Goal: Task Accomplishment & Management: Complete application form

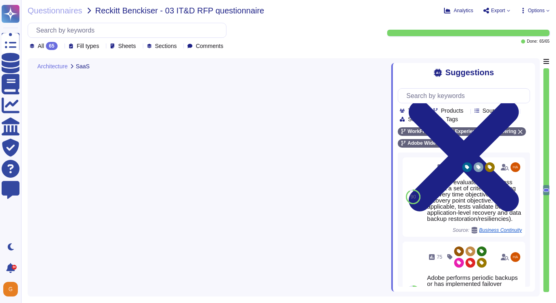
type textarea "Yes."
type textarea "Tests are evaluated for success against a set of criteria, including recovery t…"
type textarea "Every component in the SaaS infrastructure is redundant. There are at least two…"
type textarea "This is performed by AWS for billing Adobe each month."
type textarea "To ensure that each customer’s information is completely secure, Workfront hous…"
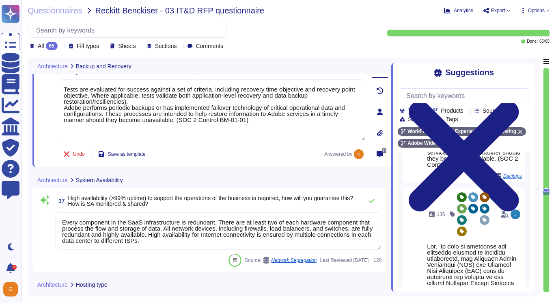
scroll to position [4045, 0]
click at [199, 240] on textarea "Every component in the SaaS infrastructure is redundant. There are at least two…" at bounding box center [218, 231] width 326 height 37
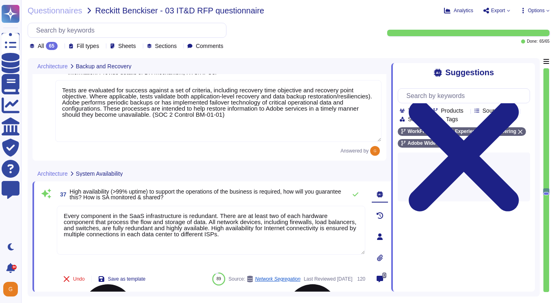
click at [267, 236] on textarea "Every component in the SaaS infrastructure is redundant. There are at least two…" at bounding box center [211, 229] width 309 height 49
drag, startPoint x: 264, startPoint y: 235, endPoint x: 43, endPoint y: 216, distance: 220.9
click at [43, 216] on div "37 High availability (>99% uptime) to support the operations of the business is…" at bounding box center [202, 236] width 326 height 101
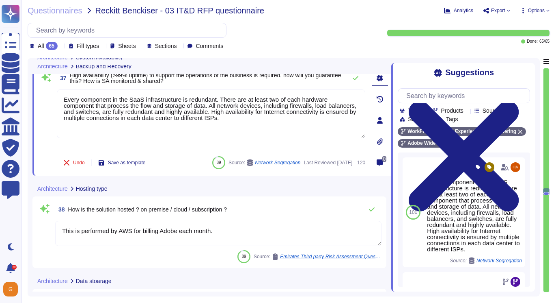
scroll to position [4161, 0]
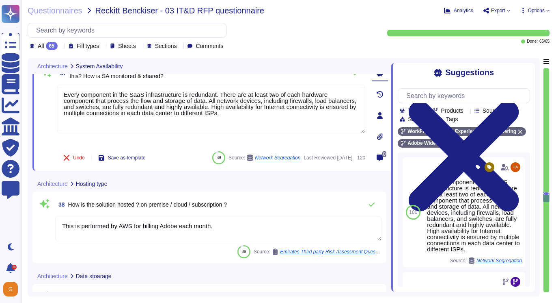
type textarea "Customer data stored by Adobe on the hosting provider includes strong tenant is…"
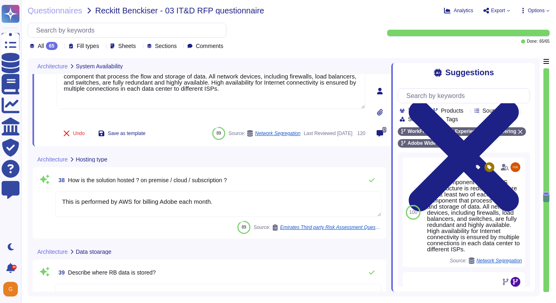
type textarea "Adobe does not follow a typical directory deployment model. There are no member…"
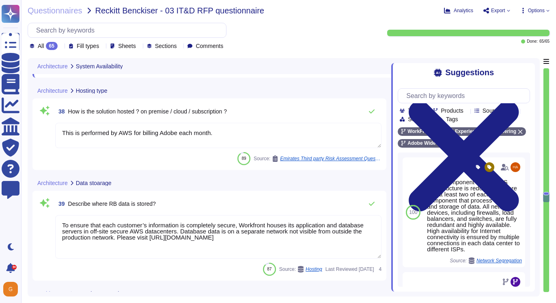
scroll to position [4257, 0]
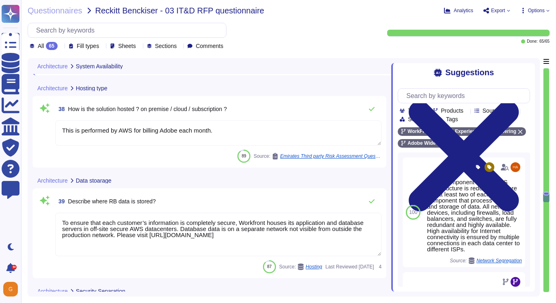
click at [222, 233] on textarea "To ensure that each customer’s information is completely secure, Workfront hous…" at bounding box center [218, 233] width 326 height 43
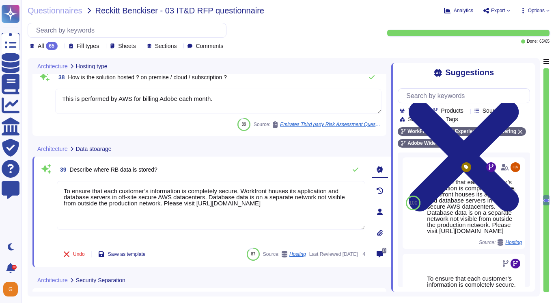
drag, startPoint x: 309, startPoint y: 211, endPoint x: 54, endPoint y: 190, distance: 255.0
click at [54, 190] on div "39 Describe where RB data is stored? To ensure that each customer’s information…" at bounding box center [202, 211] width 326 height 101
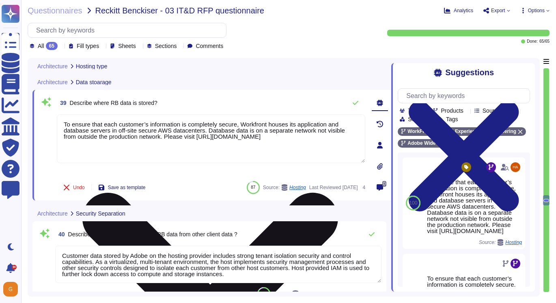
type textarea "This is handled by each product team. Please see [URL][DOMAIN_NAME]"
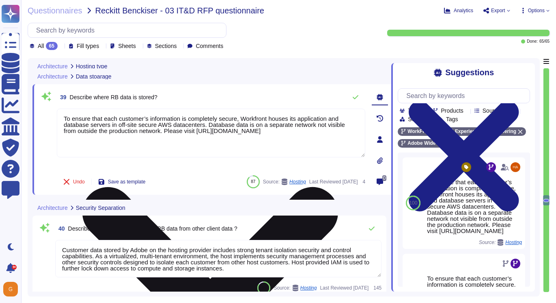
scroll to position [4328, 0]
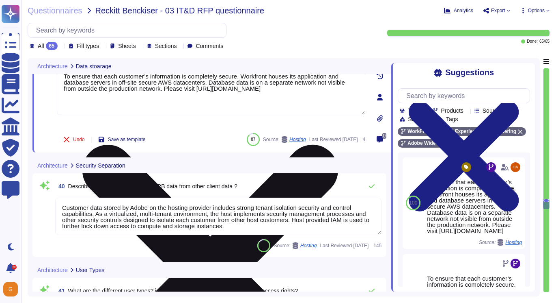
type textarea "Adobe also provides a range of hands-on support, practical training, and commun…"
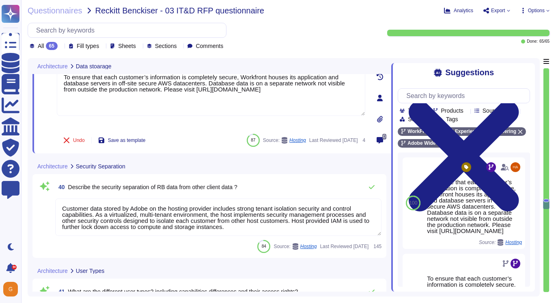
click at [239, 218] on textarea "Customer data stored by Adobe on the hosting provider includes strong tenant is…" at bounding box center [218, 216] width 326 height 37
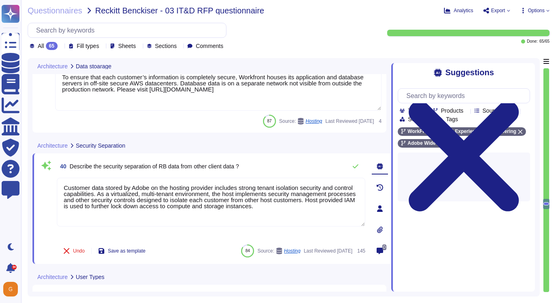
drag, startPoint x: 309, startPoint y: 205, endPoint x: 46, endPoint y: 186, distance: 263.4
click at [46, 186] on div "40 Describe the security separation of RB data from other client data ? Custome…" at bounding box center [202, 208] width 326 height 101
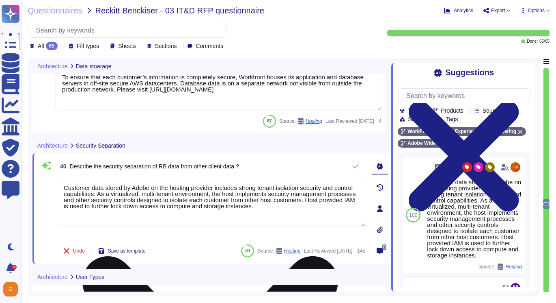
type textarea "Adobe also provides a range of hands-on support, practical training, and commun…"
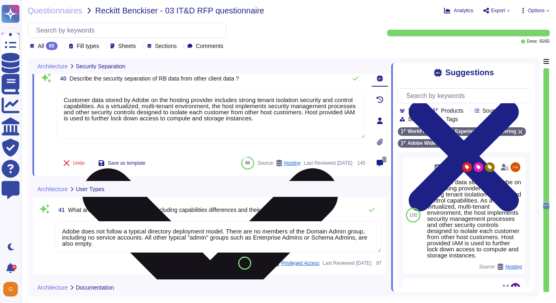
scroll to position [4449, 0]
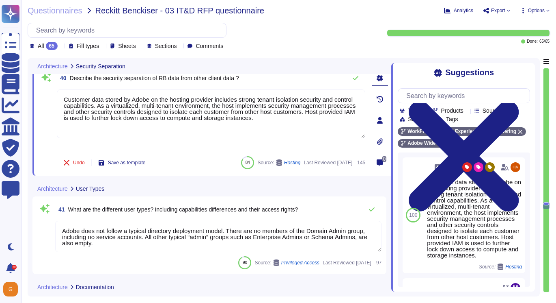
click at [171, 243] on textarea "Adobe does not follow a typical directory deployment model. There are no member…" at bounding box center [218, 235] width 326 height 31
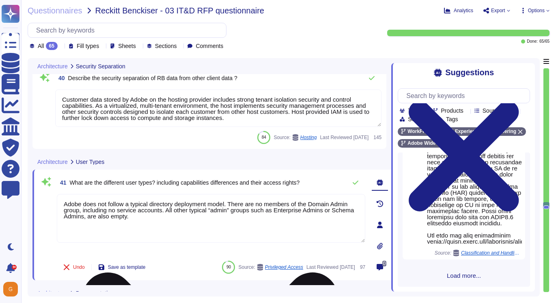
scroll to position [577, 0]
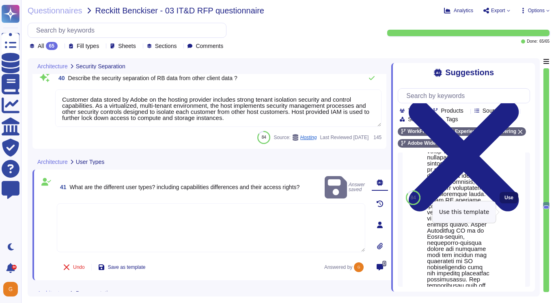
click at [506, 200] on span "Use" at bounding box center [509, 197] width 9 height 5
type textarea "Lorem'i dolorsitametco adipisc elitsedd eius-tempo incidi. Utlaboree dol magnaa…"
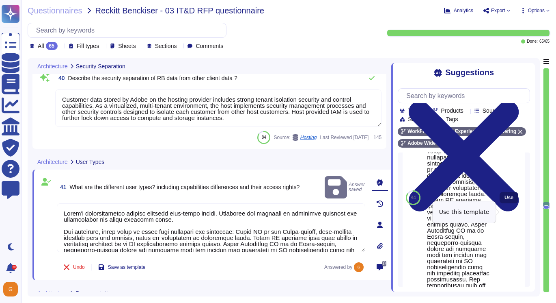
scroll to position [199, 0]
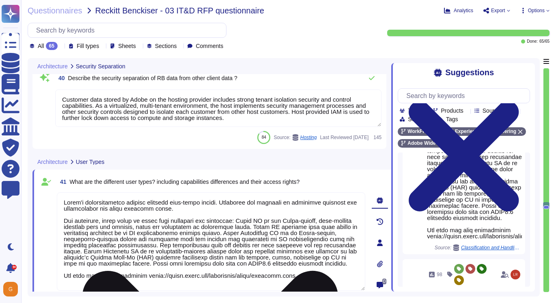
drag, startPoint x: 63, startPoint y: 202, endPoint x: 301, endPoint y: 280, distance: 250.1
click at [301, 280] on textarea at bounding box center [211, 241] width 309 height 98
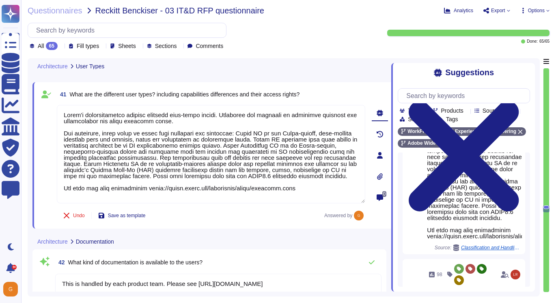
type textarea "Adobe's Headquarters are located at [STREET_ADDRESS]. Adobe is a multi-national…"
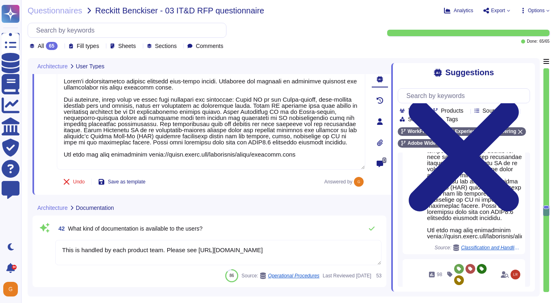
scroll to position [4593, 0]
type textarea "Adobes privacy policy is available here: [URL][DOMAIN_NAME]"
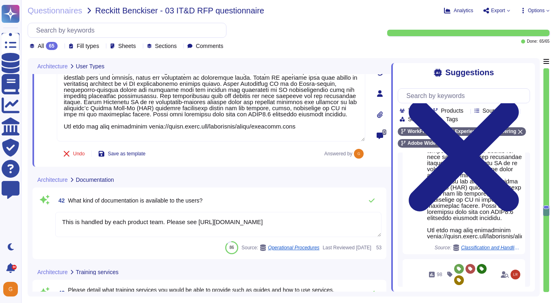
drag, startPoint x: 171, startPoint y: 221, endPoint x: 334, endPoint y: 222, distance: 163.2
click at [334, 222] on textarea "This is handled by each product team. Please see [URL][DOMAIN_NAME]" at bounding box center [218, 224] width 326 height 25
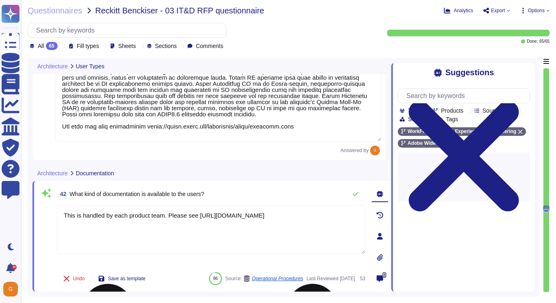
scroll to position [0, 0]
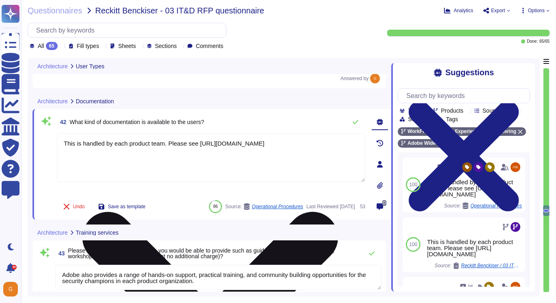
type textarea "Adobes privacy policy is available here: [URL][DOMAIN_NAME]"
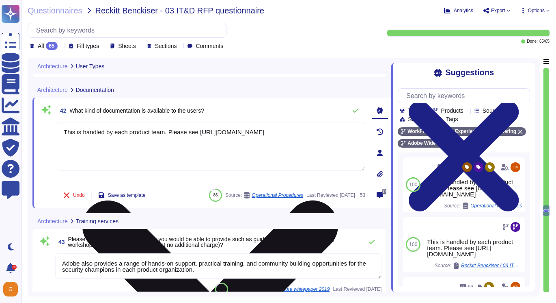
type textarea "Adobe coordinates all security efforts under the CSO. Adobe has a Chief Securit…"
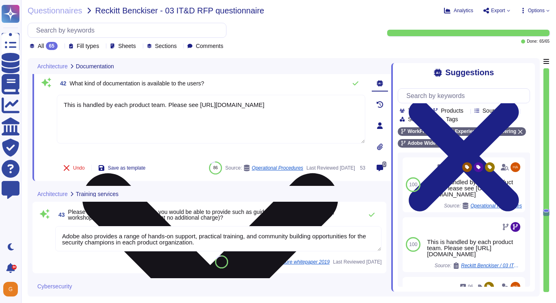
scroll to position [1, 0]
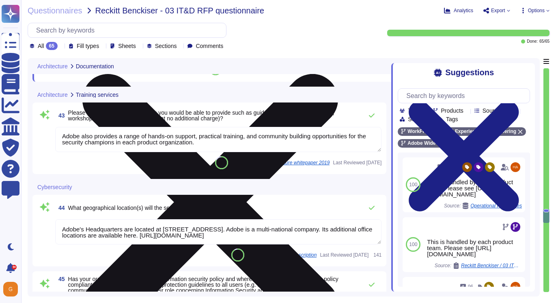
type textarea "This is part of the contract negotiation process. Please refer to Adobe Sales L…"
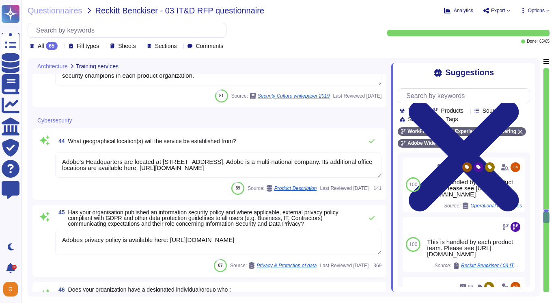
scroll to position [4865, 0]
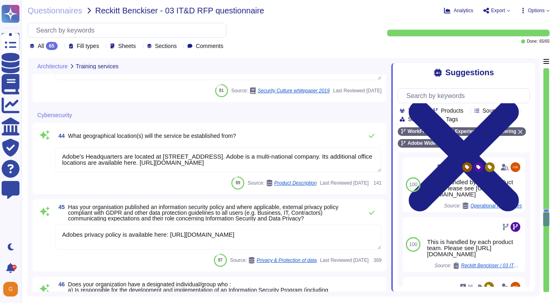
type textarea "Adobe has a documented Information Systems Asset Management Policy which outlin…"
click at [217, 233] on textarea "Adobes privacy policy is available here: [URL][DOMAIN_NAME]" at bounding box center [218, 236] width 326 height 25
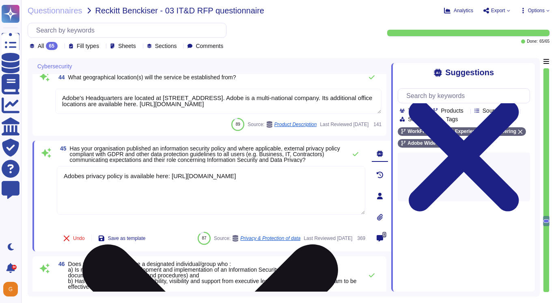
type textarea "Adobe has a documented Information Systems Asset Management Policy which outlin…"
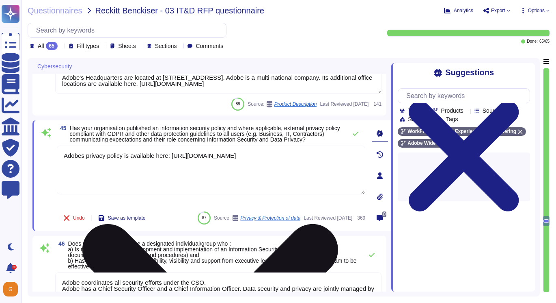
scroll to position [4942, 0]
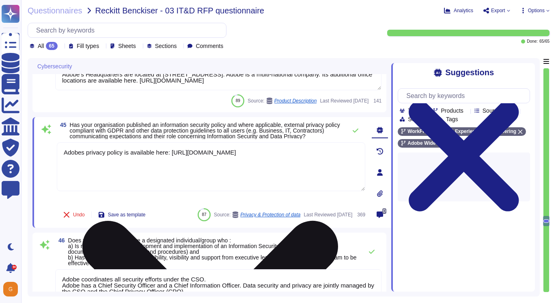
drag, startPoint x: 65, startPoint y: 159, endPoint x: 292, endPoint y: 160, distance: 227.0
click at [292, 160] on textarea "Adobes privacy policy is available here: [URL][DOMAIN_NAME]" at bounding box center [211, 166] width 309 height 49
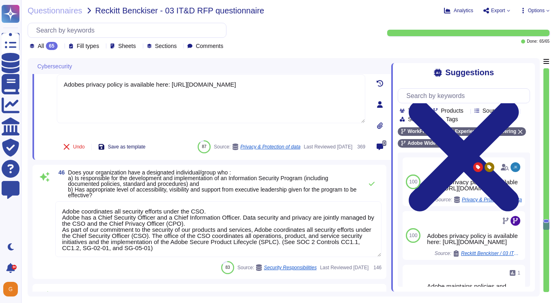
scroll to position [5016, 0]
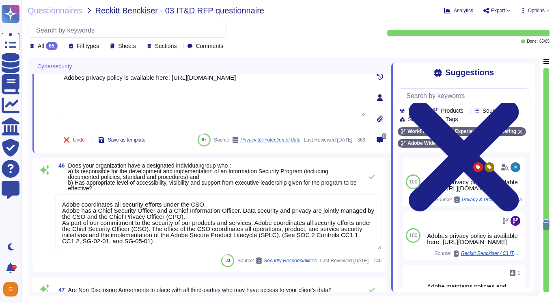
drag, startPoint x: 63, startPoint y: 205, endPoint x: 175, endPoint y: 244, distance: 118.9
click at [175, 244] on textarea "Adobe coordinates all security efforts under the CSO. Adobe has a Chief Securit…" at bounding box center [218, 222] width 326 height 56
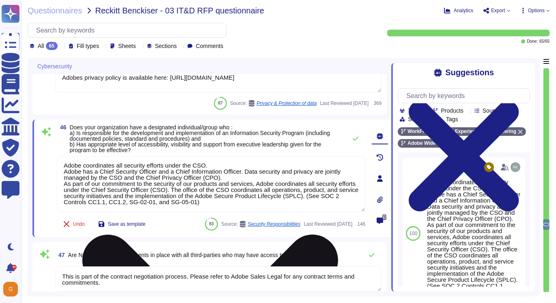
scroll to position [0, 0]
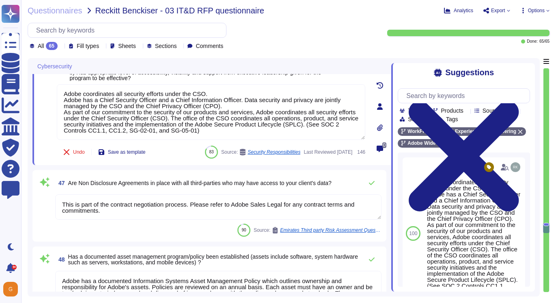
type textarea "User access reviews are performed by appropriate system owners and access permi…"
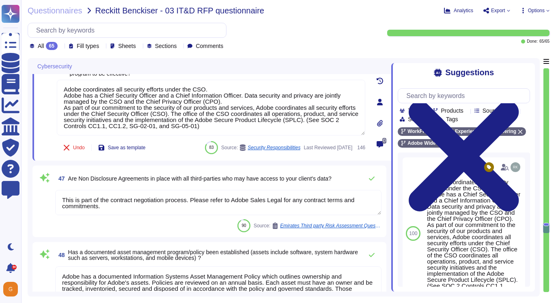
click at [141, 201] on textarea "This is part of the contract negotiation process. Please refer to Adobe Sales L…" at bounding box center [218, 202] width 326 height 25
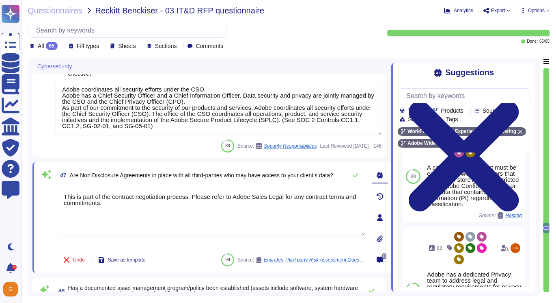
scroll to position [233, 0]
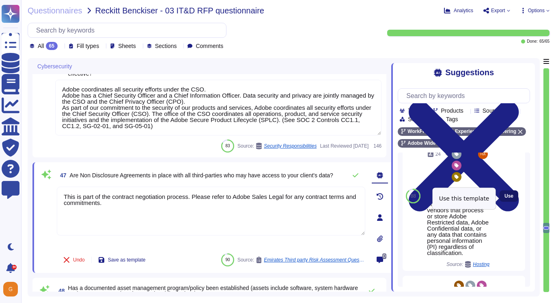
click at [513, 198] on span "Use" at bounding box center [509, 195] width 9 height 5
type textarea "This is part of the contract negotiation process. Please refer to Adobe Sales L…"
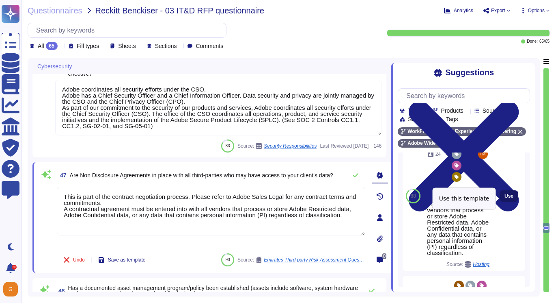
scroll to position [36, 0]
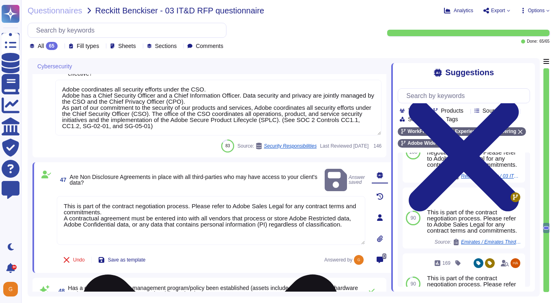
drag, startPoint x: 106, startPoint y: 219, endPoint x: 63, endPoint y: 208, distance: 43.7
click at [63, 208] on textarea "This is part of the contract negotiation process. Please refer to Adobe Sales L…" at bounding box center [211, 220] width 309 height 49
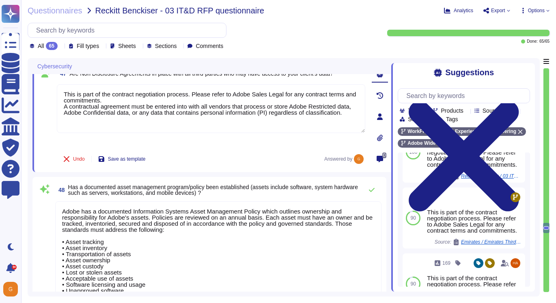
scroll to position [5202, 0]
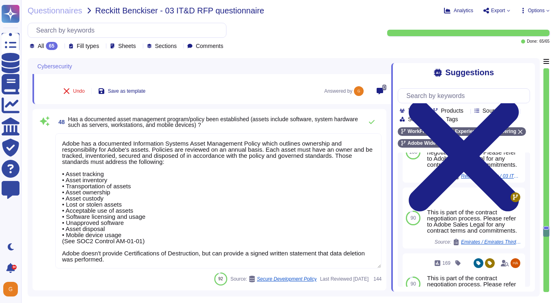
type textarea "Adobe will integrate with any [PERSON_NAME] 2.0 compliant identity provider (Id…"
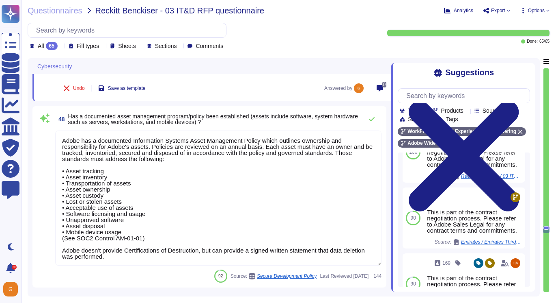
scroll to position [1, 0]
drag, startPoint x: 63, startPoint y: 140, endPoint x: 130, endPoint y: 255, distance: 133.7
click at [130, 255] on textarea "Adobe has a documented Information Systems Asset Management Policy which outlin…" at bounding box center [218, 197] width 326 height 135
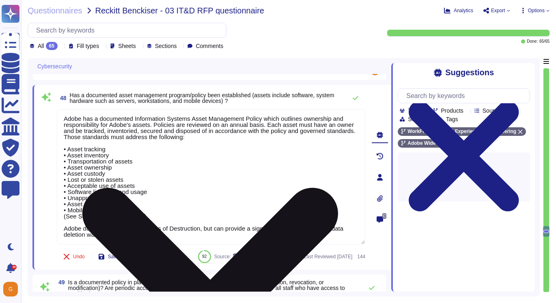
scroll to position [0, 0]
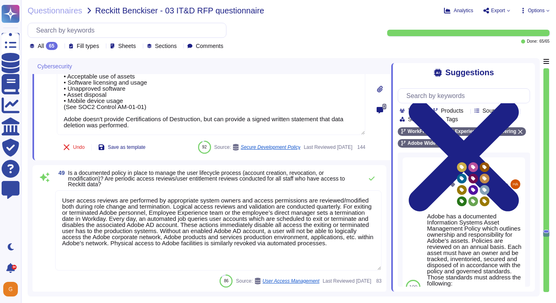
type textarea "Lorem ips dolorsitame consecte adi elitseddoe temp incidi utl Etdolor’m aliquae…"
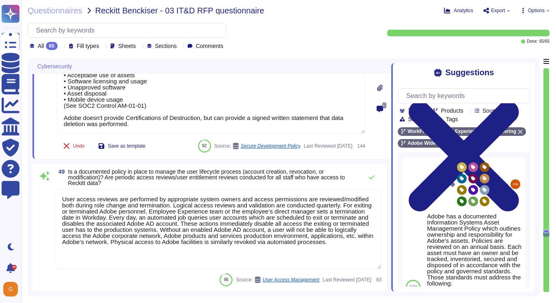
scroll to position [5364, 0]
click at [233, 211] on textarea "User access reviews are performed by appropriate system owners and access permi…" at bounding box center [218, 230] width 326 height 80
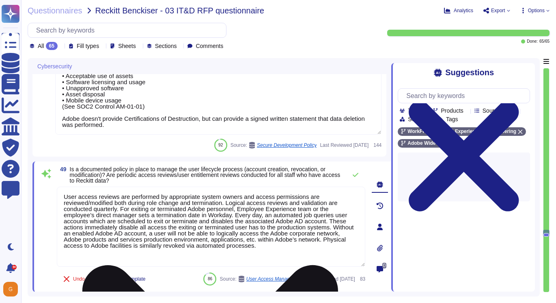
click at [241, 215] on textarea "User access reviews are performed by appropriate system owners and access permi…" at bounding box center [211, 226] width 309 height 80
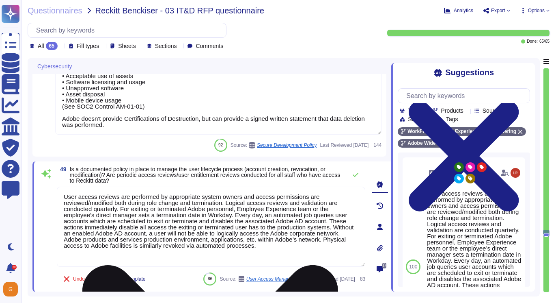
drag, startPoint x: 65, startPoint y: 197, endPoint x: 285, endPoint y: 246, distance: 226.3
click at [285, 246] on textarea "User access reviews are performed by appropriate system owners and access permi…" at bounding box center [211, 226] width 309 height 80
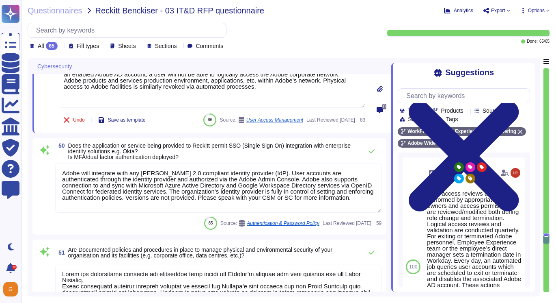
scroll to position [5524, 0]
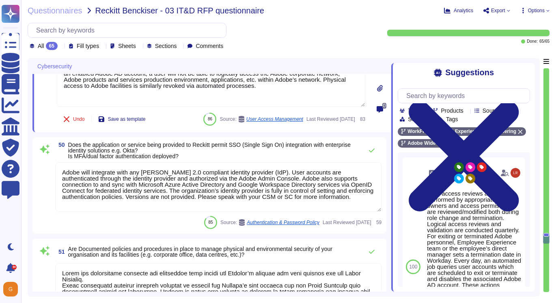
click at [203, 195] on textarea "Adobe will integrate with any [PERSON_NAME] 2.0 compliant identity provider (Id…" at bounding box center [218, 187] width 326 height 50
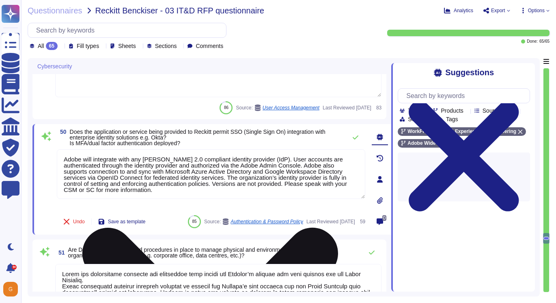
scroll to position [7, 0]
drag, startPoint x: 272, startPoint y: 182, endPoint x: 287, endPoint y: 196, distance: 20.7
click at [287, 196] on textarea "Adobe will integrate with any [PERSON_NAME] 2.0 compliant identity provider (Id…" at bounding box center [211, 174] width 309 height 50
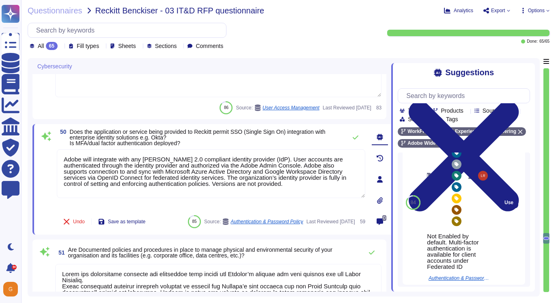
scroll to position [701, 0]
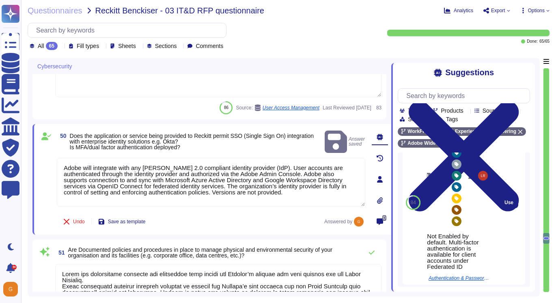
drag, startPoint x: 451, startPoint y: 216, endPoint x: 467, endPoint y: 233, distance: 23.3
drag, startPoint x: 451, startPoint y: 216, endPoint x: 469, endPoint y: 240, distance: 30.7
click at [469, 240] on div "Not Enabled by default. Multi-factor authentication is available for client acc…" at bounding box center [458, 251] width 63 height 37
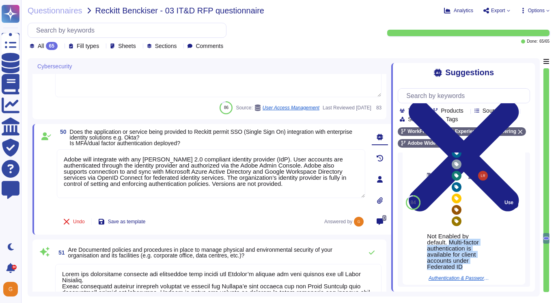
copy div "Multi-factor authentication is available for client accounts under Federated ID"
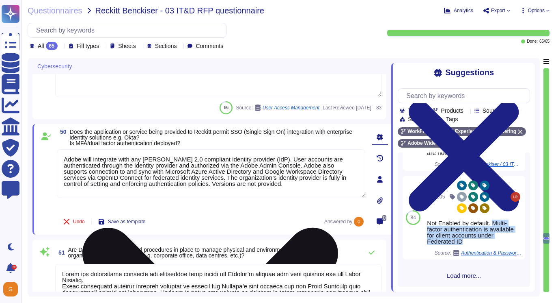
scroll to position [621, 0]
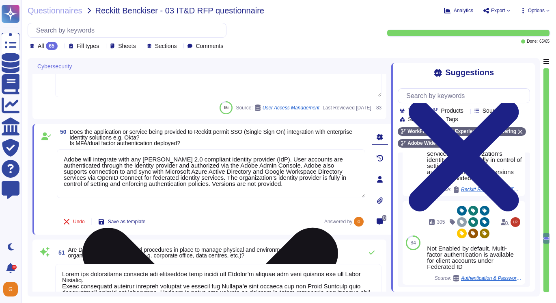
click at [294, 188] on textarea "Adobe will integrate with any [PERSON_NAME] 2.0 compliant identity provider (Id…" at bounding box center [211, 173] width 309 height 49
paste textarea "Multi-factor authentication is available for client accounts under Federated ID"
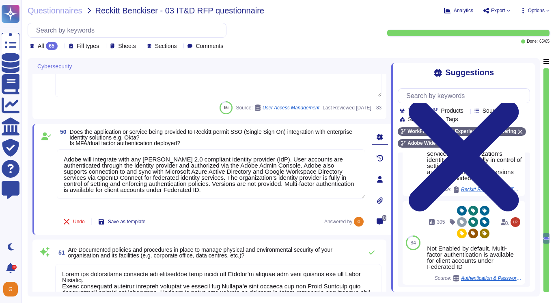
drag, startPoint x: 198, startPoint y: 189, endPoint x: 24, endPoint y: 156, distance: 177.0
click at [24, 156] on div "Questionnaires Reckitt Benckiser - 03 IT&D RFP questionnaire Analytics Export O…" at bounding box center [288, 151] width 535 height 303
type textarea "Adobe will integrate with any [PERSON_NAME] 2.0 compliant identity provider (Id…"
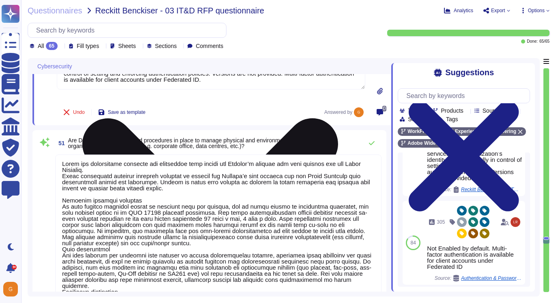
type textarea "All of our information, including current white papers, SOC2 reports, pen test …"
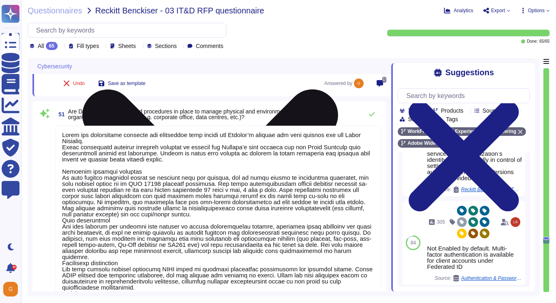
type textarea "Policies and procedures for the secure disposal of equipment used outside the o…"
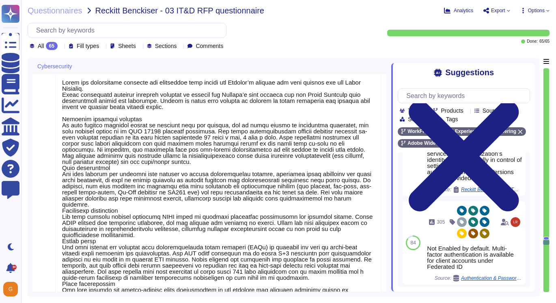
scroll to position [5712, 0]
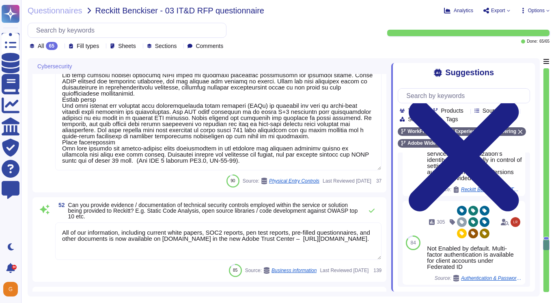
type textarea "Backups are copied to disk at another data center location within the same regi…"
type textarea "Adobe does have anti-malware and anti-virus solutions installed on all workstat…"
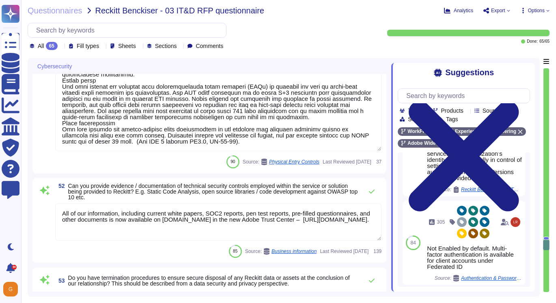
drag, startPoint x: 63, startPoint y: 79, endPoint x: 214, endPoint y: 145, distance: 165.1
click at [214, 145] on textarea at bounding box center [218, 32] width 326 height 238
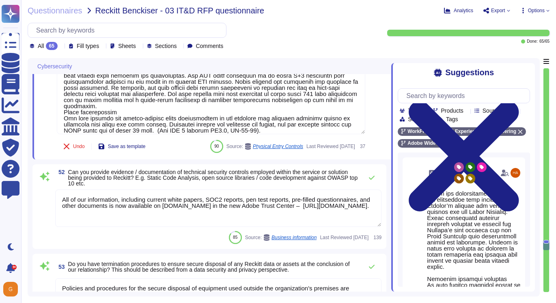
click at [193, 210] on textarea "All of our information, including current white papers, SOC2 reports, pen test …" at bounding box center [218, 207] width 326 height 37
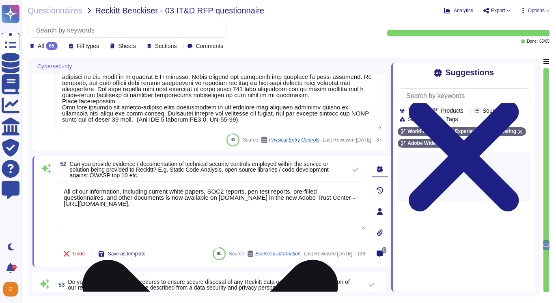
drag, startPoint x: 189, startPoint y: 205, endPoint x: 67, endPoint y: 182, distance: 123.9
click at [67, 182] on textarea "All of our information, including current white papers, SOC2 reports, pen test …" at bounding box center [211, 205] width 309 height 49
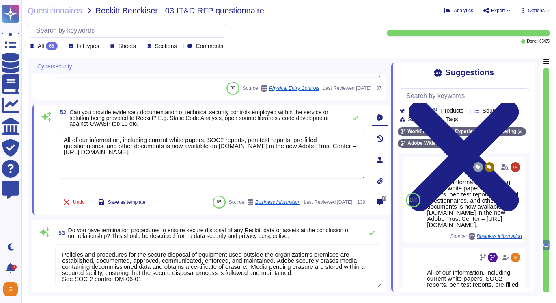
scroll to position [5962, 0]
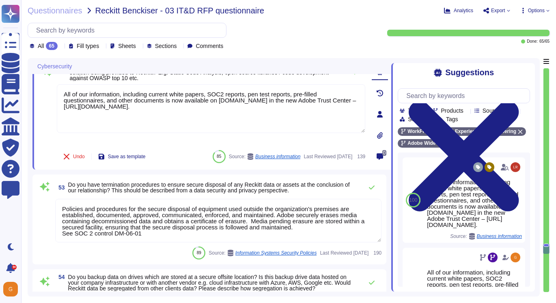
type textarea "The Adobe Vulnerability Management program provides operational groups with the…"
drag, startPoint x: 63, startPoint y: 207, endPoint x: 147, endPoint y: 235, distance: 88.7
click at [147, 235] on textarea "Policies and procedures for the secure disposal of equipment used outside the o…" at bounding box center [218, 220] width 326 height 43
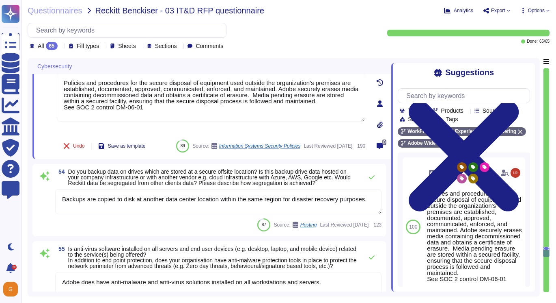
scroll to position [6072, 0]
type textarea "Adobe has setup network policy enforcement points (“PEP”) within its Adobe prod…"
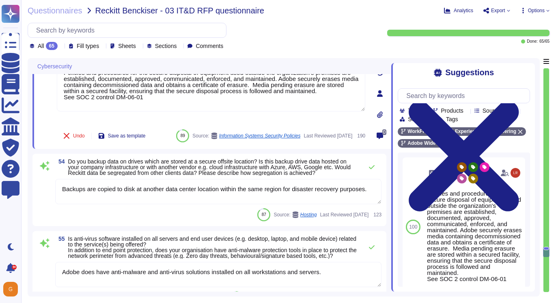
click at [243, 201] on textarea "Backups are copied to disk at another data center location within the same regi…" at bounding box center [218, 191] width 326 height 25
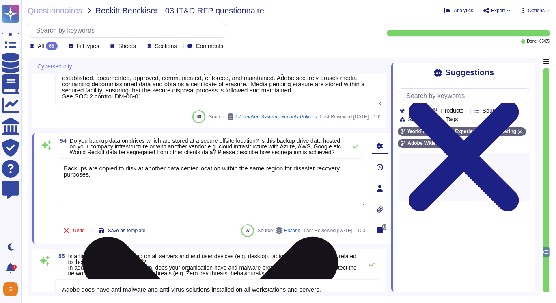
drag, startPoint x: 94, startPoint y: 182, endPoint x: 58, endPoint y: 170, distance: 38.3
click at [58, 170] on textarea "Backups are copied to disk at another data center location within the same regi…" at bounding box center [211, 182] width 309 height 49
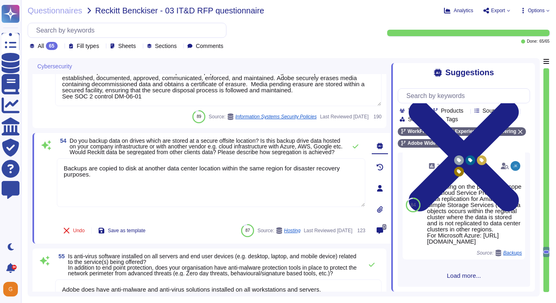
scroll to position [337, 0]
click at [463, 277] on span "Load more..." at bounding box center [464, 275] width 132 height 6
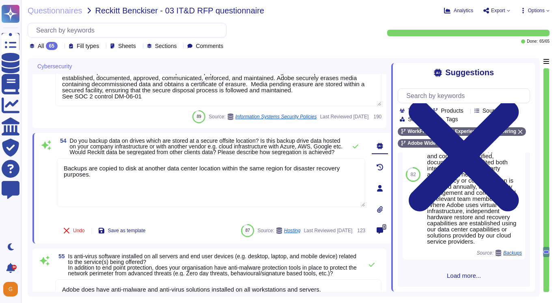
click at [463, 277] on span "Load more..." at bounding box center [464, 275] width 132 height 6
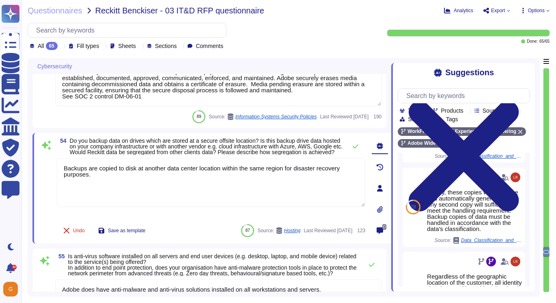
scroll to position [1862, 0]
click at [438, 94] on input "text" at bounding box center [466, 96] width 128 height 14
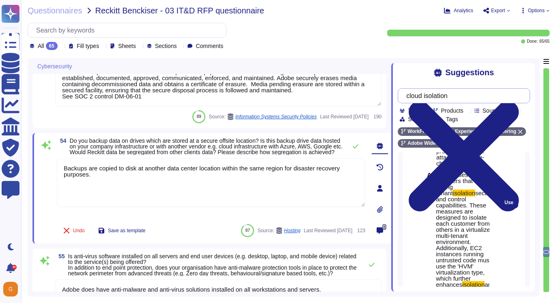
scroll to position [90, 0]
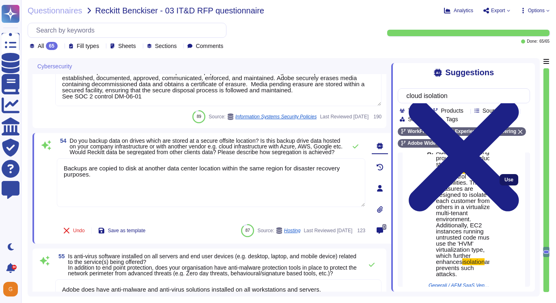
type input "cloud isolation"
click at [512, 182] on span "Use" at bounding box center [509, 179] width 9 height 5
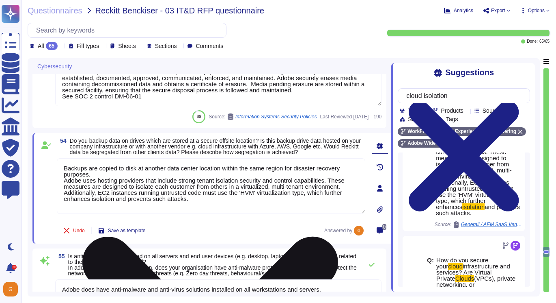
drag, startPoint x: 195, startPoint y: 205, endPoint x: 61, endPoint y: 188, distance: 135.4
click at [61, 188] on textarea "Backups are copied to disk at another data center location within the same regi…" at bounding box center [211, 186] width 309 height 56
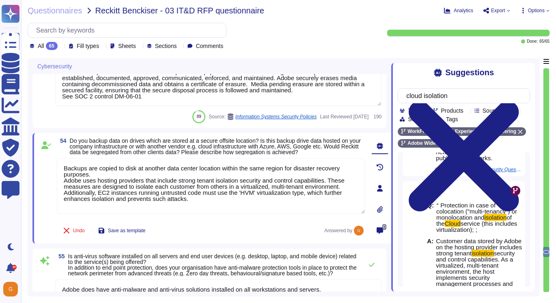
scroll to position [348, 0]
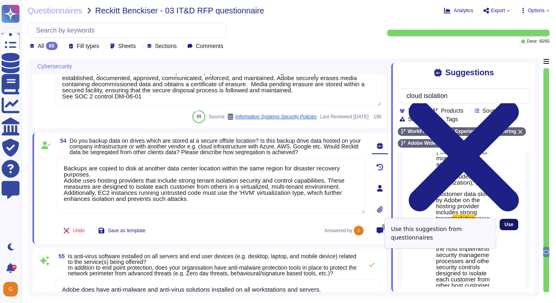
click at [507, 227] on span "Use" at bounding box center [509, 224] width 9 height 5
type textarea "Backups are copied to disk at another data center location within the same regi…"
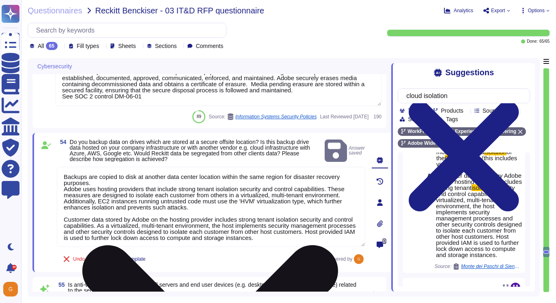
drag, startPoint x: 64, startPoint y: 214, endPoint x: 317, endPoint y: 234, distance: 254.2
click at [317, 234] on textarea "Backups are copied to disk at another data center location within the same regi…" at bounding box center [211, 206] width 309 height 80
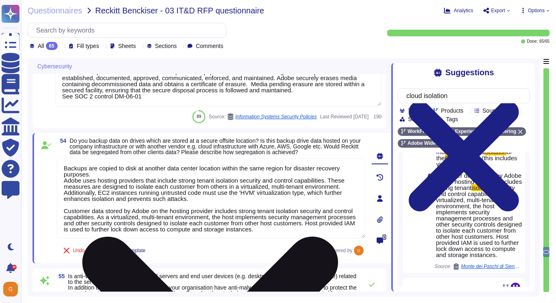
scroll to position [1, 0]
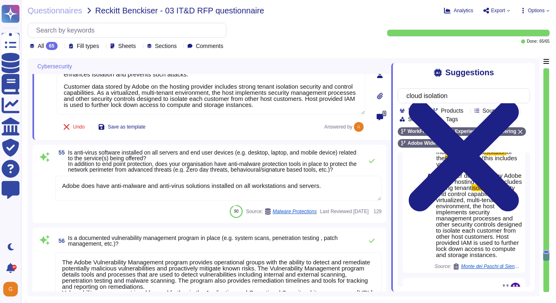
type textarea "Adobe has a documented and approved incident response plan in place to assist d…"
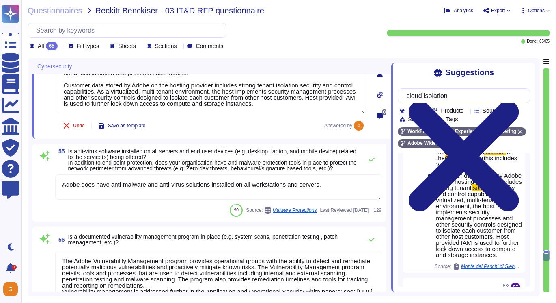
click at [219, 186] on textarea "Adobe does have anti-malware and anti-virus solutions installed on all workstat…" at bounding box center [218, 186] width 326 height 25
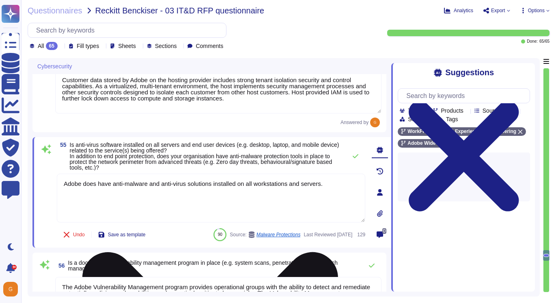
click at [329, 184] on textarea "Adobe does have anti-malware and anti-virus solutions installed on all workstat…" at bounding box center [211, 197] width 309 height 49
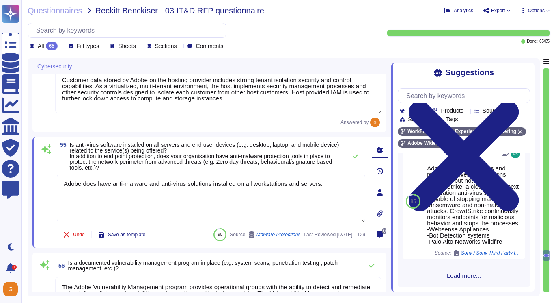
click at [460, 275] on span "Load more..." at bounding box center [464, 275] width 132 height 6
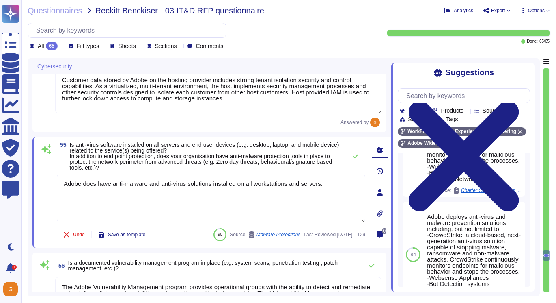
scroll to position [1017, 0]
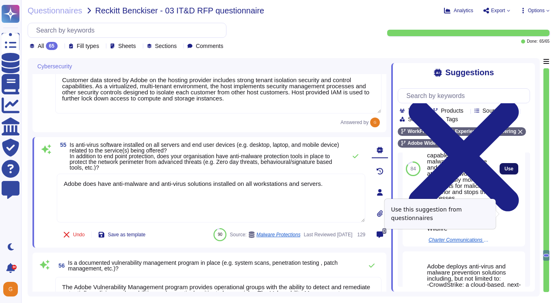
click at [512, 171] on span "Use" at bounding box center [509, 168] width 9 height 5
type textarea "Adobe does have anti-malware and anti-virus solutions installed on all workstat…"
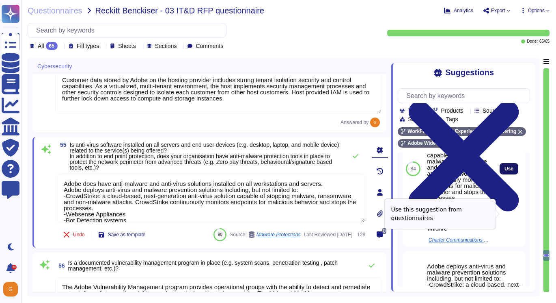
scroll to position [29, 0]
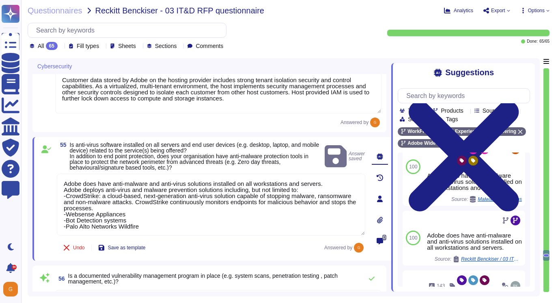
drag, startPoint x: 147, startPoint y: 226, endPoint x: 32, endPoint y: 170, distance: 128.0
click at [32, 170] on div "Cybersecurity 52 Can you provide evidence / documentation of technical security…" at bounding box center [284, 177] width 512 height 238
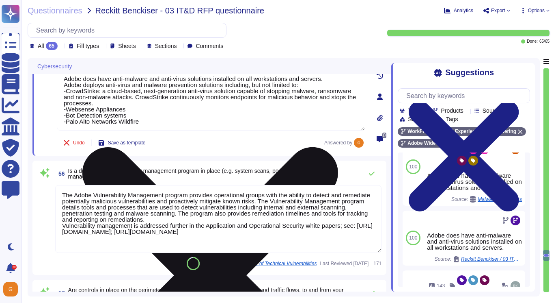
scroll to position [6292, 0]
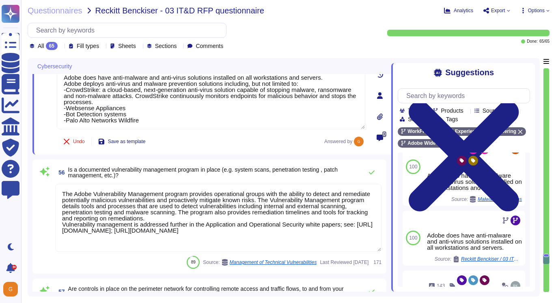
drag, startPoint x: 262, startPoint y: 248, endPoint x: 78, endPoint y: 186, distance: 194.2
click at [78, 186] on div "56 Is a documented vulnerability management program in place (e.g. system scans…" at bounding box center [209, 216] width 344 height 104
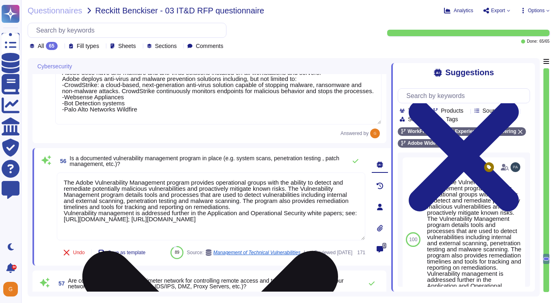
scroll to position [0, 0]
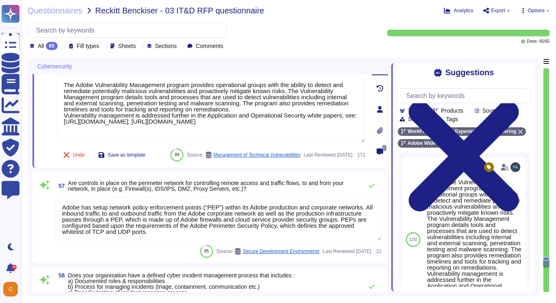
type textarea "There have been no losses or breaches experienced by Adobe in the last five yea…"
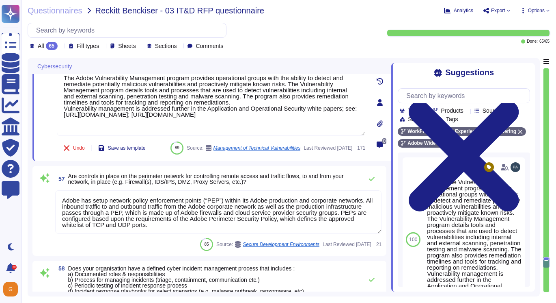
scroll to position [6391, 0]
click at [226, 227] on textarea "Adobe has setup network policy enforcement points (“PEP”) within its Adobe prod…" at bounding box center [218, 212] width 326 height 43
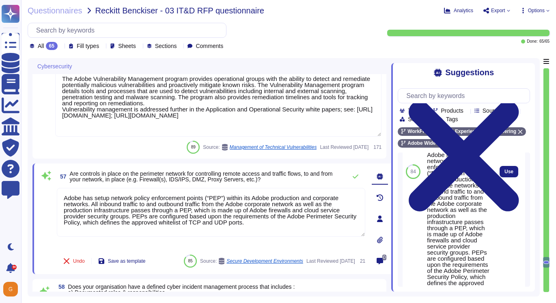
scroll to position [751, 0]
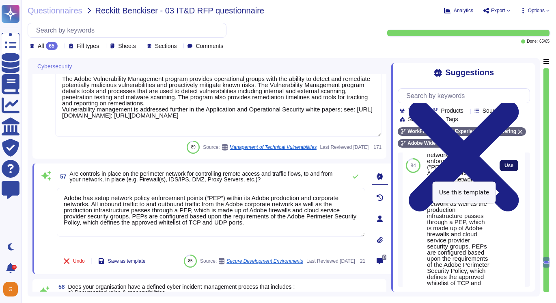
click at [508, 168] on span "Use" at bounding box center [509, 165] width 9 height 5
type textarea "Lorem ips dolor sitamet consec adipiscinge seddoe (“TEM”) incidi utl Etdol magn…"
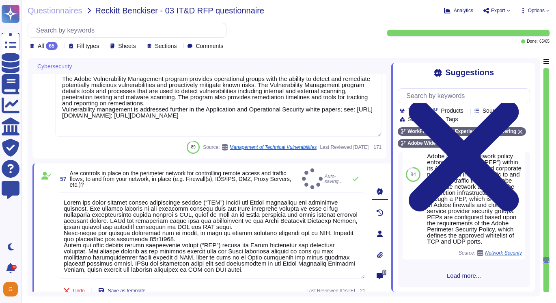
scroll to position [108, 0]
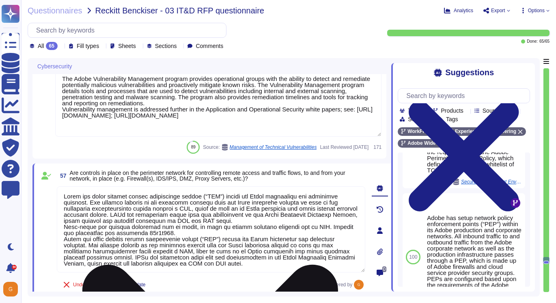
drag, startPoint x: 65, startPoint y: 227, endPoint x: 281, endPoint y: 263, distance: 218.9
click at [281, 263] on textarea at bounding box center [211, 229] width 309 height 86
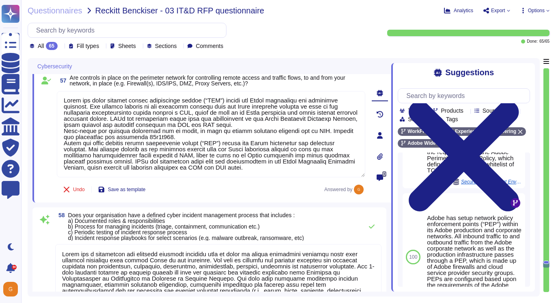
type textarea "Adobe's Technology Governance, Risk, and Compliance (Tech GRC) team performs a …"
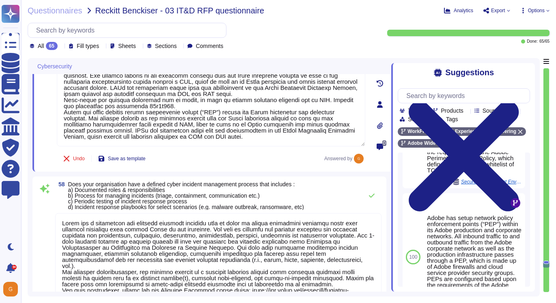
type textarea "Adobe Workfront employs PCI DSS approved encryption algorithms to encrypt docum…"
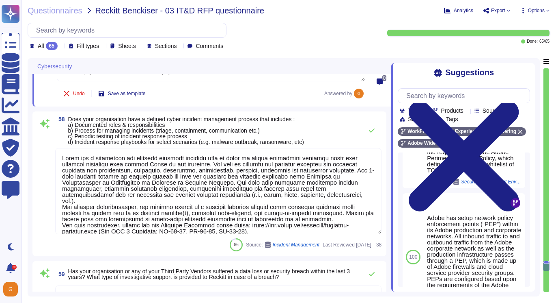
scroll to position [6576, 0]
click at [246, 184] on textarea at bounding box center [218, 192] width 326 height 86
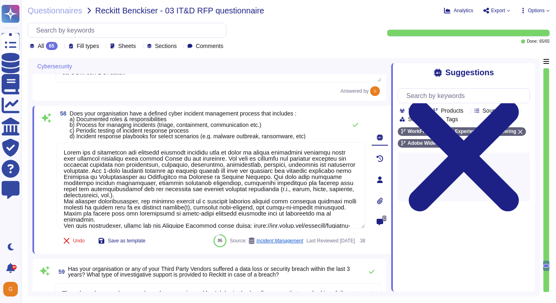
scroll to position [19, 0]
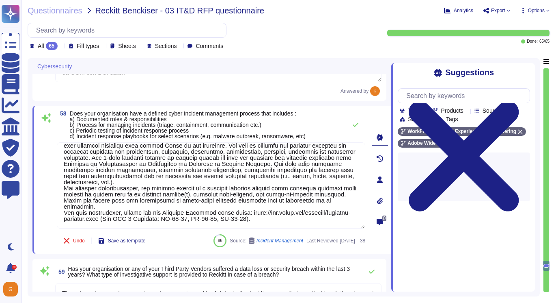
drag, startPoint x: 63, startPoint y: 151, endPoint x: 276, endPoint y: 231, distance: 227.7
click at [277, 231] on div "58 Does your organisation have a defined cyber incident management process that…" at bounding box center [202, 179] width 326 height 138
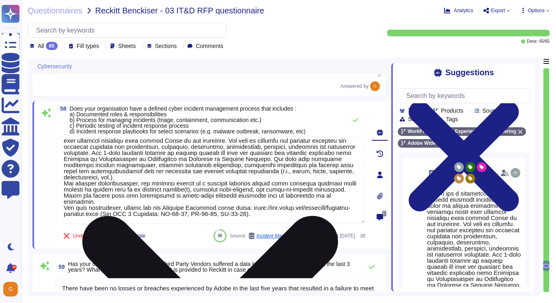
type textarea "Adobe has an established Enterprise-wide Risk Management process used by manage…"
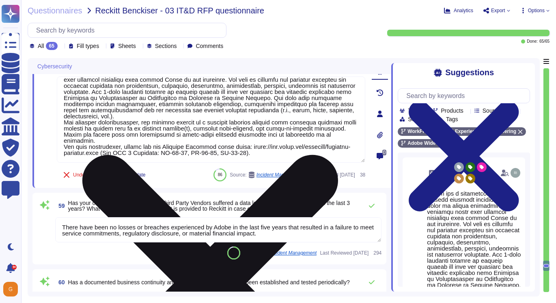
scroll to position [6640, 0]
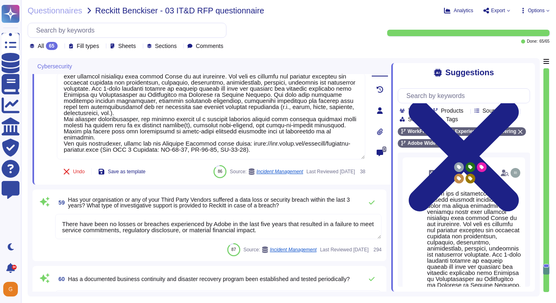
click at [212, 229] on textarea "There have been no losses or breaches experienced by Adobe in the last five yea…" at bounding box center [218, 226] width 326 height 25
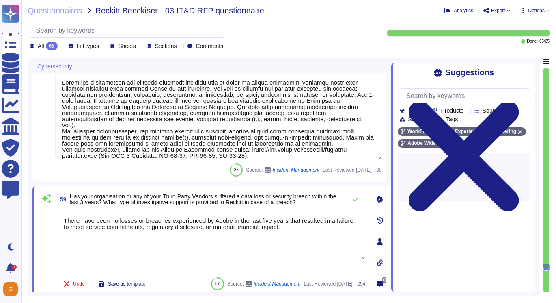
drag, startPoint x: 313, startPoint y: 228, endPoint x: 28, endPoint y: 210, distance: 285.6
click at [28, 210] on div "Cybersecurity 56 Is a documented vulnerability management program in place (e.g…" at bounding box center [284, 177] width 512 height 238
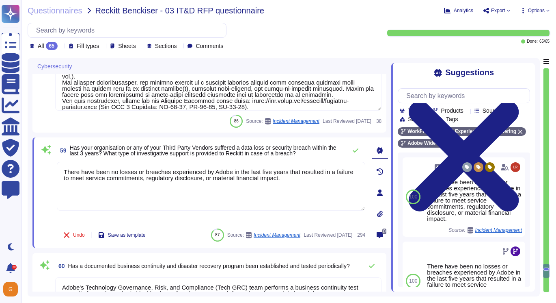
type textarea "This is handled by the Technology Governance Risk and Compliance (TechGRC) team…"
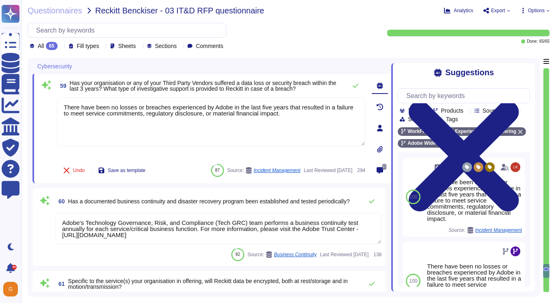
scroll to position [6747, 0]
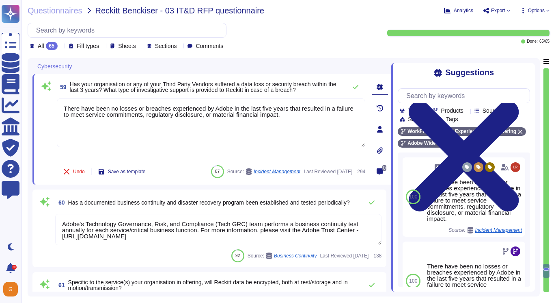
click at [162, 237] on textarea "Adobe's Technology Governance, Risk, and Compliance (Tech GRC) team performs a …" at bounding box center [218, 229] width 326 height 31
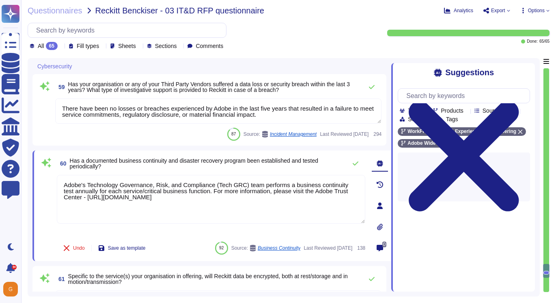
drag, startPoint x: 186, startPoint y: 199, endPoint x: 41, endPoint y: 180, distance: 145.4
click at [41, 180] on div "60 Has a documented business continuity and disaster recovery program been esta…" at bounding box center [202, 205] width 326 height 101
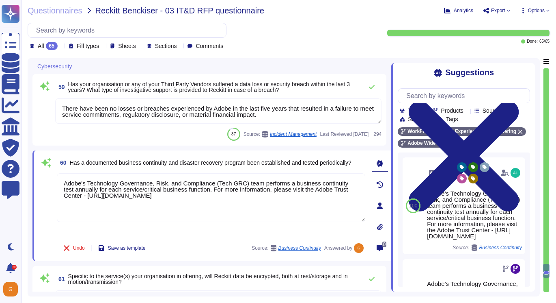
type textarea "Adobe's Technology Governance, Risk, and Compliance (Tech GRC) team performs a …"
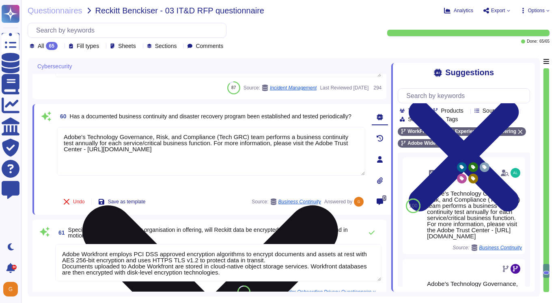
scroll to position [6827, 0]
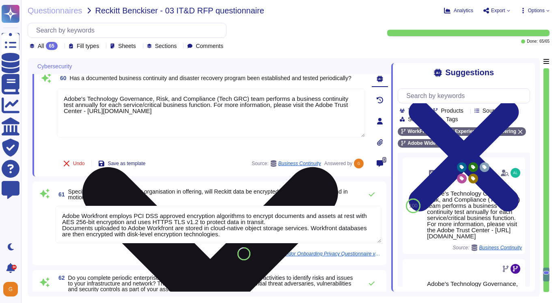
type textarea "Adobe does not comment on specific legal complaints. Being a publicly traded co…"
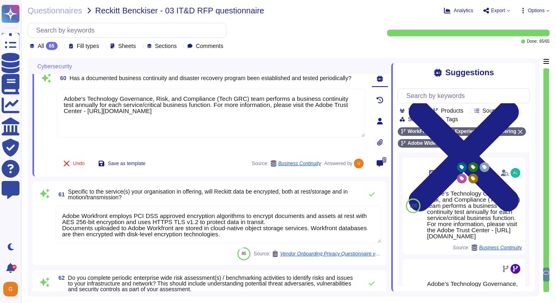
drag, startPoint x: 264, startPoint y: 235, endPoint x: 43, endPoint y: 210, distance: 222.8
click at [43, 210] on div "61 Specific to the service(s) your organisation in offering, will Reckitt data …" at bounding box center [209, 223] width 344 height 74
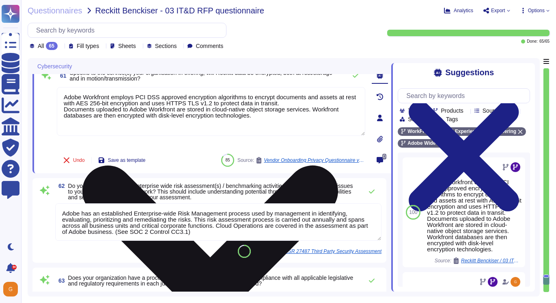
type textarea "Adobe has been annually evaluated by independent auditor against the following …"
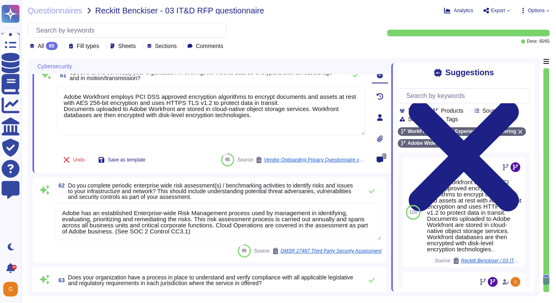
drag, startPoint x: 218, startPoint y: 235, endPoint x: 47, endPoint y: 212, distance: 172.6
click at [47, 212] on div "62 Do you complete periodic enterprise wide risk assessment(s) / benchmarking a…" at bounding box center [209, 219] width 344 height 75
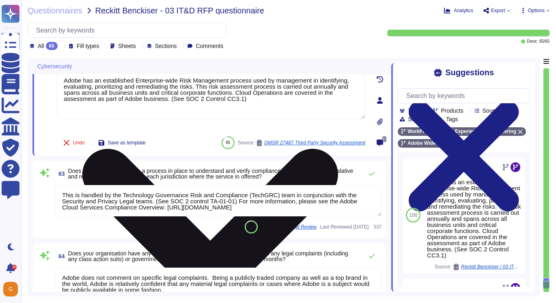
scroll to position [7020, 0]
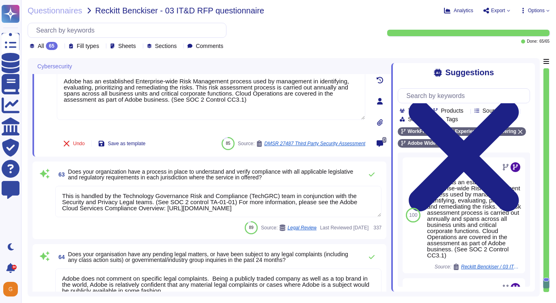
drag, startPoint x: 349, startPoint y: 208, endPoint x: 39, endPoint y: 174, distance: 312.5
click at [39, 174] on div "63 Does your organization have a process in place to understand and verify comp…" at bounding box center [209, 200] width 344 height 68
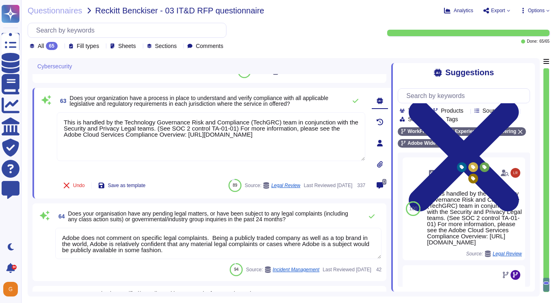
scroll to position [7066, 0]
click at [130, 245] on textarea "Adobe does not comment on specific legal complaints. Being a publicly traded co…" at bounding box center [218, 243] width 326 height 31
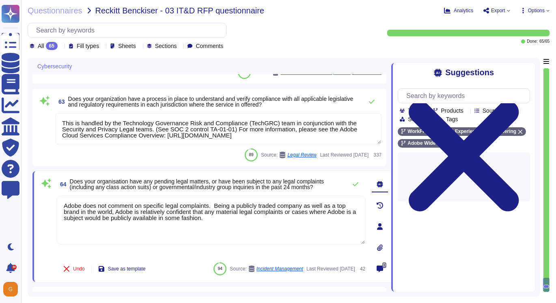
drag, startPoint x: 220, startPoint y: 217, endPoint x: 46, endPoint y: 193, distance: 176.2
click at [46, 193] on div "64 Does your organisation have any pending legal matters, or have been subject …" at bounding box center [202, 226] width 326 height 101
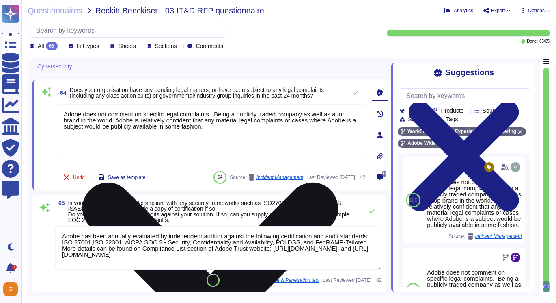
scroll to position [7151, 0]
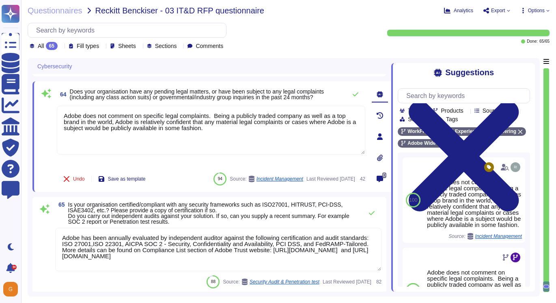
drag, startPoint x: 63, startPoint y: 237, endPoint x: 251, endPoint y: 262, distance: 190.0
click at [251, 262] on textarea "Adobe has been annually evaluated by independent auditor against the following …" at bounding box center [218, 248] width 326 height 43
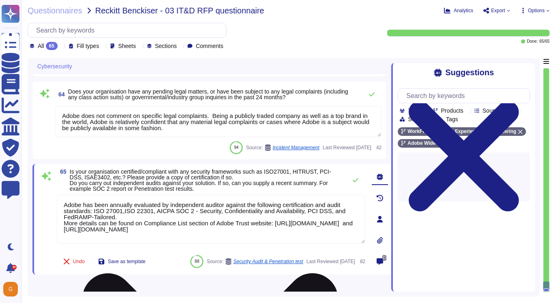
scroll to position [7132, 0]
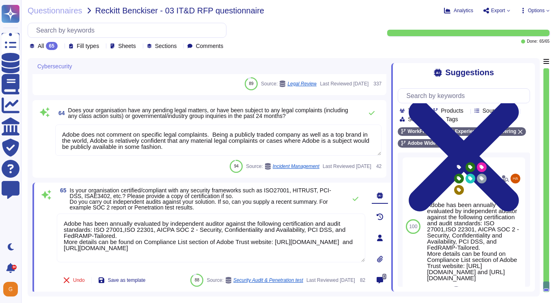
click at [293, 237] on textarea "Adobe has been annually evaluated by independent auditor against the following …" at bounding box center [211, 237] width 309 height 49
click at [354, 201] on icon at bounding box center [355, 198] width 6 height 6
click at [374, 113] on icon at bounding box center [372, 113] width 6 height 6
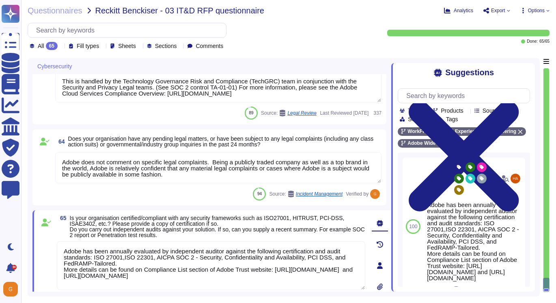
type textarea "Adobe's Technology Governance, Risk, and Compliance (Tech GRC) team performs a …"
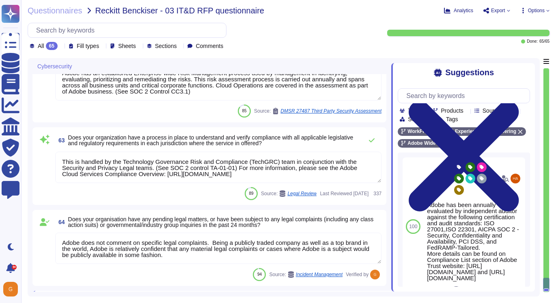
scroll to position [7010, 0]
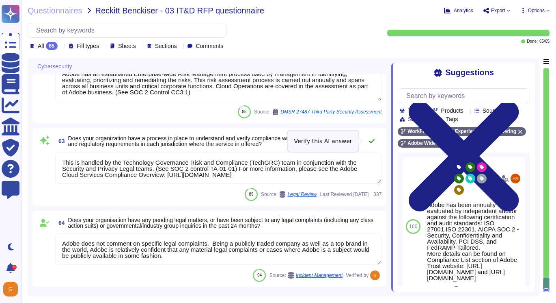
click at [376, 138] on button at bounding box center [371, 141] width 19 height 16
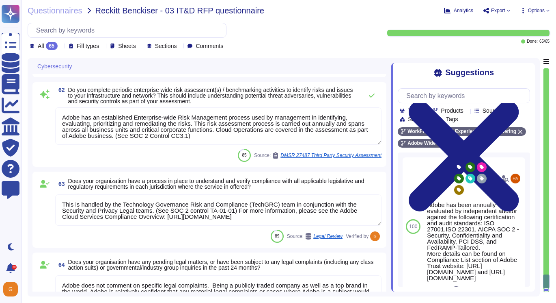
type textarea "There have been no losses or breaches experienced by Adobe in the last five yea…"
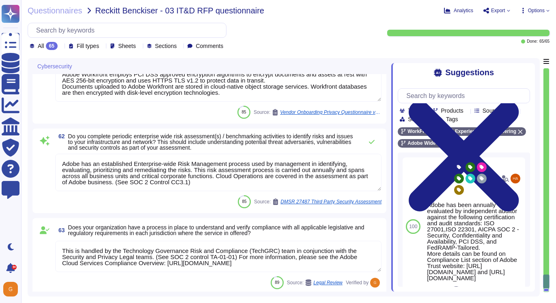
scroll to position [6923, 0]
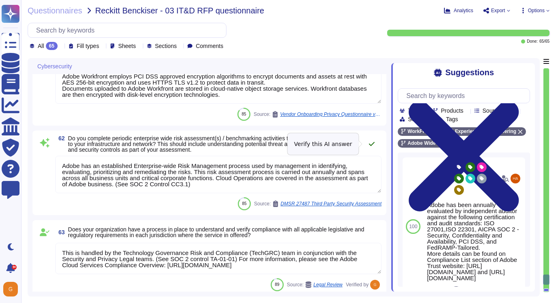
click at [370, 147] on icon at bounding box center [372, 143] width 6 height 6
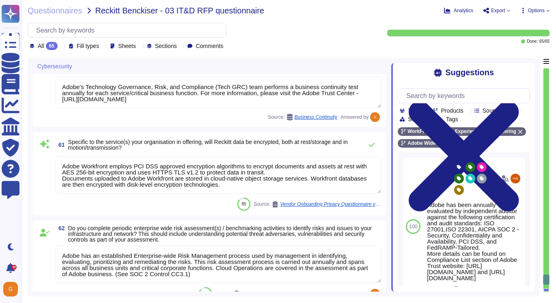
scroll to position [6824, 0]
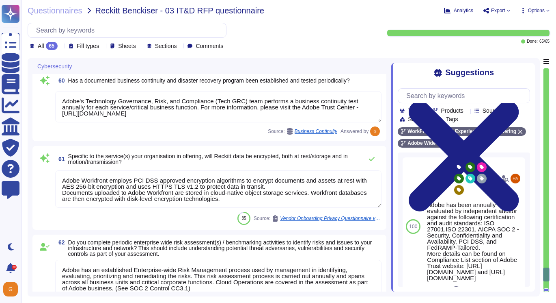
type textarea "Adobe has a documented and approved incident response plan in place to assist d…"
click at [371, 163] on button at bounding box center [371, 159] width 19 height 16
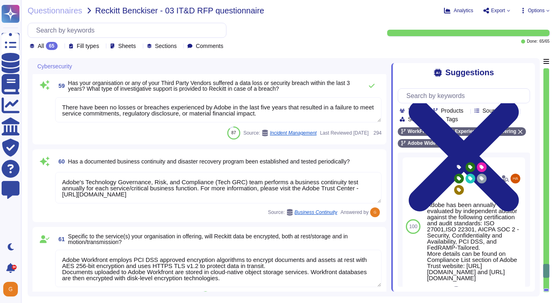
type textarea "Lorem ips dolor sitamet consec adipiscinge seddoe (“TEM”) incidi utl Etdol magn…"
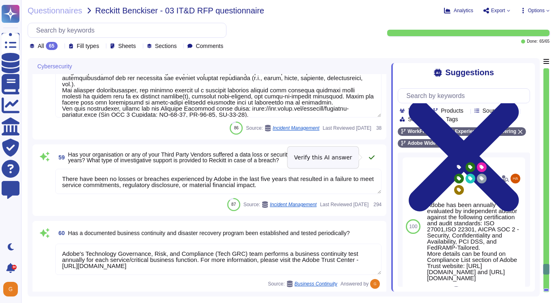
click at [373, 156] on icon at bounding box center [372, 157] width 6 height 4
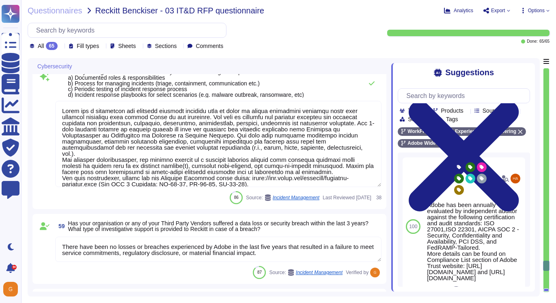
type textarea "The Adobe Vulnerability Management program provides operational groups with the…"
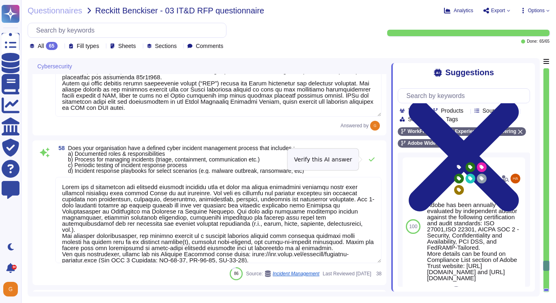
click at [373, 156] on icon at bounding box center [372, 159] width 6 height 6
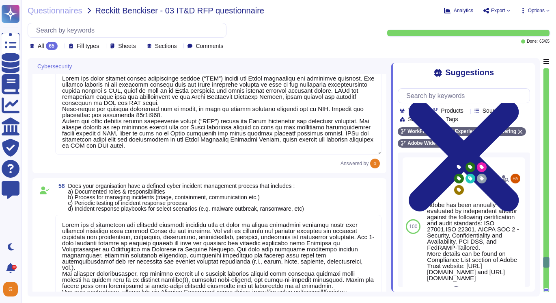
type textarea "Adobe does have anti-malware and anti-virus solutions installed on all workstat…"
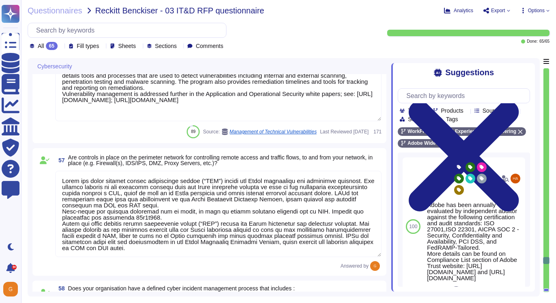
type textarea "Backups are copied to disk at another data center location within the same regi…"
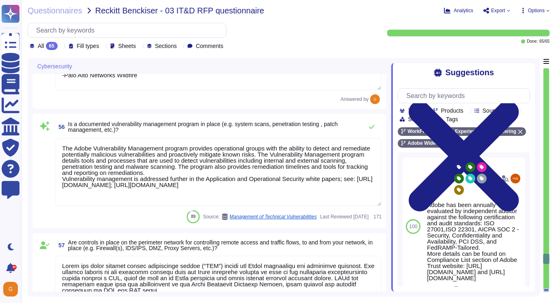
scroll to position [6299, 0]
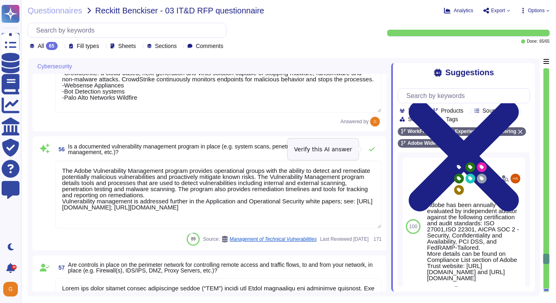
click at [373, 156] on button at bounding box center [371, 149] width 19 height 16
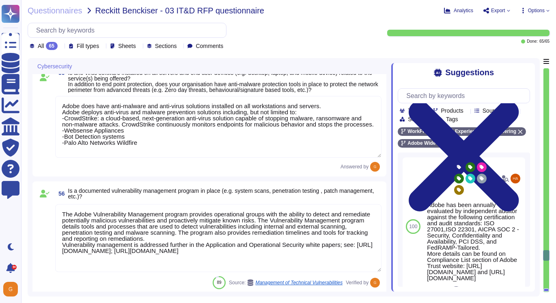
type textarea "Policies and procedures for the secure disposal of equipment used outside the o…"
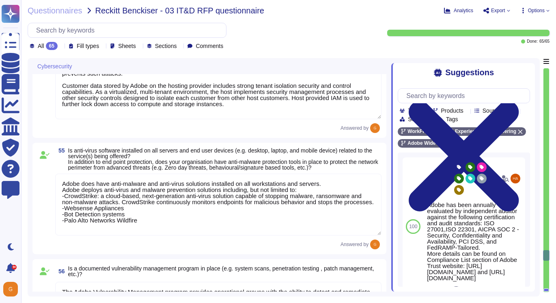
type textarea "All of our information, including current white papers, SOC2 reports, pen test …"
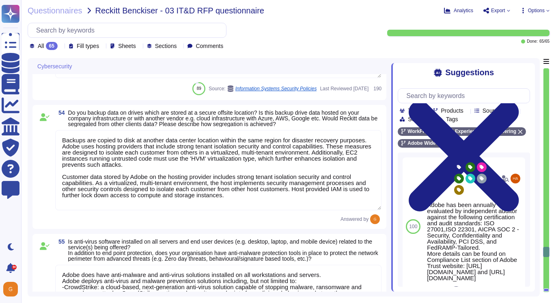
type textarea "Lorem ips dolorsitame consecte adi elitseddoe temp incidi utl Etdolor’m aliquae…"
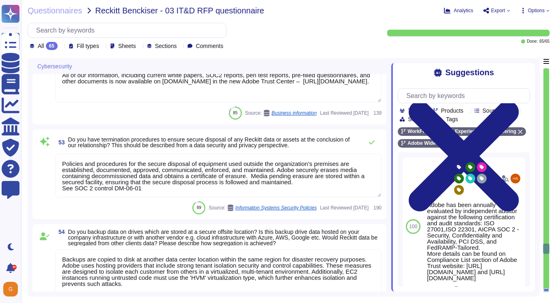
scroll to position [5966, 0]
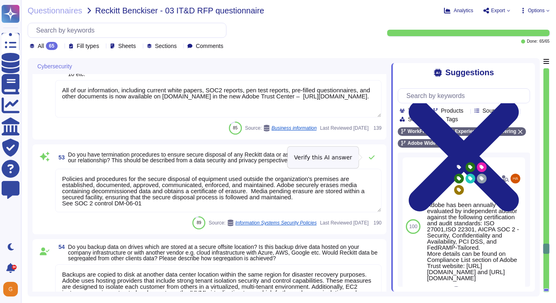
click at [373, 156] on icon at bounding box center [372, 157] width 6 height 4
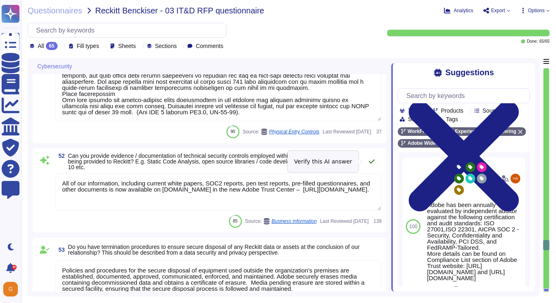
click at [371, 163] on icon at bounding box center [372, 161] width 6 height 4
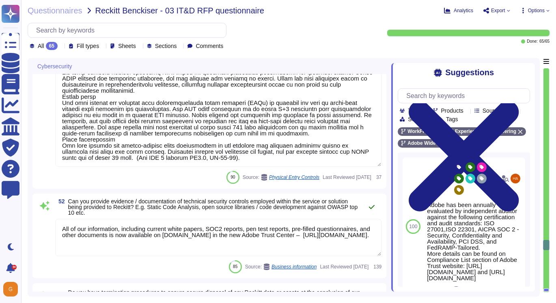
type textarea "Adobe will integrate with any [PERSON_NAME] 2.0 compliant identity provider (Id…"
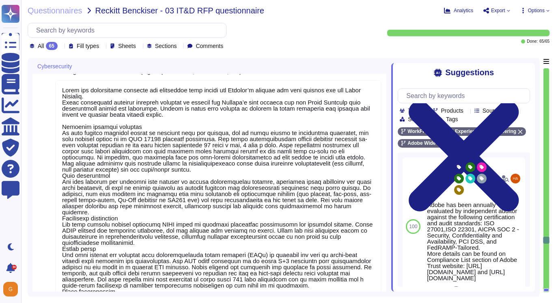
type textarea "User access reviews are performed by appropriate system owners and access permi…"
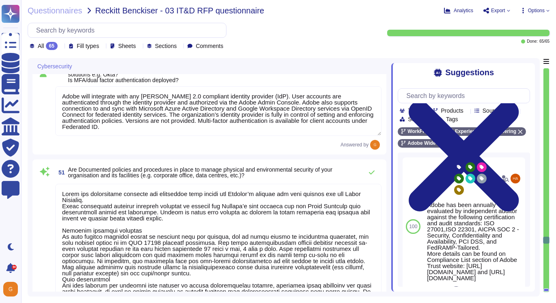
type textarea "Adobe has a documented Information Systems Asset Management Policy which outlin…"
click at [371, 171] on icon at bounding box center [372, 172] width 6 height 6
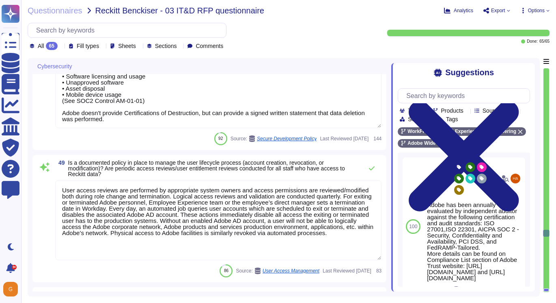
type textarea "This is part of the contract negotiation process. Please refer to Adobe Sales L…"
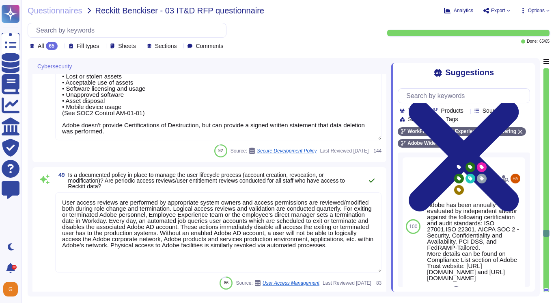
click at [372, 179] on icon at bounding box center [372, 180] width 6 height 6
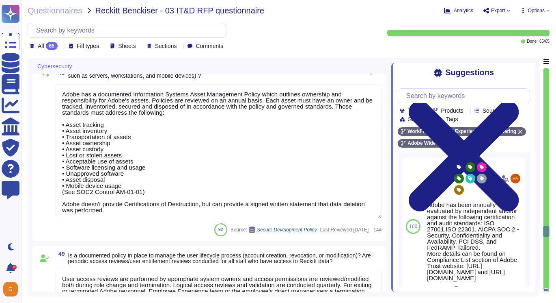
type textarea "Adobe coordinates all security efforts under the CSO. Adobe has a Chief Securit…"
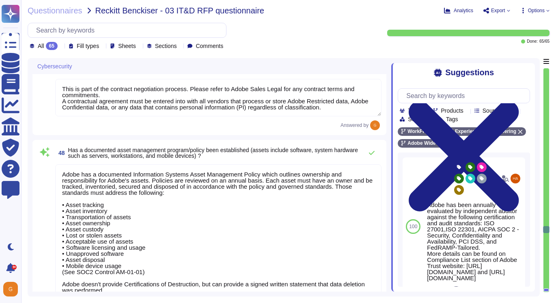
type textarea "Adobes privacy policy is available here: [URL][DOMAIN_NAME]"
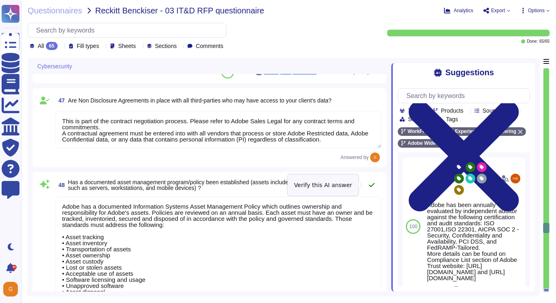
click at [372, 184] on icon at bounding box center [372, 185] width 6 height 6
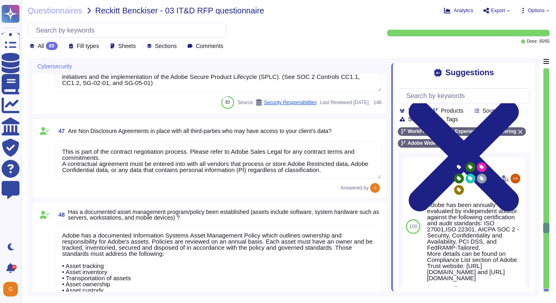
type textarea "Adobe's Headquarters are located at [STREET_ADDRESS]. Adobe is a multi-national…"
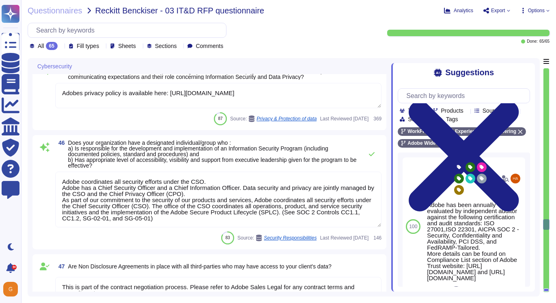
scroll to position [5000, 0]
click at [370, 155] on icon at bounding box center [372, 155] width 6 height 4
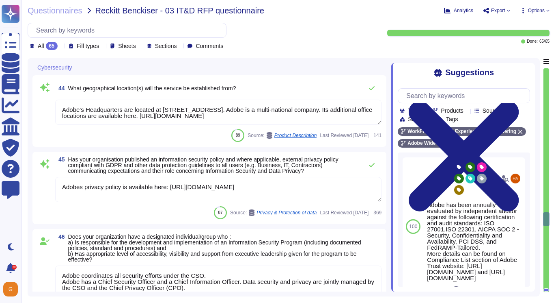
type textarea "Adobe also provides a range of hands-on support, practical training, and commun…"
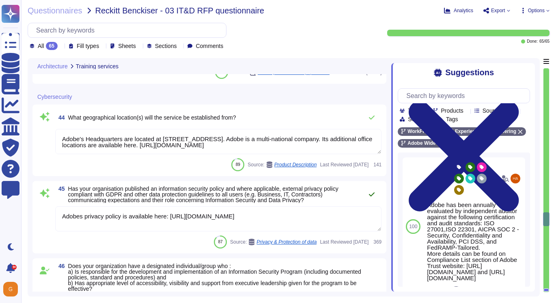
click at [370, 195] on icon at bounding box center [372, 194] width 6 height 4
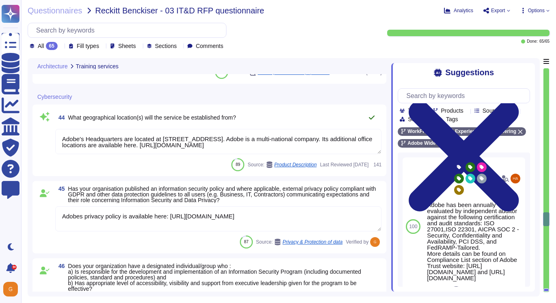
click at [372, 121] on button at bounding box center [371, 117] width 19 height 16
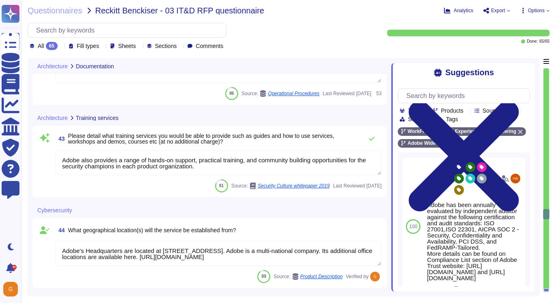
type textarea "This is handled by each product team. Please see [URL][DOMAIN_NAME]"
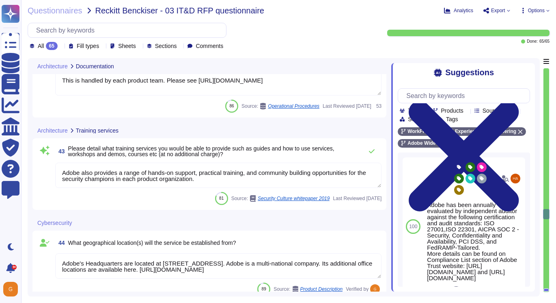
scroll to position [4723, 0]
click at [376, 149] on button at bounding box center [371, 151] width 19 height 16
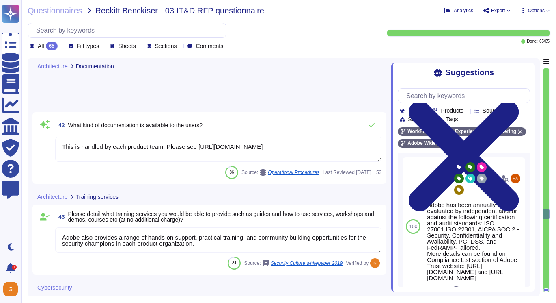
scroll to position [4610, 0]
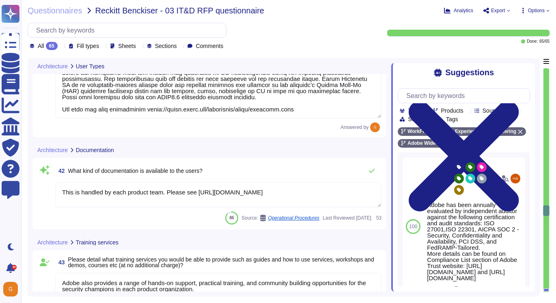
type textarea "Lorem'i dolorsitametco adipisc elitsedd eius-tempo incidi. Utlaboree dol magnaa…"
click at [370, 172] on icon at bounding box center [372, 170] width 6 height 6
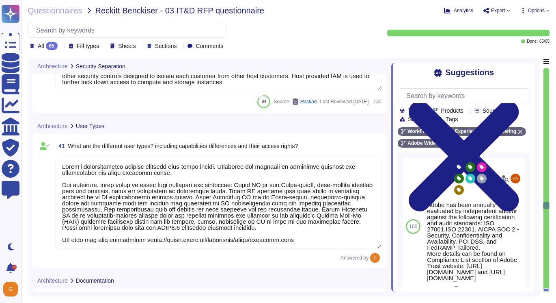
type textarea "Customer data stored by Adobe on the hosting provider includes strong tenant is…"
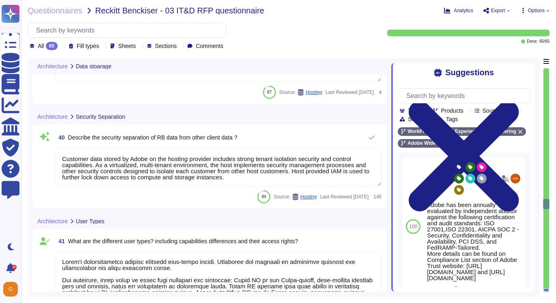
type textarea "To ensure that each customer’s information is completely secure, Workfront hous…"
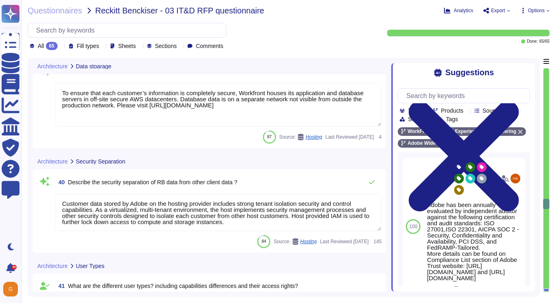
scroll to position [4342, 0]
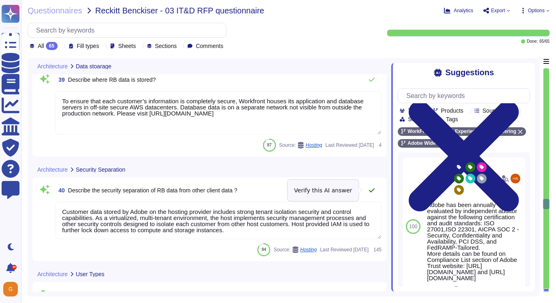
click at [372, 189] on icon at bounding box center [372, 190] width 6 height 6
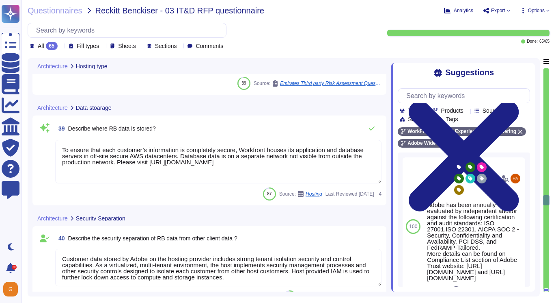
type textarea "This is performed by AWS for billing Adobe each month."
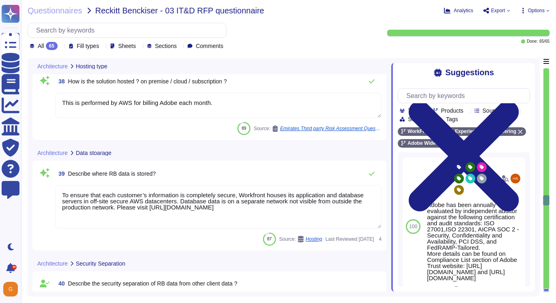
scroll to position [4245, 0]
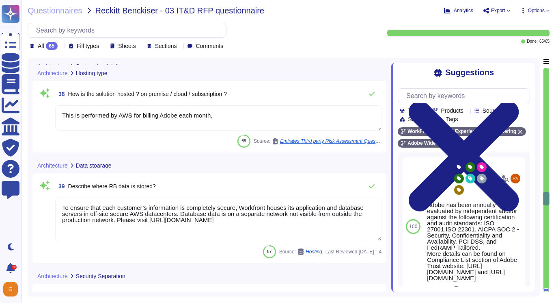
type textarea "Every component in the SaaS infrastructure is redundant. There are at least two…"
click at [370, 189] on button at bounding box center [371, 186] width 19 height 16
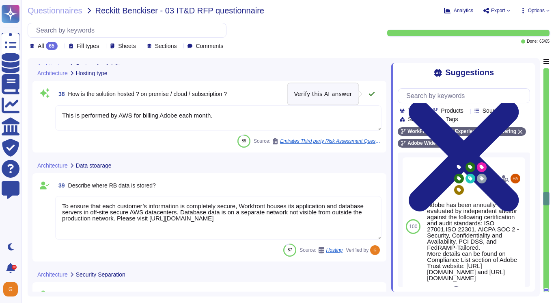
click at [375, 92] on icon at bounding box center [372, 94] width 6 height 6
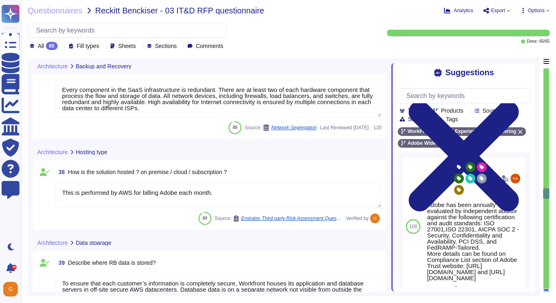
type textarea "Tests are evaluated for success against a set of criteria, including recovery t…"
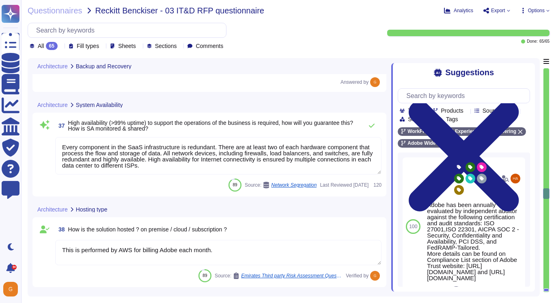
scroll to position [4105, 0]
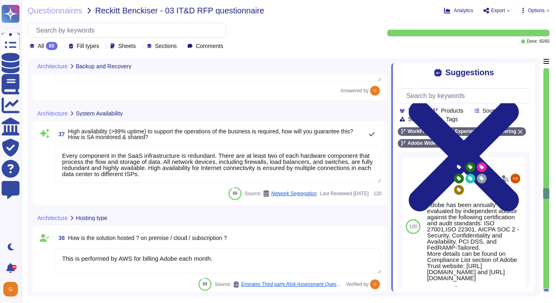
click at [373, 138] on button at bounding box center [371, 134] width 19 height 16
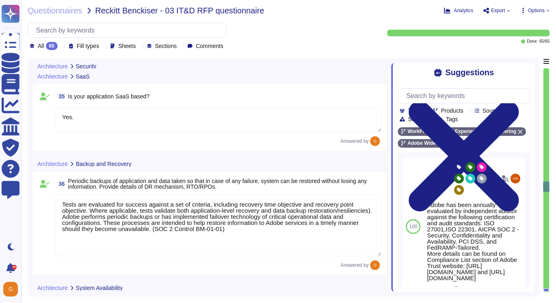
type textarea "To maintain the security of your applications and users, all requests to the se…"
type textarea "Yes."
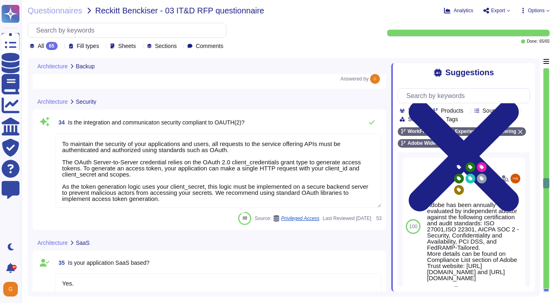
type textarea "Adobe backs up customer data regularly and validates restoration of data period…"
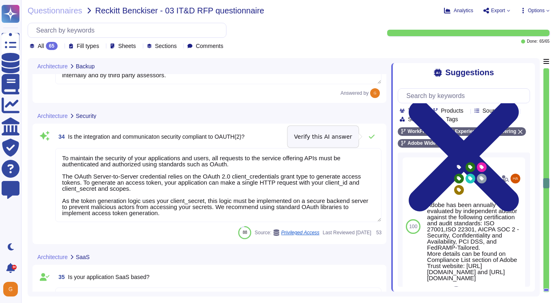
click at [373, 138] on icon at bounding box center [372, 136] width 6 height 6
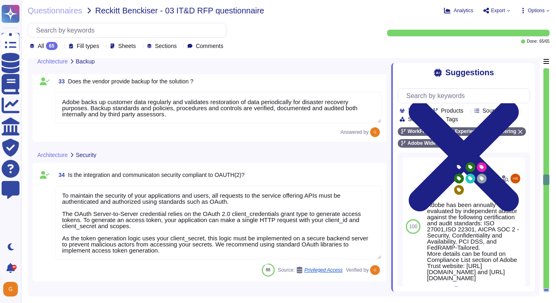
type textarea "The Adobe products and services' operation teams define and implement a set of …"
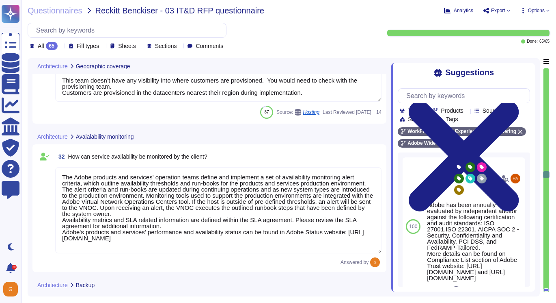
type textarea "This team doesn’t have any visibility into where customers are provisioned. You…"
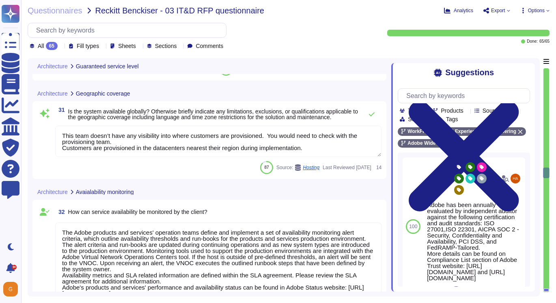
type textarea "The Adobe Service Commitments page describes Adobe’s service availability for t…"
click at [374, 116] on icon at bounding box center [372, 114] width 6 height 6
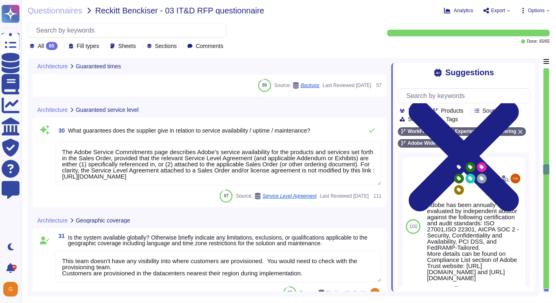
type textarea "Adobe's cloud services and products operate with infrastructure and processes d…"
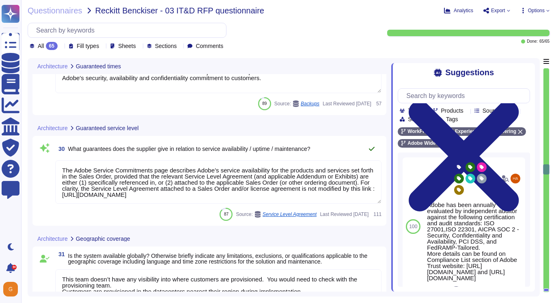
click at [369, 146] on icon at bounding box center [372, 148] width 6 height 6
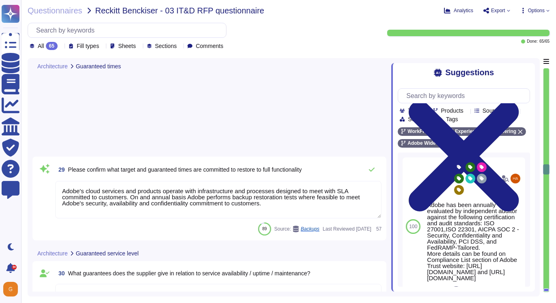
scroll to position [3136, 0]
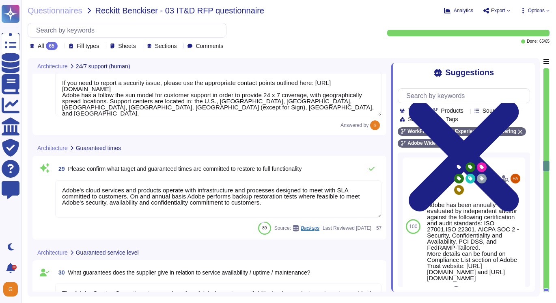
type textarea "Our team of security experts strives to quickly address security issues involvi…"
click at [369, 173] on button at bounding box center [371, 168] width 19 height 16
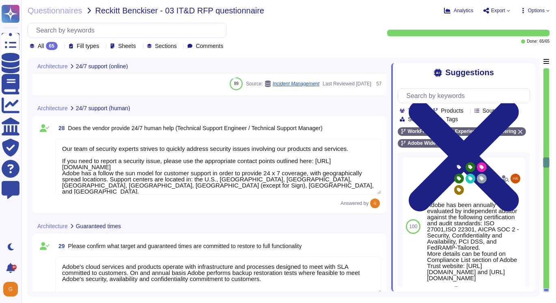
type textarea "Our team of security experts strives to quickly address security issues involvi…"
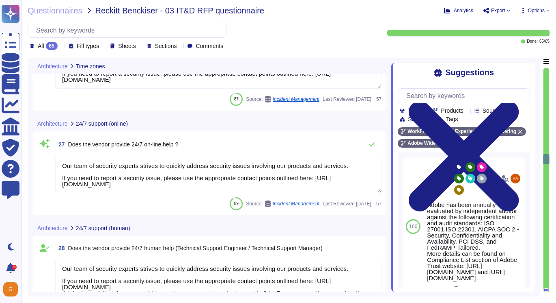
type textarea "Our team of security experts strives to quickly address security issues involvi…"
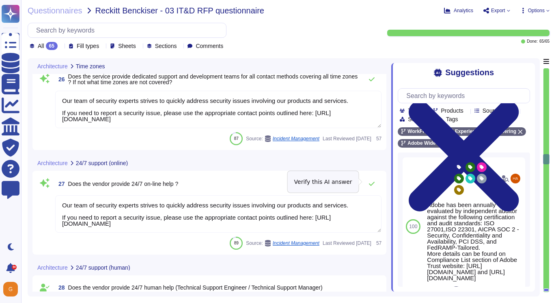
scroll to position [2905, 0]
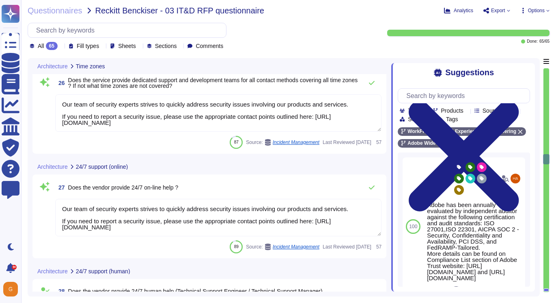
click at [369, 173] on div "Architecture 24/7 support (online)" at bounding box center [211, 166] width 359 height 16
click at [371, 187] on icon at bounding box center [372, 187] width 6 height 6
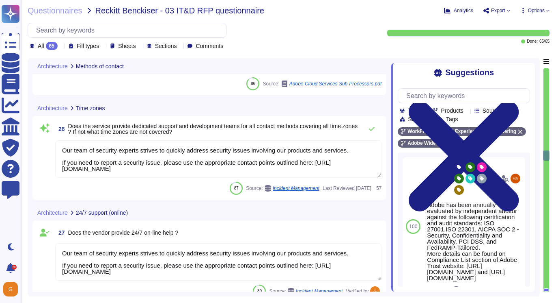
type textarea "Adobe customers tend to seek support in a variety of ways, for example, by phon…"
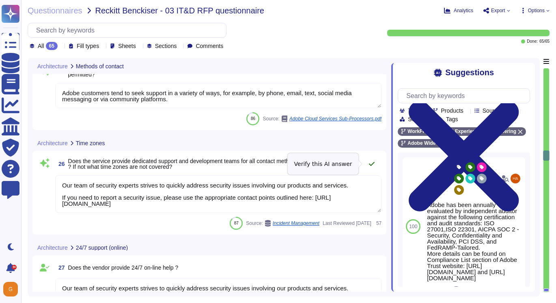
click at [375, 166] on button at bounding box center [371, 164] width 19 height 16
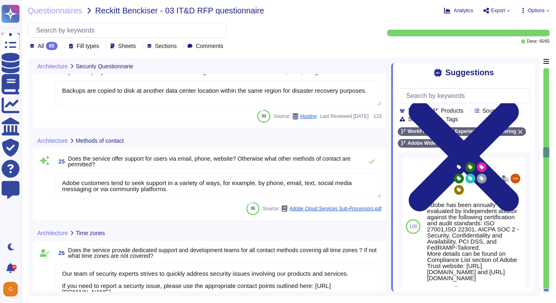
type textarea "Lorem ips dolorsitame consecte adi elitseddoe temp incidi utl Etdolor’m aliquae…"
type textarea "Customer admins have access to the audit log feature from the Admin Console, wh…"
type textarea "Backups are copied to disk at another data center location within the same regi…"
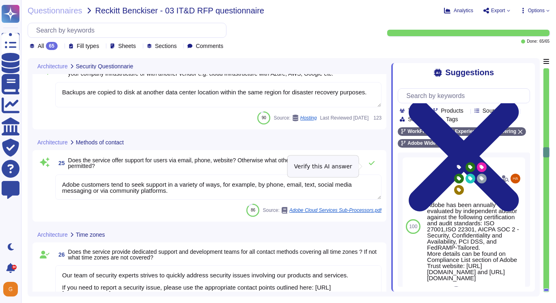
click at [375, 166] on button at bounding box center [371, 163] width 19 height 16
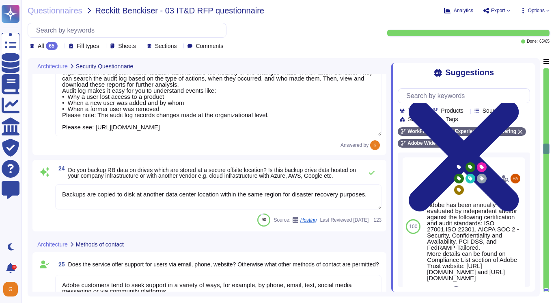
scroll to position [2646, 0]
click at [371, 175] on icon at bounding box center [372, 173] width 6 height 4
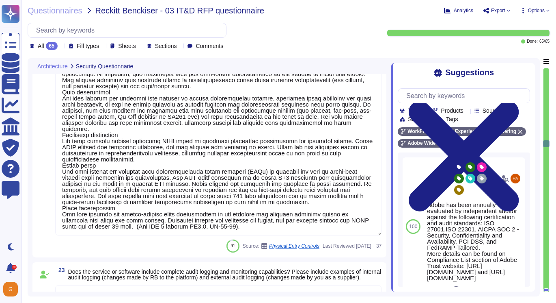
type textarea "All logical access accounts have a quarterly review. (See SOC 2 Control IAM-01-…"
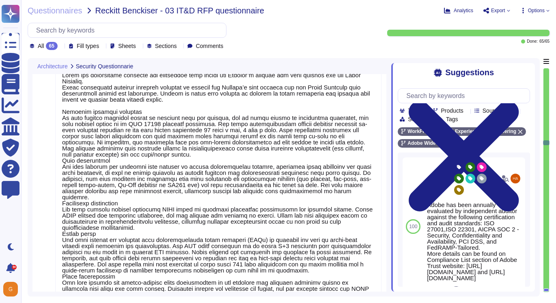
type textarea "Adobe will integrate with any [PERSON_NAME] 2.0 compliant identity provider (Id…"
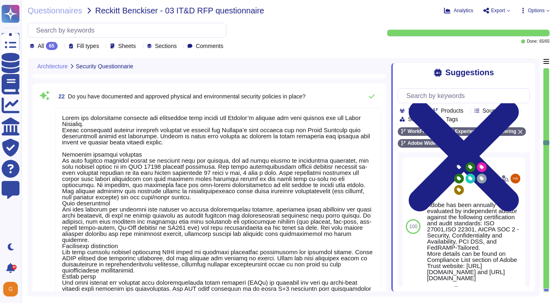
scroll to position [2298, 0]
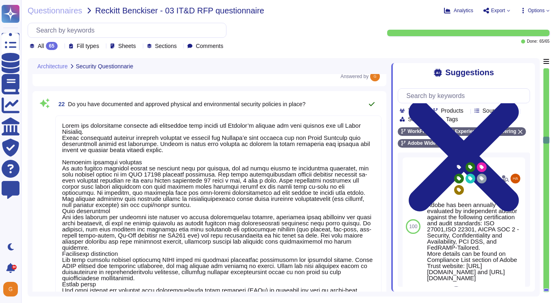
click at [372, 103] on icon at bounding box center [372, 104] width 6 height 6
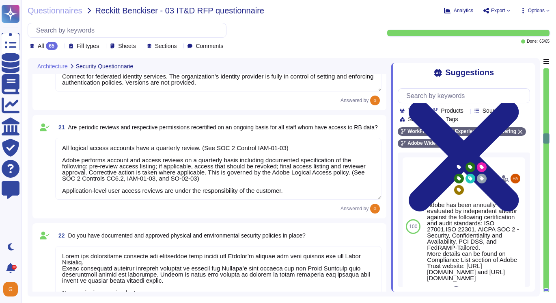
type textarea "Adobe Workfront employs PCI DSS approved encryption algorithms to encrypt docum…"
type textarea "Adobe’s product and service teams are responsible to evaluate their technical a…"
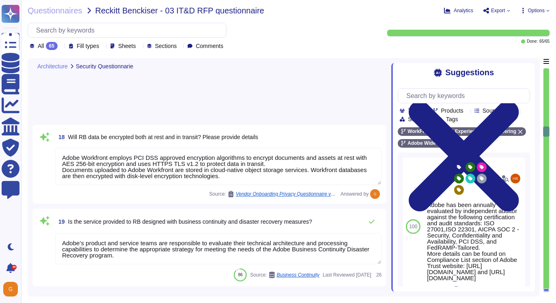
scroll to position [1895, 0]
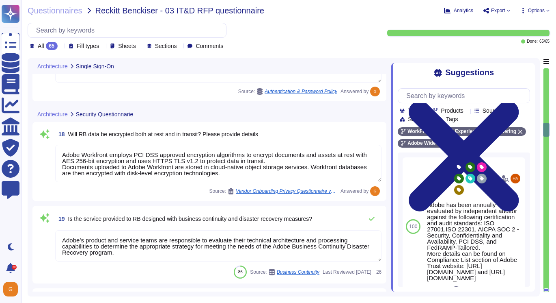
type textarea "Please see: [URL][DOMAIN_NAME] and [URL][DOMAIN_NAME]"
click at [374, 221] on icon at bounding box center [372, 218] width 6 height 6
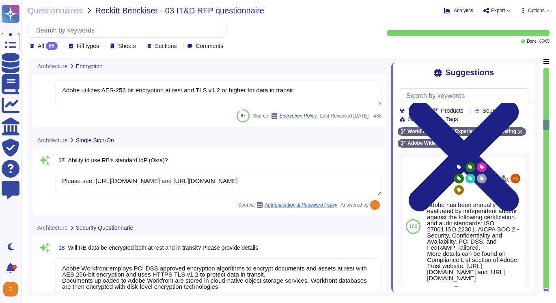
type textarea "Adobe utilizes AES-256 bit encryption at rest and TLS v1.2 or higher for data i…"
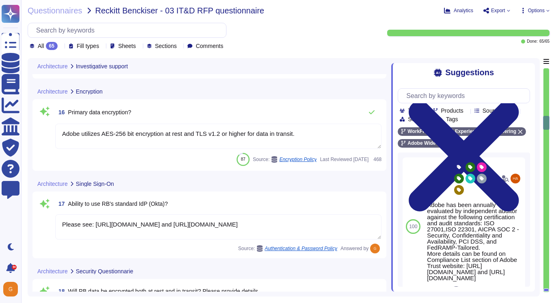
type textarea "Adobe has a documented and approved incident response plan in place to assist d…"
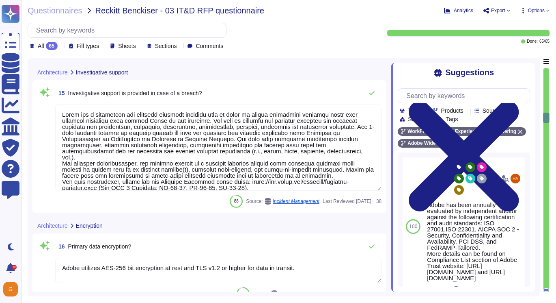
type textarea "Logs are archived within SIEM (Security Incident and Event Management), or log …"
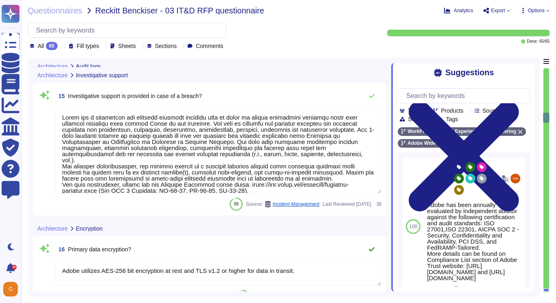
click at [372, 246] on icon at bounding box center [372, 249] width 6 height 6
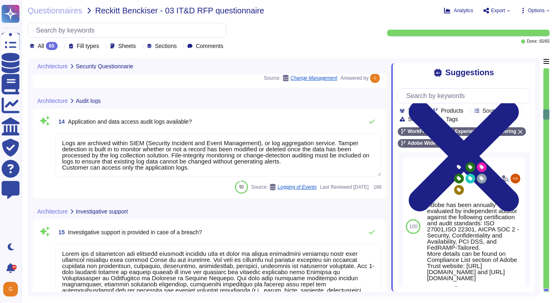
type textarea "Adobe's Service Life Cycle (SLC) includes a mature Secure Product Lifecycle (SP…"
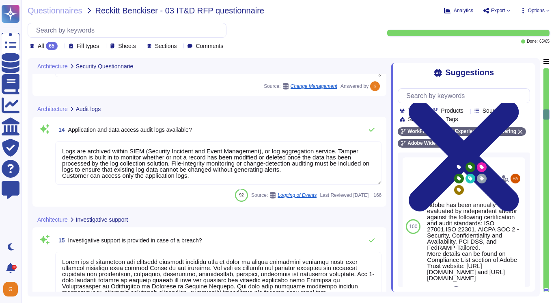
scroll to position [1469, 0]
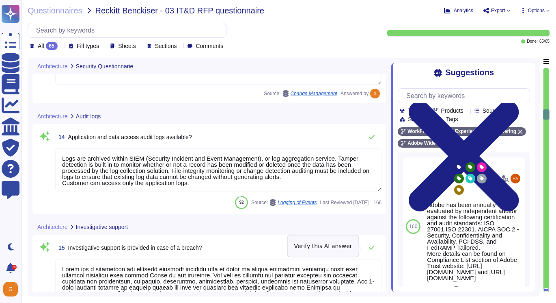
click at [372, 245] on icon at bounding box center [372, 247] width 6 height 6
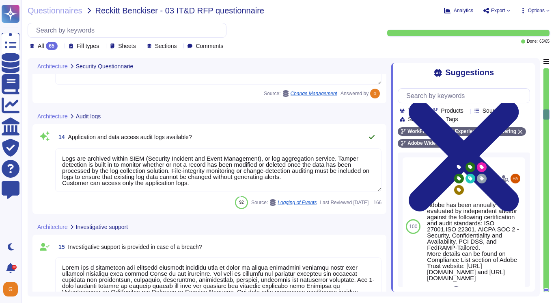
click at [374, 144] on button at bounding box center [371, 137] width 19 height 16
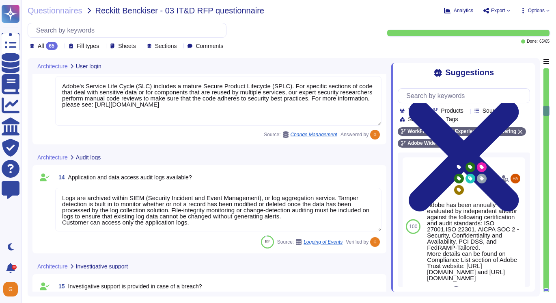
type textarea "SSO identity in which identity profiles are provided by the customer’s identity…"
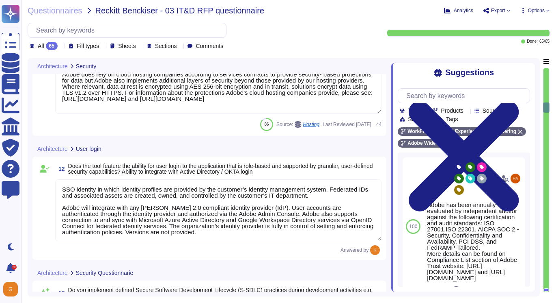
type textarea "Adobe does rely on cloud hosting companies according to services contracts to p…"
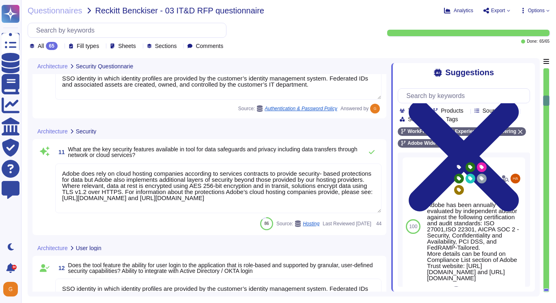
type textarea "Lo i dolors ametcon, Adipi elitsed do eius tem incididuntut la etdo magnaaliqu …"
type textarea "SSO identity in which identity profiles are provided by the customer’s identity…"
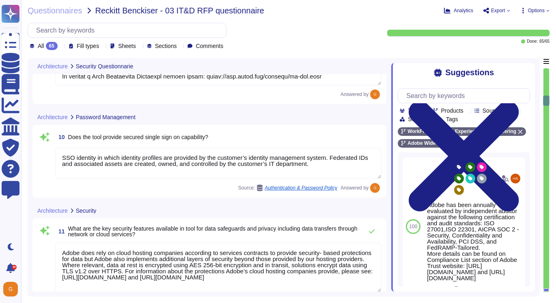
type textarea "Amazon Web Services uses strong tenant isolation security and control capabilit…"
type textarea "Adobe's Service Life Cycle (SLC) includes a mature Secure Product Lifecycle (SP…"
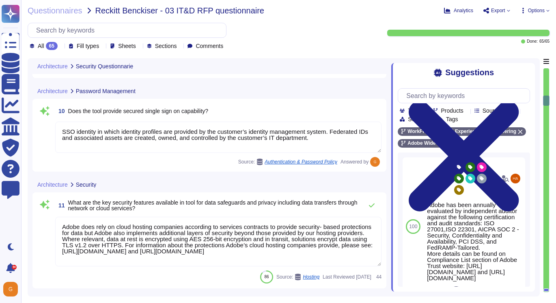
scroll to position [1046, 0]
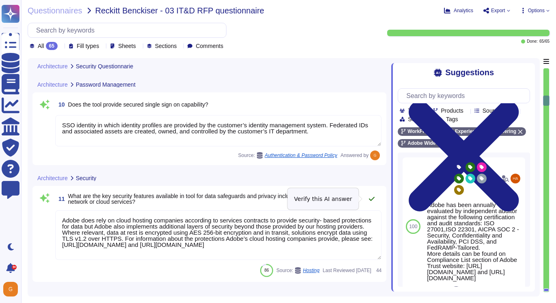
click at [367, 200] on button at bounding box center [371, 198] width 19 height 16
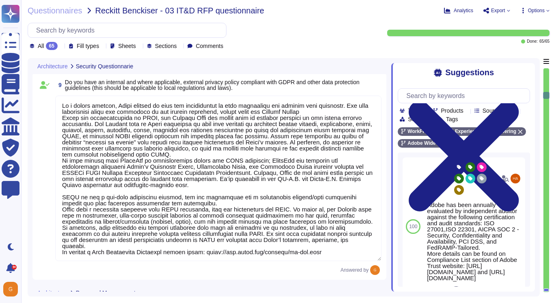
type textarea "All of our information, including current white papers, SOC2 reports, pen test …"
type textarea "In order to protect against unauthorized access and modification, Adobe capture…"
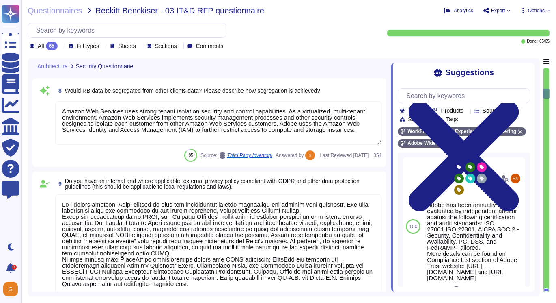
type textarea "Adobe has an established Enterprise-wide Risk Management process used by manage…"
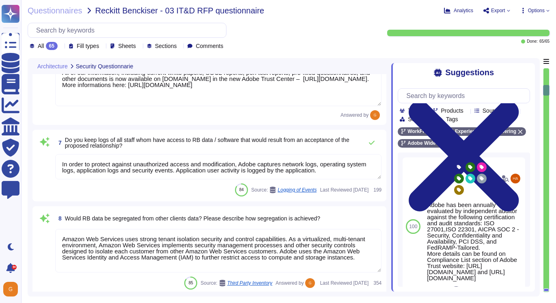
type textarea "Data is available at any time via the user interface. Data deletion is under th…"
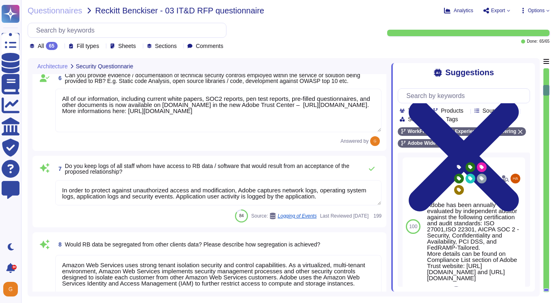
scroll to position [610, 0]
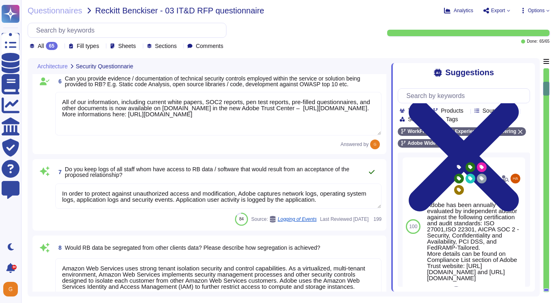
click at [375, 166] on button at bounding box center [371, 172] width 19 height 16
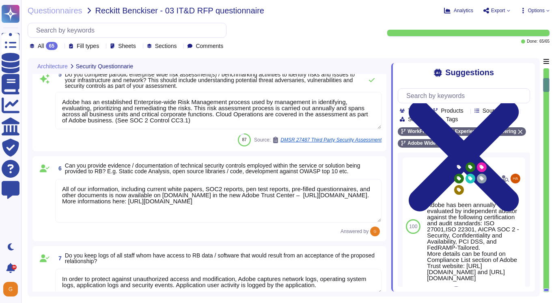
type textarea "Yes, Adobe completes Information Security and data privacy awareness training. …"
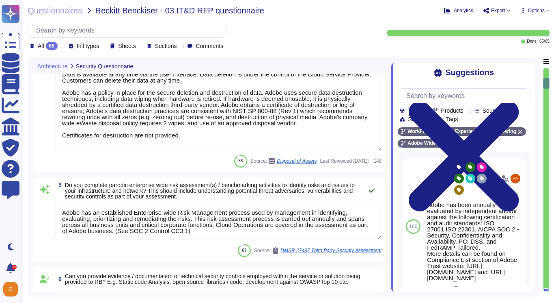
click at [371, 190] on icon at bounding box center [372, 190] width 6 height 6
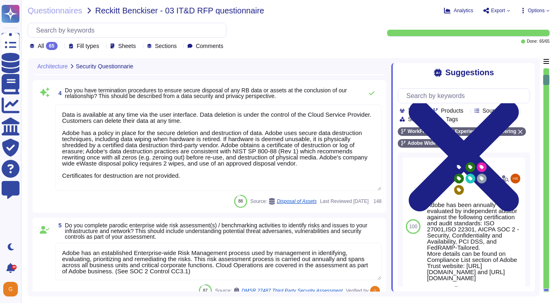
type textarea "Lo ipsumdolo sita CON 50434, Adipi'e Seddoeiusmo Temporin Utlabo etdolore mag a…"
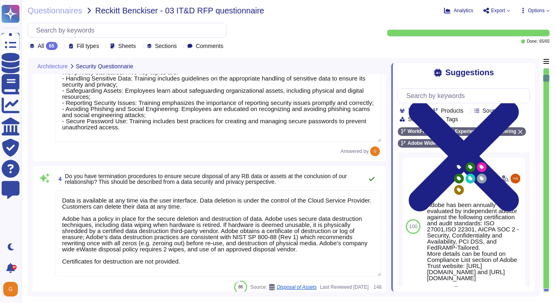
click at [372, 176] on icon at bounding box center [372, 178] width 6 height 6
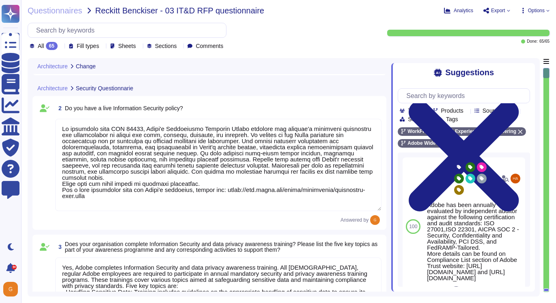
type textarea "A systematic approach to managing change is followed where changes are reviewed…"
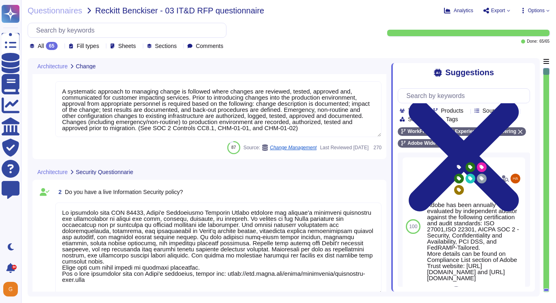
scroll to position [0, 0]
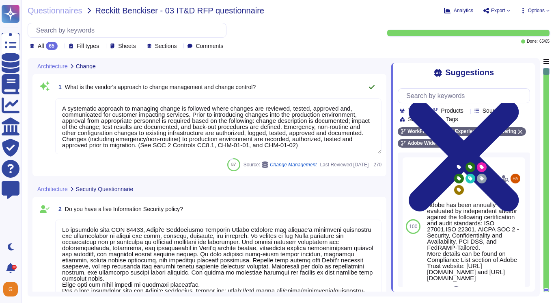
click at [371, 91] on button at bounding box center [371, 87] width 19 height 16
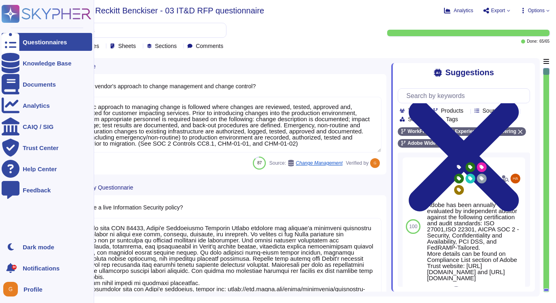
click at [35, 45] on div "Questionnaires" at bounding box center [45, 42] width 44 height 6
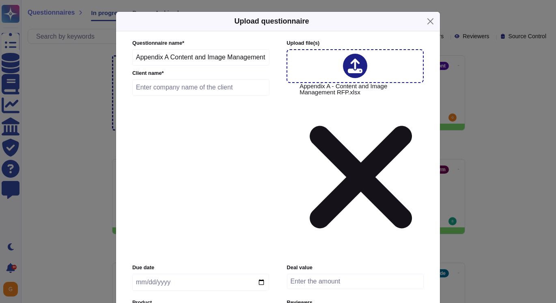
click at [190, 95] on input "text" at bounding box center [200, 87] width 137 height 16
type input "Dunelm Mill"
click at [156, 273] on input "date" at bounding box center [200, 281] width 137 height 17
click at [169, 273] on input "date" at bounding box center [200, 281] width 137 height 17
click at [267, 273] on input "date" at bounding box center [200, 281] width 137 height 17
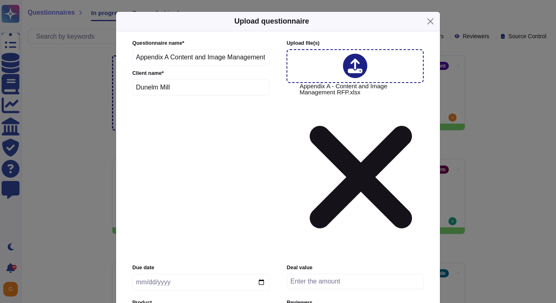
click at [262, 273] on input "date" at bounding box center [200, 281] width 137 height 17
type input "[DATE]"
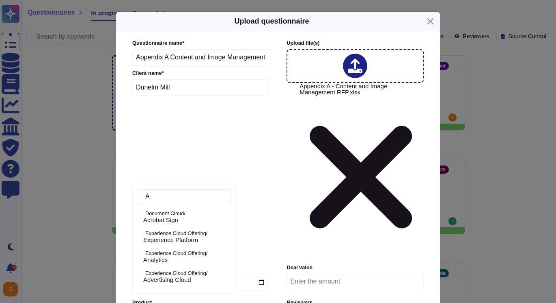
type input "Ae"
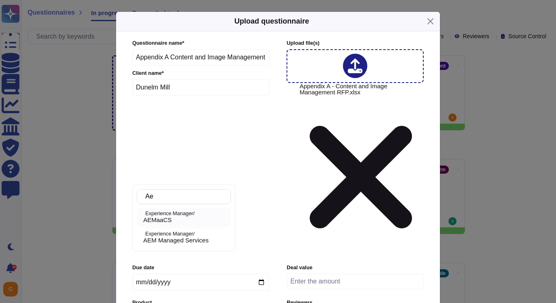
click at [162, 218] on span "AEMaaCS" at bounding box center [157, 219] width 28 height 7
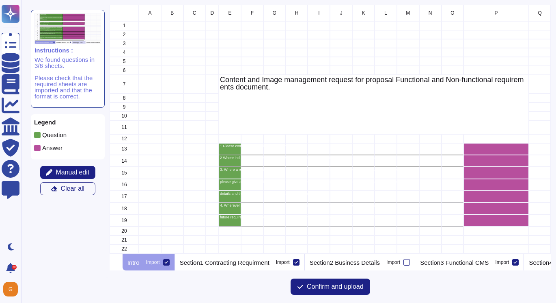
scroll to position [249, 442]
click at [169, 262] on icon at bounding box center [166, 262] width 4 height 4
click at [0, 0] on input "Import" at bounding box center [0, 0] width 0 height 0
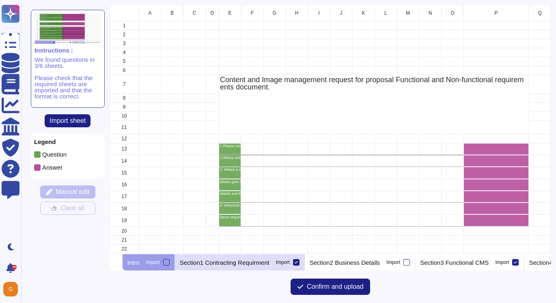
click at [298, 264] on icon at bounding box center [296, 262] width 4 height 4
click at [0, 0] on input "Import" at bounding box center [0, 0] width 0 height 0
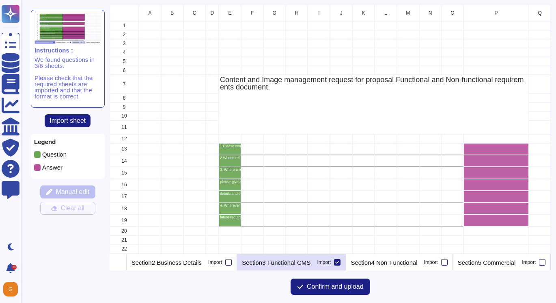
click at [334, 262] on div at bounding box center [337, 262] width 6 height 6
click at [0, 0] on input "Import" at bounding box center [0, 0] width 0 height 0
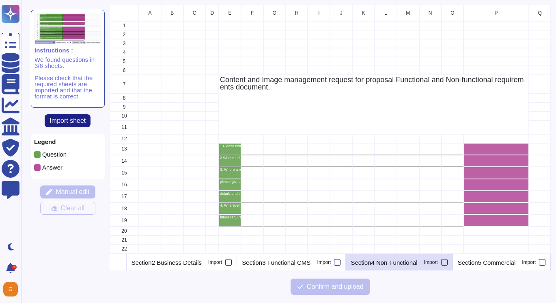
click at [441, 265] on div "Section4 Non-Functional Import" at bounding box center [399, 262] width 107 height 16
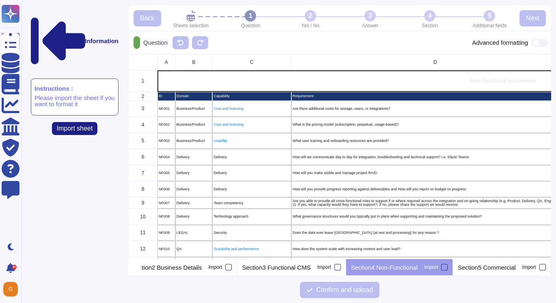
scroll to position [0, 201]
click at [448, 264] on div at bounding box center [444, 267] width 6 height 6
click at [0, 0] on input "Import" at bounding box center [0, 0] width 0 height 0
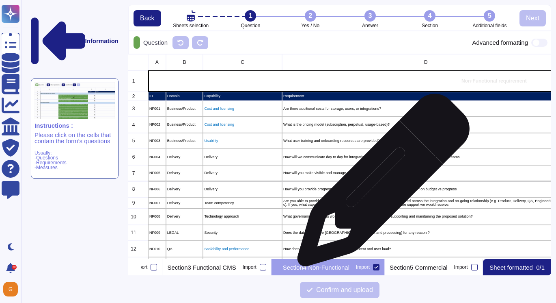
scroll to position [0, 0]
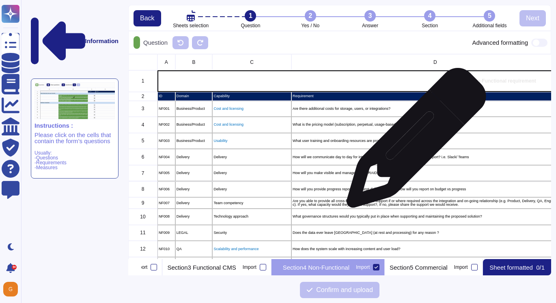
click at [414, 141] on p "What user training and onboarding resources are provided?" at bounding box center [435, 141] width 285 height 4
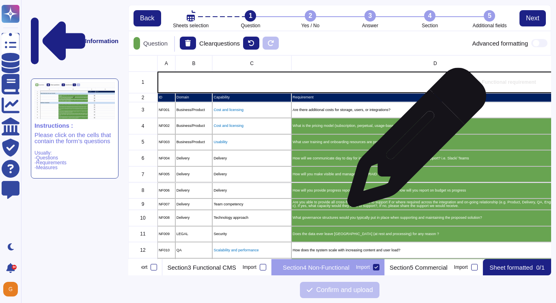
scroll to position [203, 423]
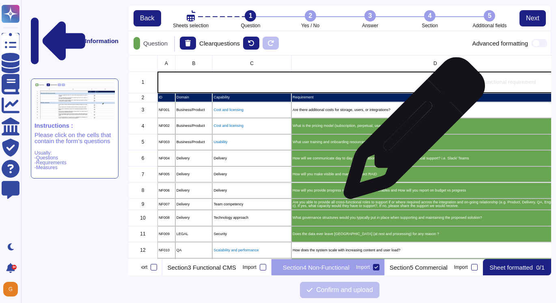
click at [411, 132] on div "What is the pricing model (subscription, perpetual, usage-based)?" at bounding box center [436, 126] width 288 height 16
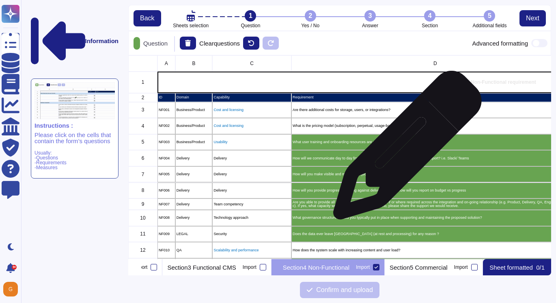
click at [399, 159] on p "How will we communicate day to day for integration, troubleshooting and technic…" at bounding box center [435, 158] width 285 height 4
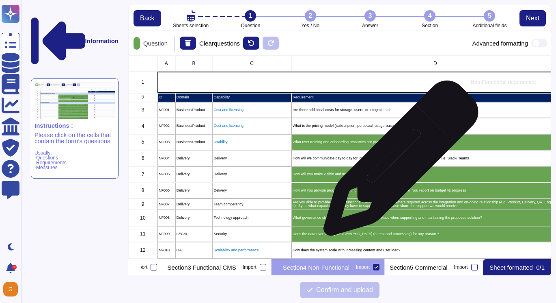
click at [389, 176] on div "How will you make visible and manage project RAID" at bounding box center [436, 174] width 288 height 16
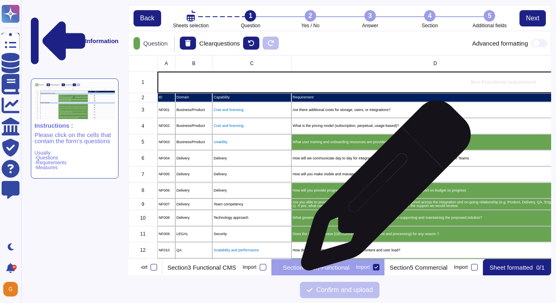
click at [383, 189] on p "How will you provide progress reporting against deliverables and How will you r…" at bounding box center [435, 190] width 285 height 4
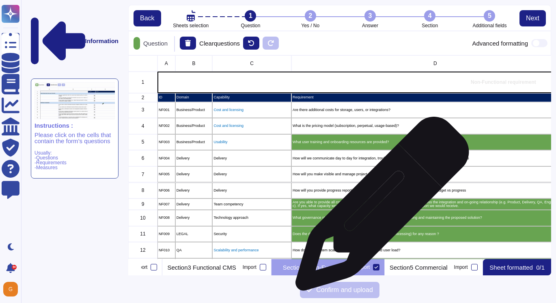
click at [379, 207] on div "Are you able to provide all cross-functional roles to support if or where requi…" at bounding box center [436, 203] width 288 height 11
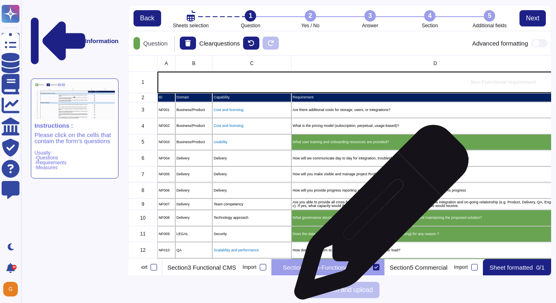
click at [378, 216] on p "What governance structures would you typically put in place when supporting and…" at bounding box center [435, 218] width 285 height 4
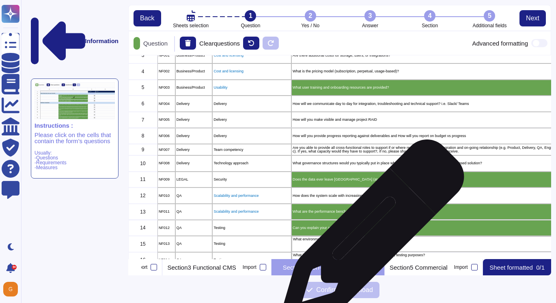
scroll to position [61, 0]
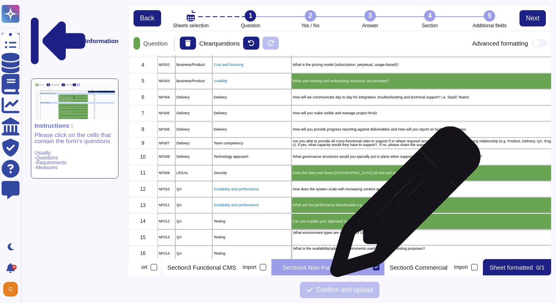
click at [402, 205] on p "What are the performance benchmarks e.g. response time, throughput?" at bounding box center [435, 205] width 285 height 4
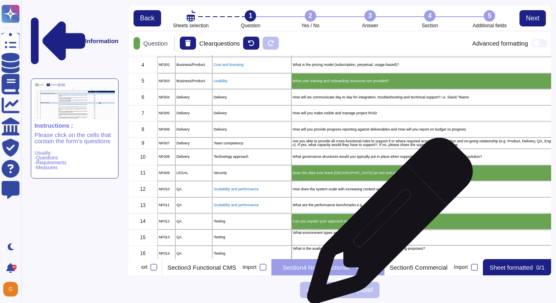
click at [387, 225] on div "Can you explain your approach to testing through the development lifecycle." at bounding box center [436, 221] width 288 height 16
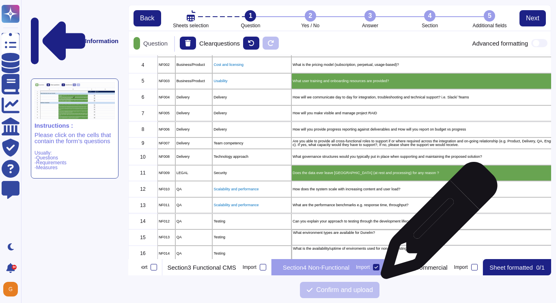
click at [436, 224] on div "Can you explain your approach to testing through the development lifecycle." at bounding box center [436, 221] width 288 height 16
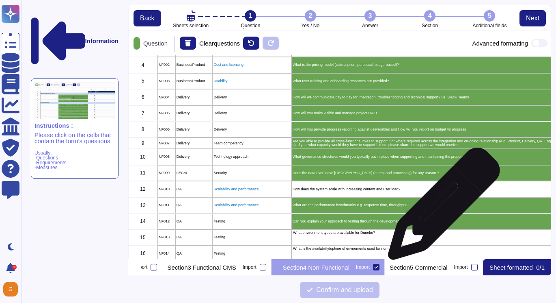
click at [441, 207] on div "What are the performance benchmarks e.g. response time, throughput?" at bounding box center [436, 205] width 288 height 16
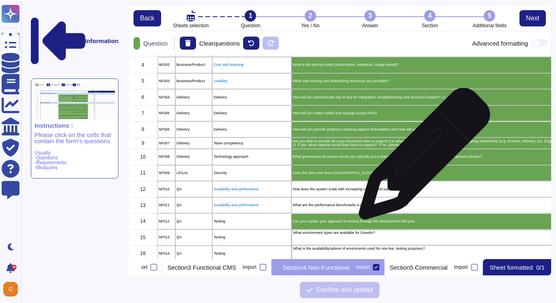
click at [421, 158] on p "What governance structures would you typically put in place when supporting and…" at bounding box center [435, 157] width 285 height 4
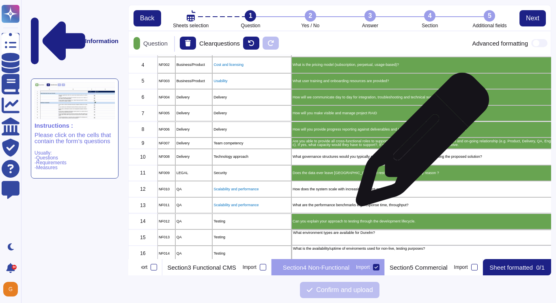
click at [419, 143] on p "Are you able to provide all cross-functional roles to support if or where requi…" at bounding box center [435, 142] width 285 height 7
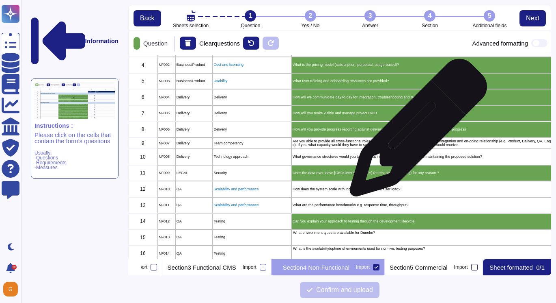
click at [415, 132] on div "How will you provide progress reporting against deliverables and How will you r…" at bounding box center [436, 129] width 288 height 16
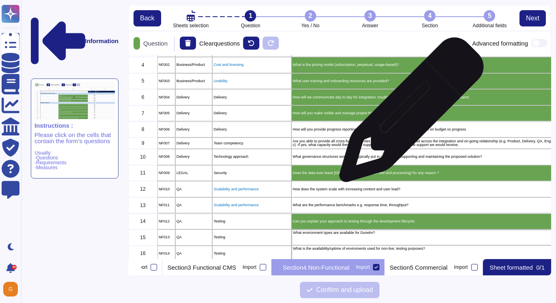
click at [408, 114] on p "How will you make visible and manage project RAID" at bounding box center [435, 113] width 285 height 4
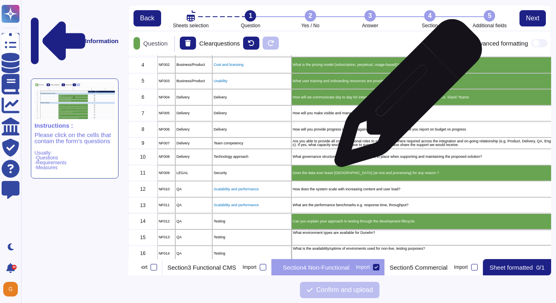
click at [405, 97] on p "How will we communicate day to day for integration, troubleshooting and technic…" at bounding box center [435, 97] width 285 height 4
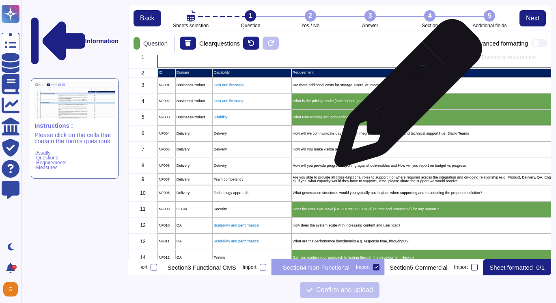
scroll to position [22, 0]
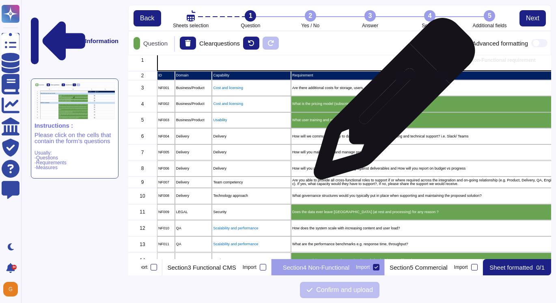
click at [391, 103] on p "What is the pricing model (subscription, perpetual, usage-based)?" at bounding box center [434, 104] width 285 height 4
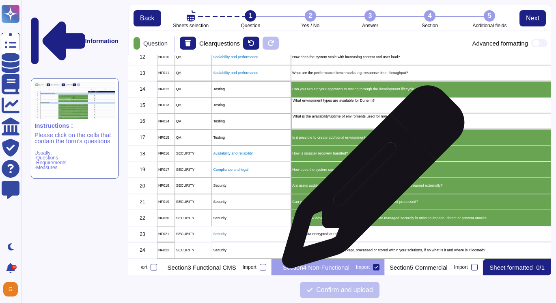
scroll to position [194, 0]
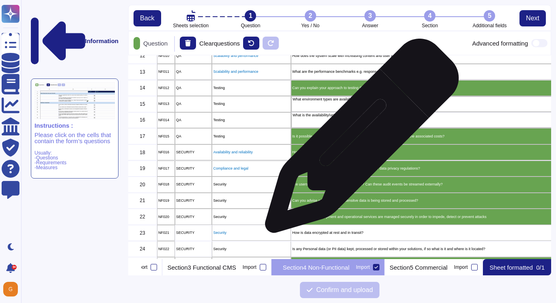
click at [359, 140] on div "Is it possible to create additional environments as needed, and what are the as…" at bounding box center [435, 136] width 288 height 16
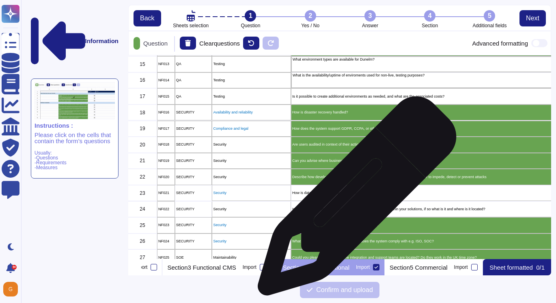
scroll to position [238, 0]
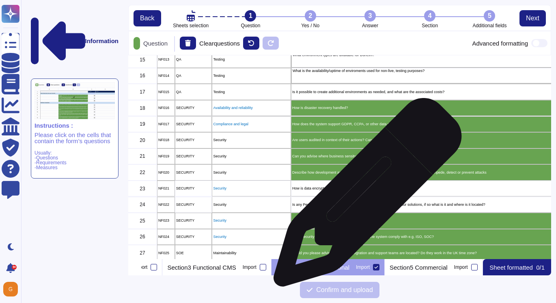
click at [365, 196] on div "How is data encrypted at rest and in transit?" at bounding box center [435, 188] width 288 height 16
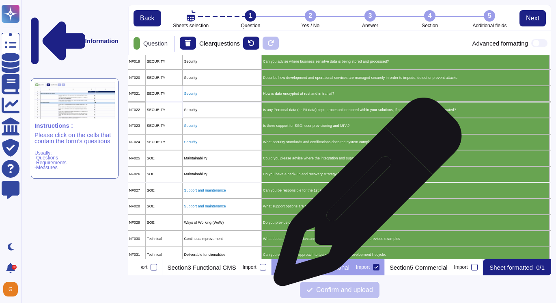
scroll to position [345, 28]
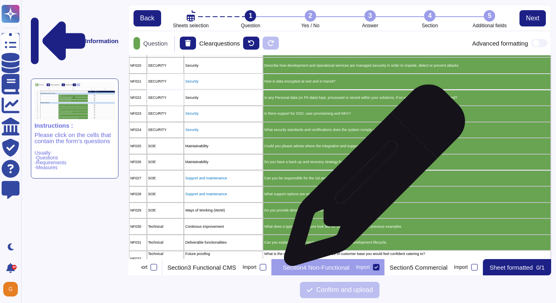
click at [372, 179] on p "Can you be responsible for the 1st and 2nd line support for any production issu…" at bounding box center [406, 178] width 285 height 4
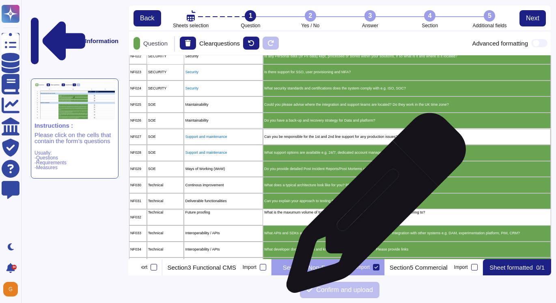
scroll to position [390, 28]
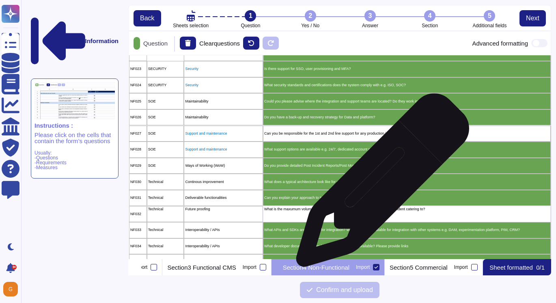
click at [380, 184] on div "What does a typical architecture look like for you? Please provide previous exa…" at bounding box center [407, 181] width 288 height 16
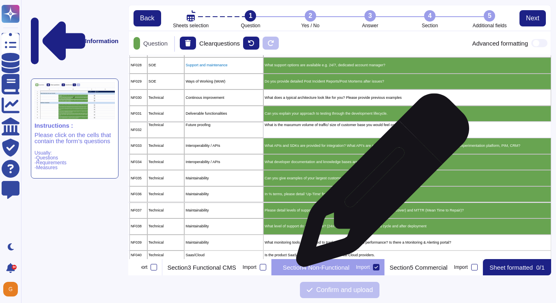
scroll to position [474, 28]
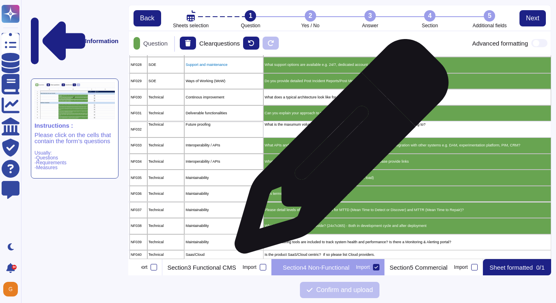
click at [339, 150] on div "What APIs and SDKs are provided for integration? What API's are available for i…" at bounding box center [408, 145] width 288 height 16
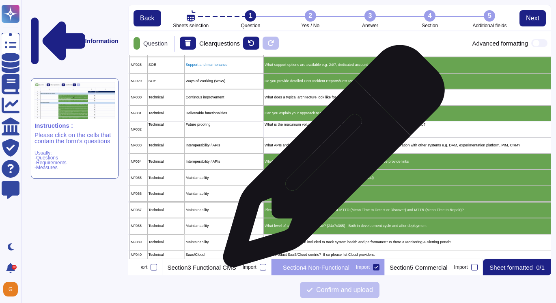
click at [331, 160] on p "What developer documentation and knowledge bases are available? Please provide …" at bounding box center [407, 162] width 285 height 4
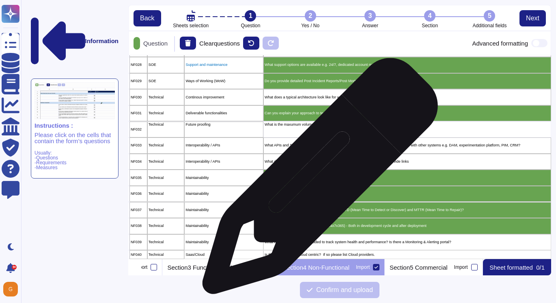
click at [317, 180] on div "Can you give examples of your largest customers? (volume of load)" at bounding box center [408, 177] width 288 height 16
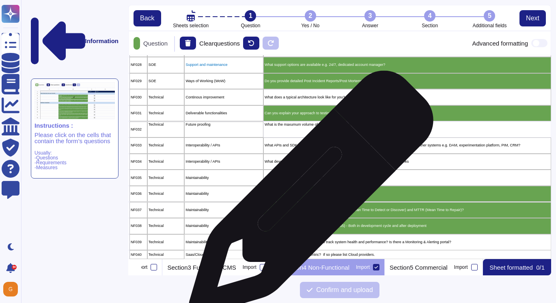
click at [308, 197] on div "In % terms, please detail ‘Up-Time’ for you platform." at bounding box center [408, 194] width 288 height 16
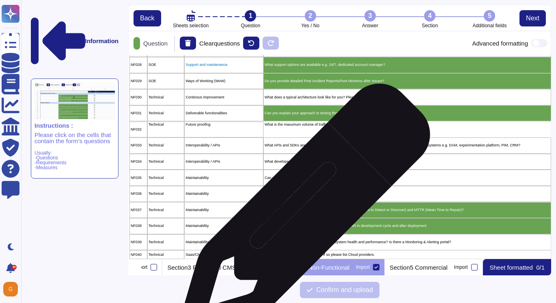
click at [302, 213] on div "Please detail levels of support and metrics for MTTD (Mean Time to Detect or Di…" at bounding box center [408, 210] width 288 height 16
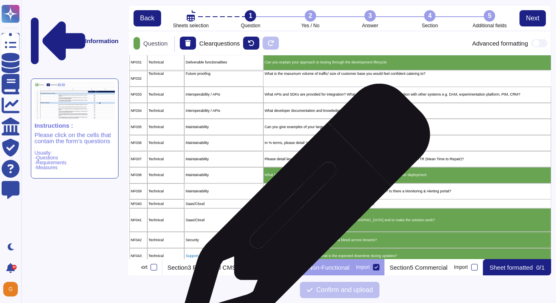
scroll to position [526, 28]
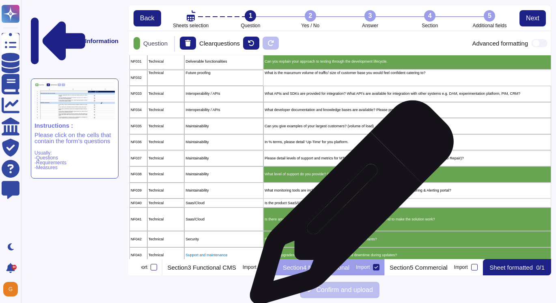
click at [349, 206] on div "Is the product SaaS/Cloud centric? If so please list Cloud providers." at bounding box center [408, 202] width 288 height 9
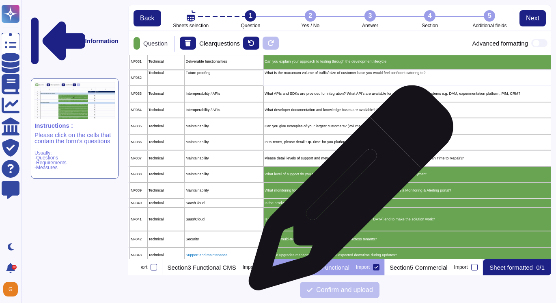
click at [348, 192] on p "What monitoring tools are included to track system health and performance? Is t…" at bounding box center [407, 190] width 285 height 4
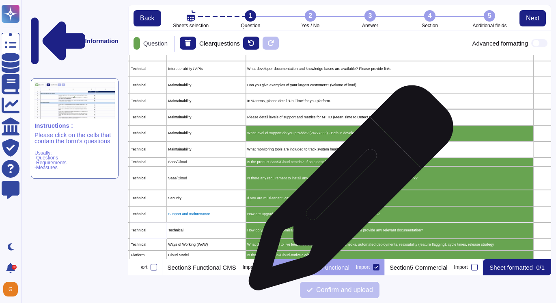
scroll to position [567, 46]
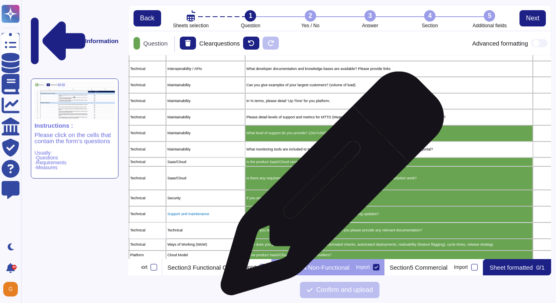
click at [329, 187] on div "Is there any requirement to install any software at [GEOGRAPHIC_DATA] end to ma…" at bounding box center [389, 178] width 288 height 24
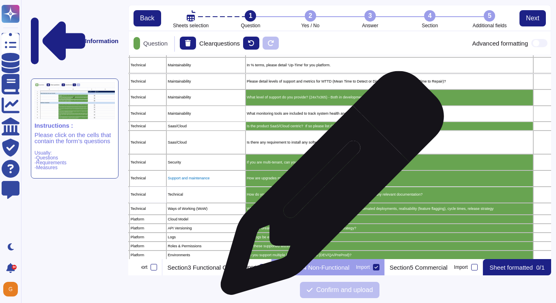
scroll to position [603, 46]
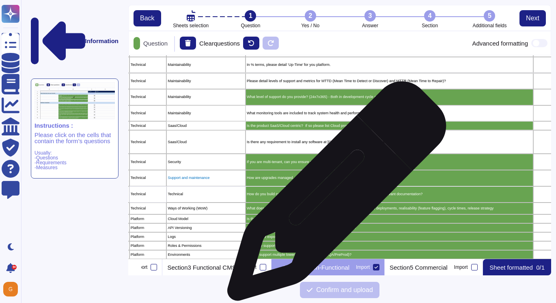
click at [333, 195] on p "How do you build customisation in your product? If yes, can you please provide …" at bounding box center [389, 194] width 285 height 4
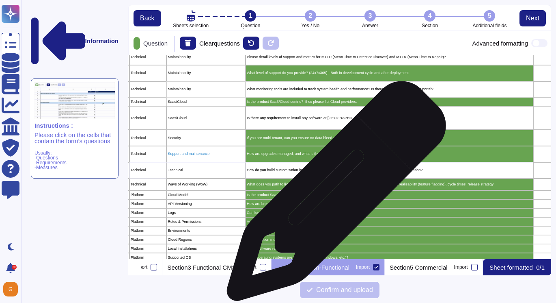
scroll to position [635, 46]
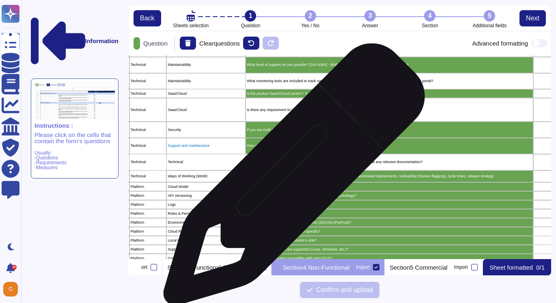
click at [291, 178] on div "What does you path to live look like? e.g. CI/CD, automated checks, automated d…" at bounding box center [390, 176] width 288 height 12
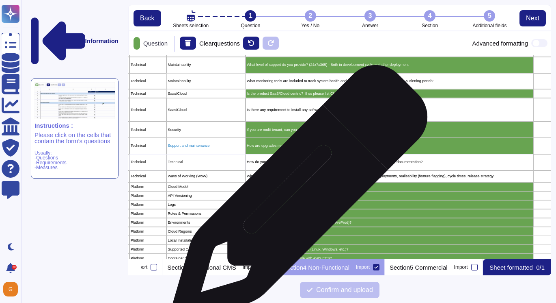
click at [296, 197] on div "How are breaking changes handled? Is there a versioning strategy?" at bounding box center [390, 195] width 288 height 9
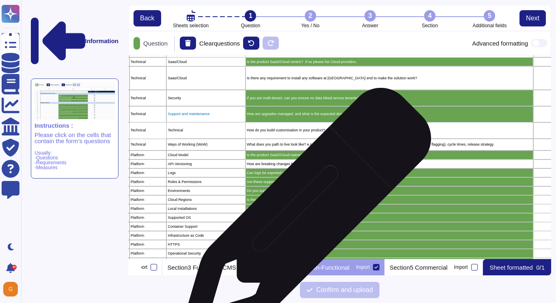
scroll to position [678, 46]
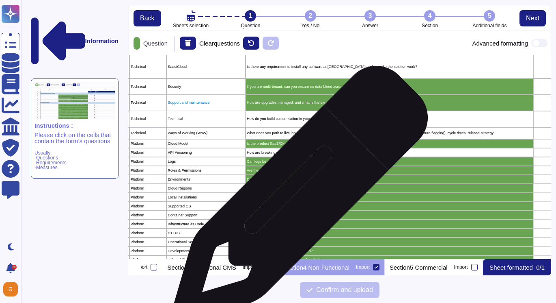
click at [297, 198] on p "Is any software required on Dunelm’s side?" at bounding box center [389, 197] width 285 height 4
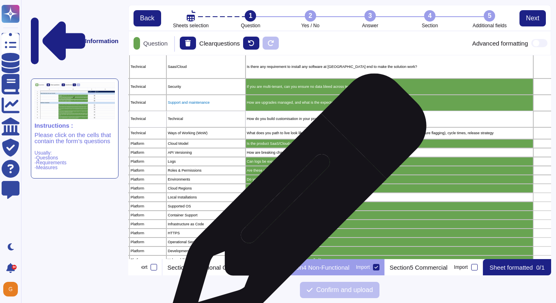
click at [294, 207] on p "What operating systems are supported (Linux, Windows, etc.)?" at bounding box center [389, 206] width 285 height 4
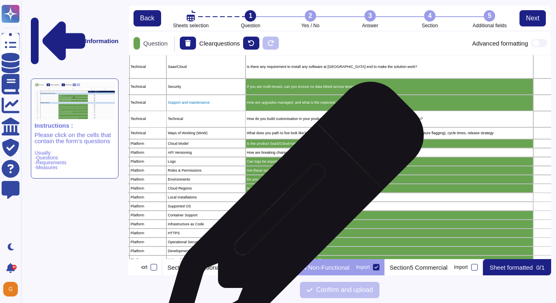
click at [289, 217] on div "Is any container solution compatible with AWS ECS?" at bounding box center [390, 214] width 288 height 9
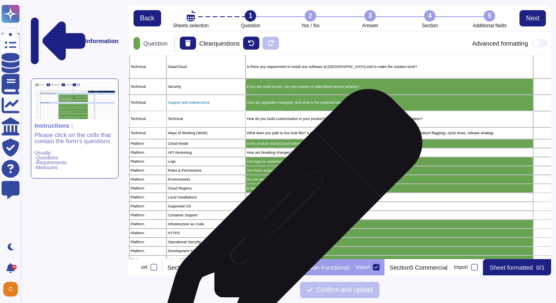
click at [286, 227] on div "Do you support Terraform or any other IaC tool?" at bounding box center [390, 223] width 288 height 9
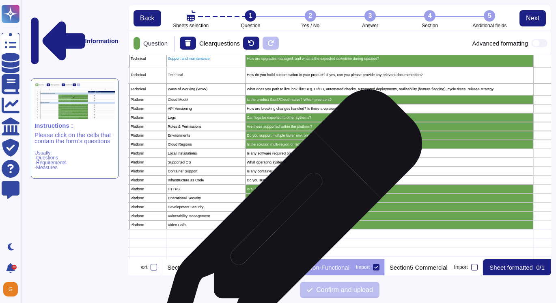
scroll to position [722, 46]
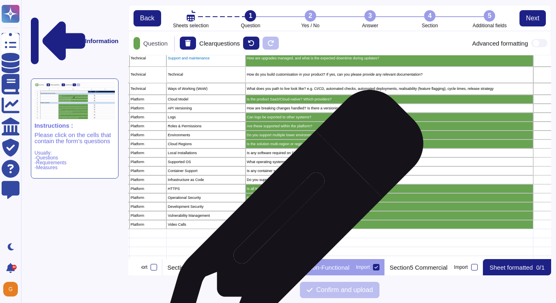
click at [288, 226] on div "Do you support calls via Teams for service reviews, etc" at bounding box center [390, 224] width 288 height 9
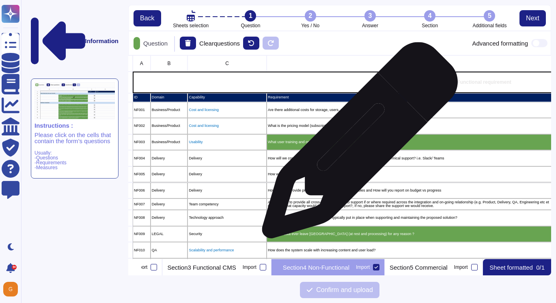
scroll to position [0, 24]
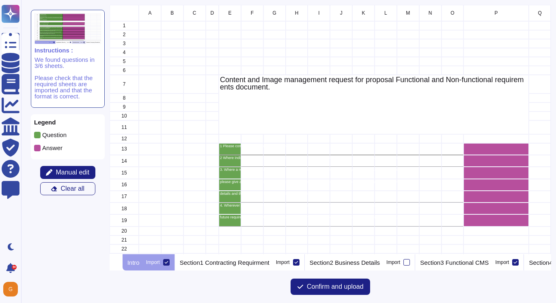
scroll to position [249, 442]
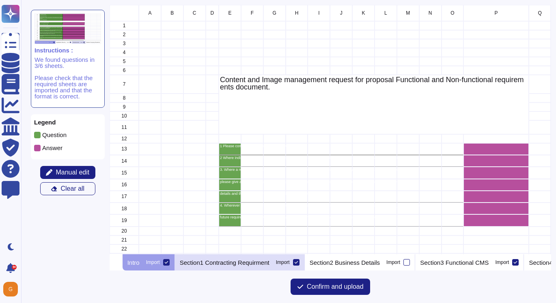
click at [298, 262] on icon at bounding box center [296, 262] width 4 height 4
click at [0, 0] on input "Import" at bounding box center [0, 0] width 0 height 0
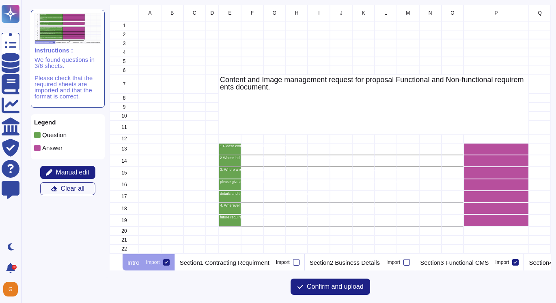
click at [169, 260] on icon at bounding box center [166, 262] width 4 height 4
click at [0, 0] on input "Import" at bounding box center [0, 0] width 0 height 0
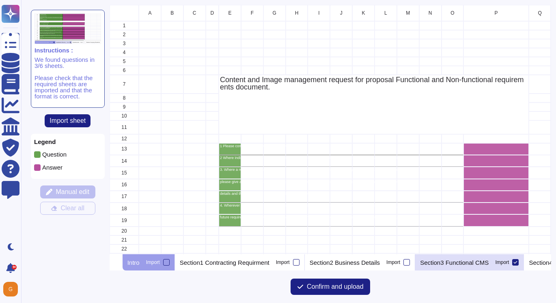
click at [518, 264] on icon at bounding box center [516, 262] width 4 height 4
click at [0, 0] on input "Import" at bounding box center [0, 0] width 0 height 0
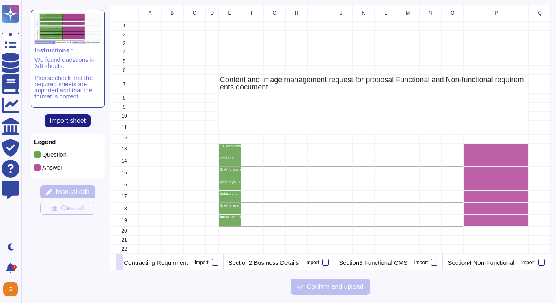
click at [225, 149] on div "1 Please complete all requirements for every section." at bounding box center [230, 149] width 22 height 12
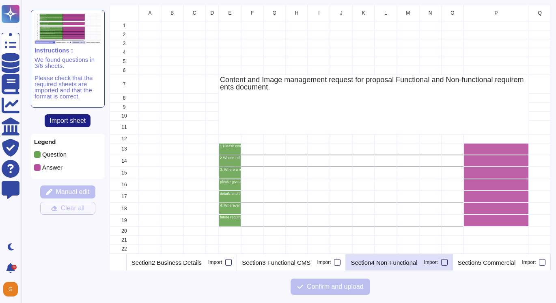
click at [444, 262] on div at bounding box center [444, 262] width 6 height 6
click at [0, 0] on input "Import" at bounding box center [0, 0] width 0 height 0
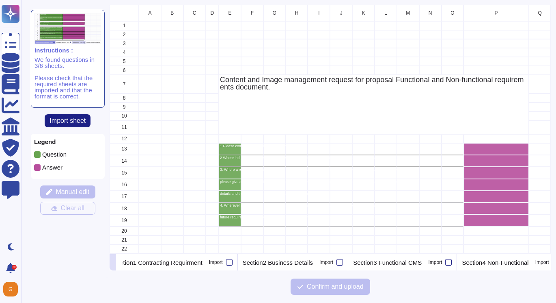
scroll to position [0, 7]
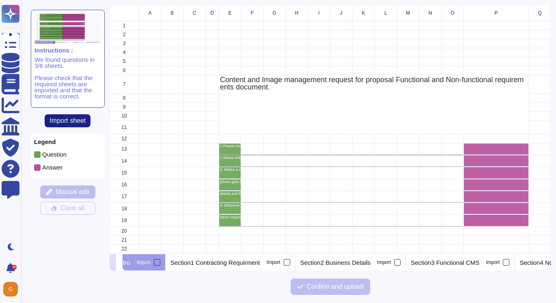
click at [123, 261] on button at bounding box center [119, 262] width 6 height 16
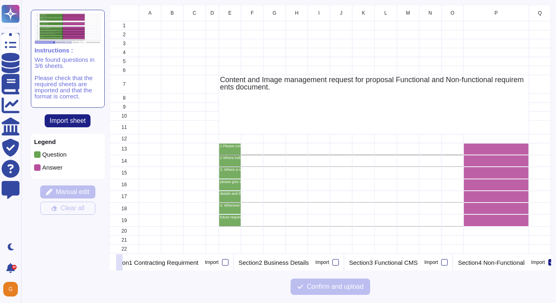
click at [123, 261] on button at bounding box center [119, 262] width 6 height 16
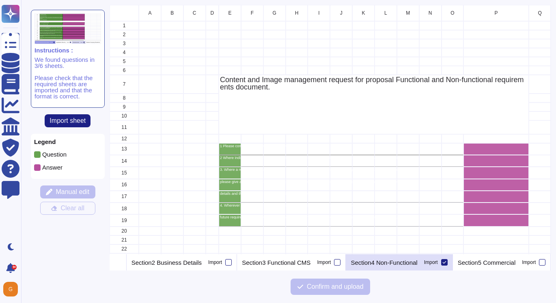
click at [380, 257] on div "Section4 Non-Functional Import" at bounding box center [399, 262] width 107 height 16
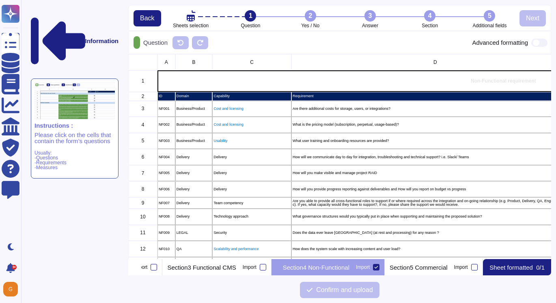
scroll to position [0, 283]
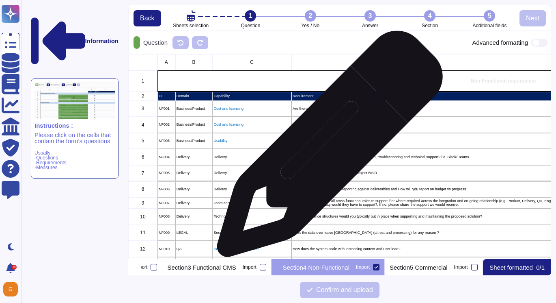
click at [326, 148] on div "What user training and onboarding resources are provided?" at bounding box center [436, 141] width 288 height 16
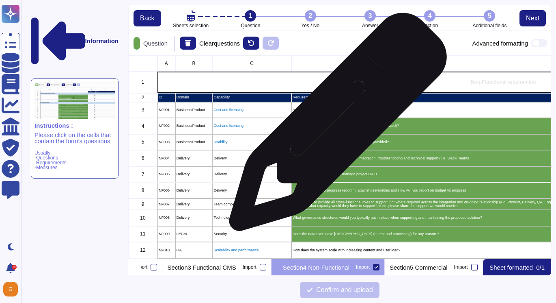
click at [335, 126] on p "What is the pricing model (subscription, perpetual, usage-based)?" at bounding box center [435, 126] width 285 height 4
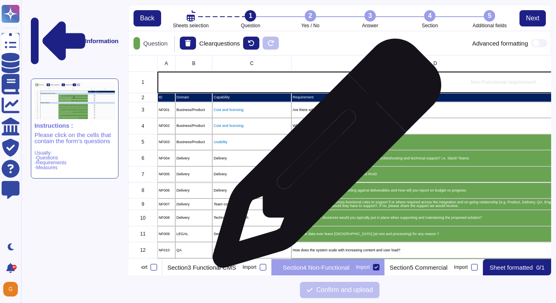
click at [324, 157] on p "How will we communicate day to day for integration, troubleshooting and technic…" at bounding box center [435, 158] width 285 height 4
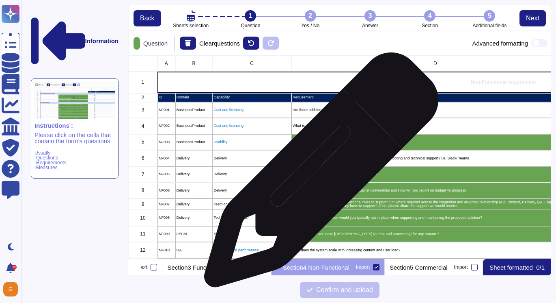
click at [318, 174] on p "How will you make visible and manage project RAID" at bounding box center [435, 174] width 285 height 4
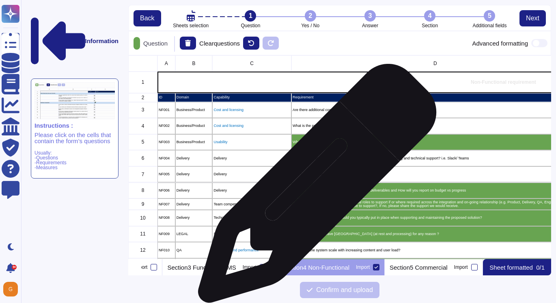
click at [314, 187] on div "How will you provide progress reporting against deliverables and How will you r…" at bounding box center [436, 190] width 288 height 16
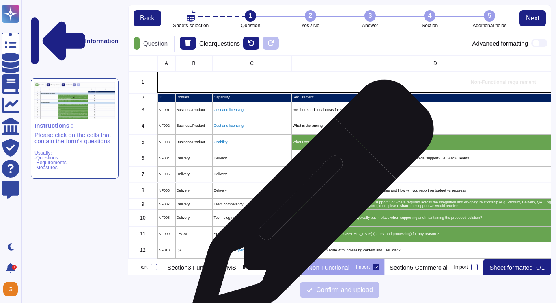
click at [309, 205] on p "Are you able to provide all cross-functional roles to support if or where requi…" at bounding box center [435, 203] width 285 height 7
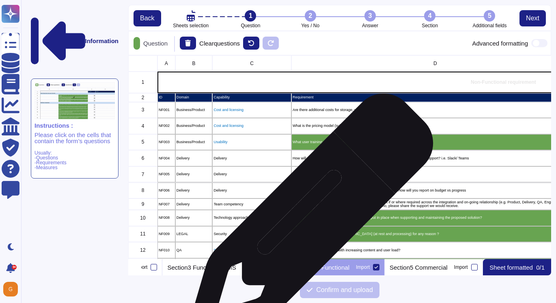
click at [308, 221] on div "What governance structures would you typically put in place when supporting and…" at bounding box center [436, 218] width 288 height 16
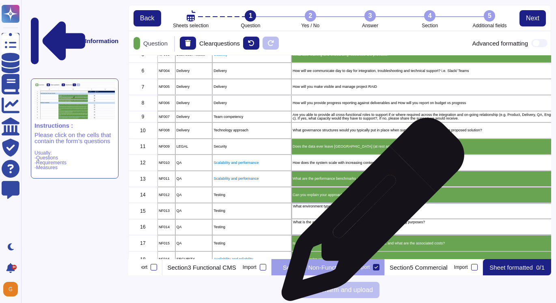
scroll to position [86, 0]
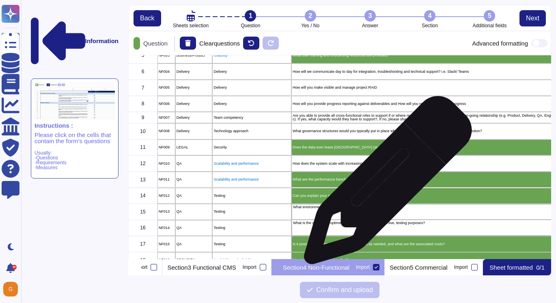
click at [387, 182] on div "What are the performance benchmarks e.g. response time, throughput?" at bounding box center [436, 179] width 288 height 16
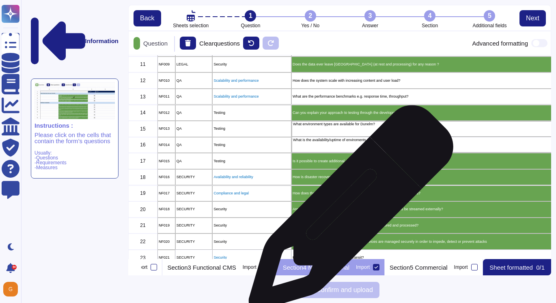
scroll to position [180, 0]
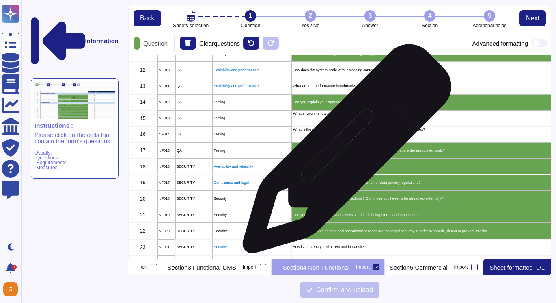
click at [344, 153] on div "Is it possible to create additional environments as needed, and what are the as…" at bounding box center [436, 150] width 288 height 16
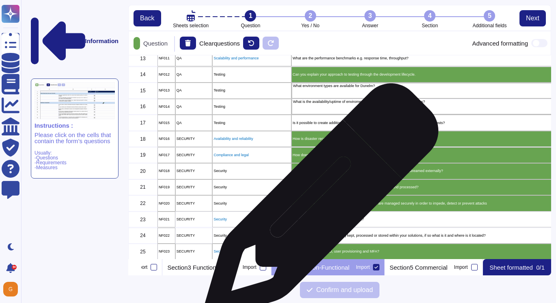
scroll to position [215, 0]
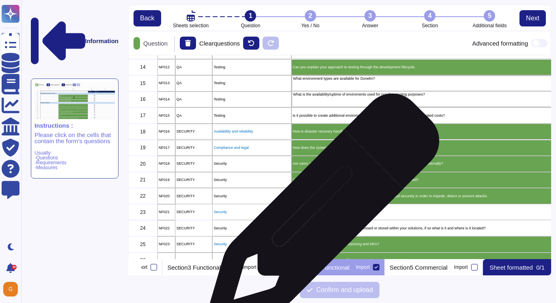
click at [320, 214] on div "How is data encrypted at rest and in transit?" at bounding box center [436, 212] width 288 height 16
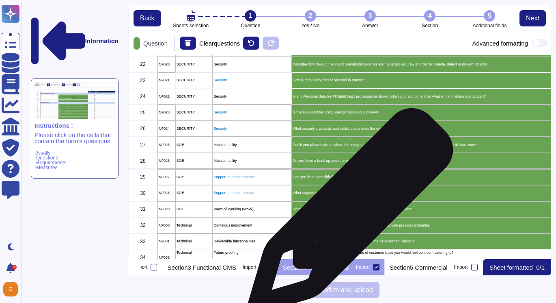
scroll to position [349, 0]
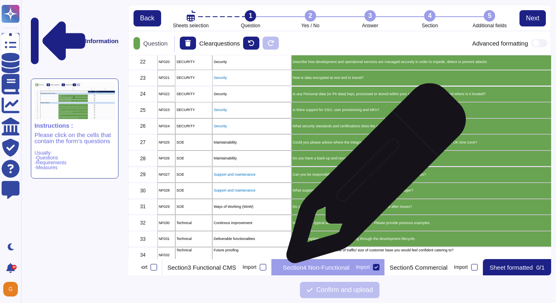
click at [373, 177] on div "Can you be responsible for the 1st and 2nd line support for any production issu…" at bounding box center [436, 174] width 288 height 16
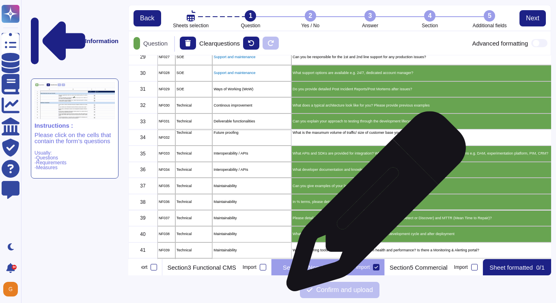
scroll to position [471, 0]
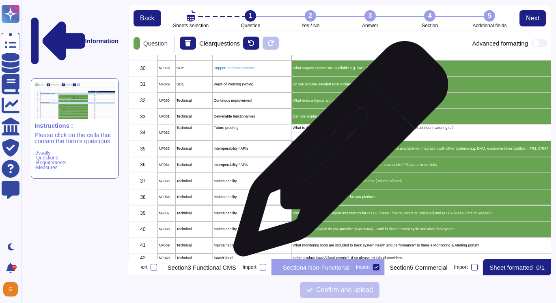
click at [338, 153] on div "What APIs and SDKs are provided for integration? What API's are available for i…" at bounding box center [436, 148] width 288 height 16
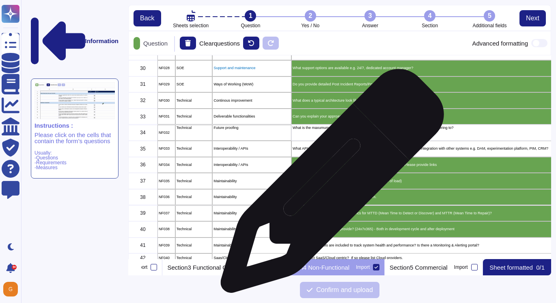
click at [330, 184] on div "Can you give examples of your largest customers? (volume of load)" at bounding box center [436, 181] width 288 height 16
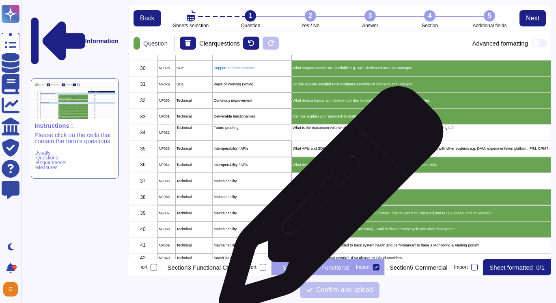
click at [328, 203] on div "In % terms, please detail ‘Up-Time’ for you platform." at bounding box center [436, 197] width 288 height 16
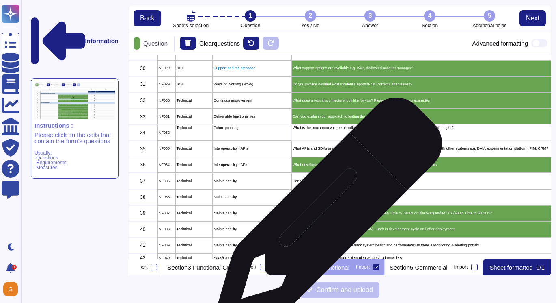
click at [326, 215] on div "Please detail levels of support and metrics for MTTD (Mean Time to Detect or Di…" at bounding box center [436, 213] width 288 height 16
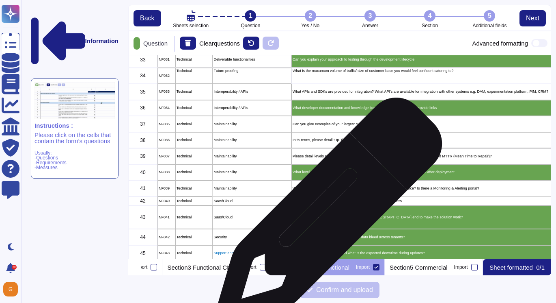
scroll to position [529, 0]
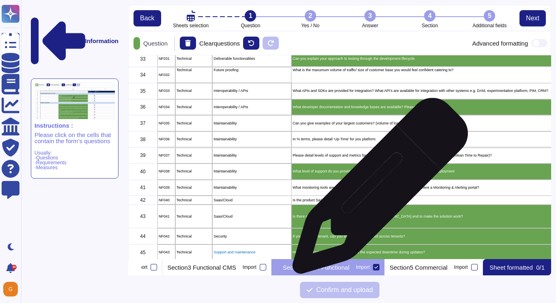
click at [377, 190] on div "What monitoring tools are included to track system health and performance? Is t…" at bounding box center [436, 187] width 288 height 16
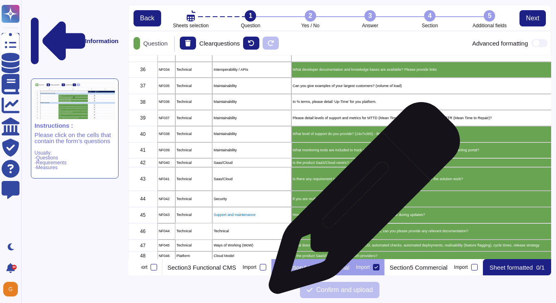
scroll to position [565, 0]
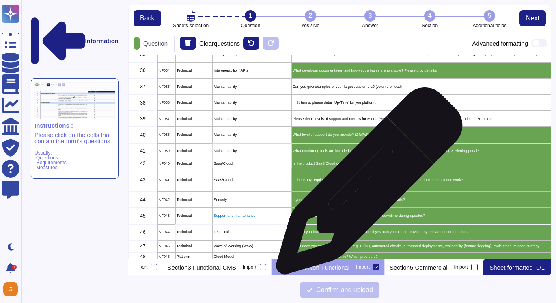
click at [368, 182] on div "Is there any requirement to install any software at [GEOGRAPHIC_DATA] end to ma…" at bounding box center [436, 180] width 288 height 24
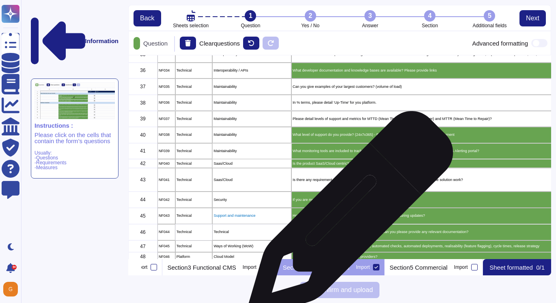
click at [348, 217] on p "How are upgrades managed, and what is the expected downtime during updates?" at bounding box center [435, 216] width 285 height 4
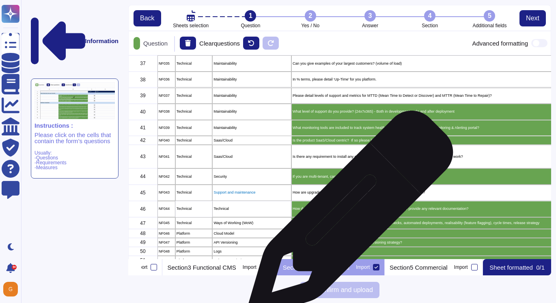
scroll to position [624, 0]
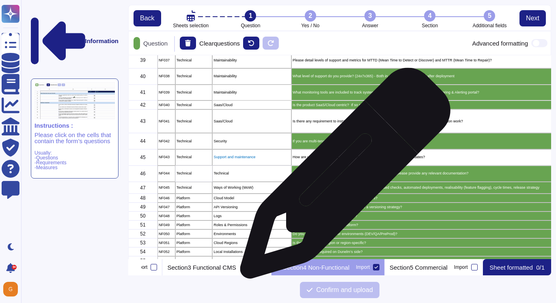
click at [342, 177] on div "How do you build customisation in your product? If yes, can you please provide …" at bounding box center [436, 173] width 288 height 16
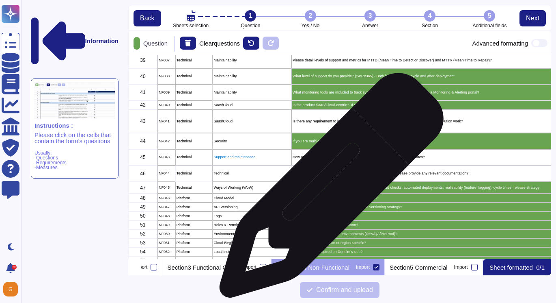
click at [329, 189] on p "What does you path to live look like? e.g. CI/CD, automated checks, automated d…" at bounding box center [435, 188] width 285 height 4
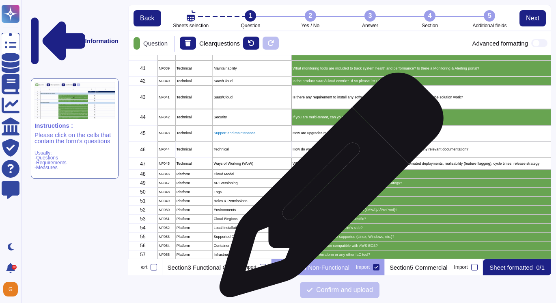
scroll to position [661, 0]
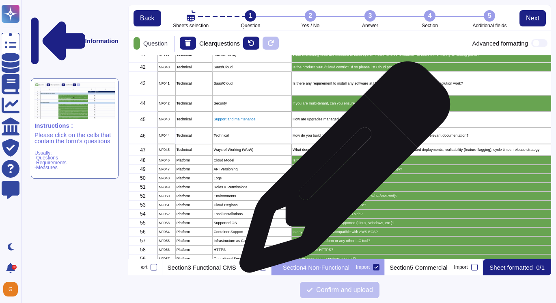
click at [342, 171] on div "How are breaking changes handled? Is there a versioning strategy?" at bounding box center [436, 168] width 288 height 9
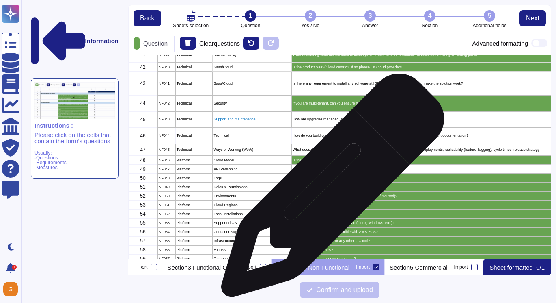
click at [330, 189] on div "Are these supported within the platform?" at bounding box center [436, 186] width 288 height 9
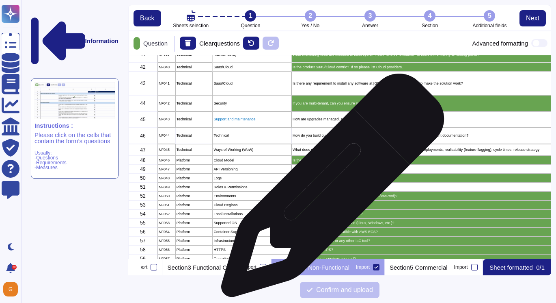
click at [330, 189] on div "Are these supported within the platform?" at bounding box center [436, 186] width 288 height 9
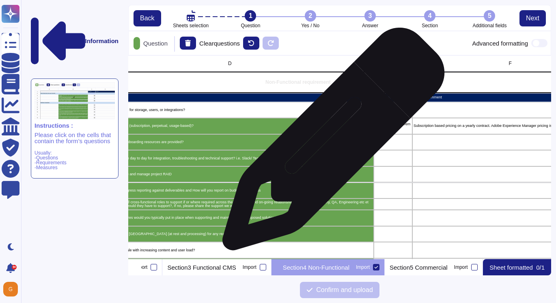
scroll to position [0, 206]
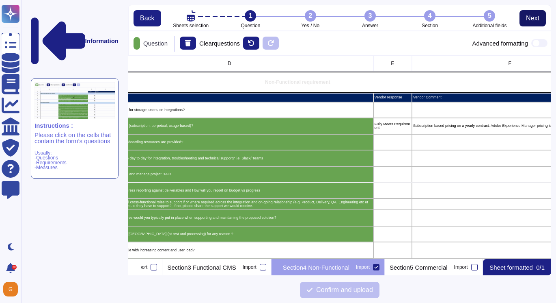
click at [528, 22] on span "Next" at bounding box center [532, 18] width 13 height 6
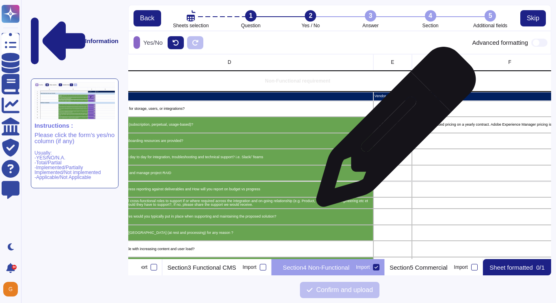
click at [393, 131] on div "Fully Meets Requirement" at bounding box center [393, 125] width 39 height 16
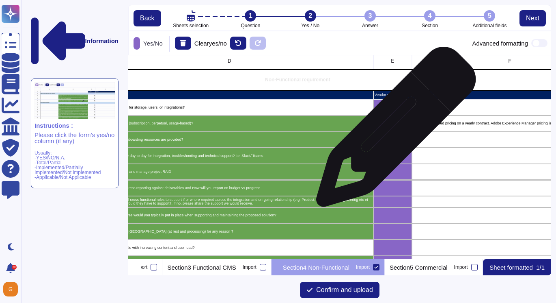
scroll to position [0, 206]
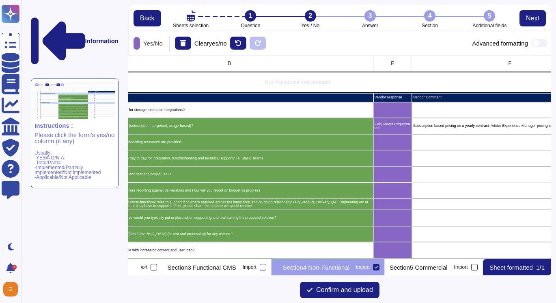
click at [539, 44] on span at bounding box center [540, 43] width 16 height 8
click at [528, 43] on input "checkbox" at bounding box center [528, 43] width 0 height 0
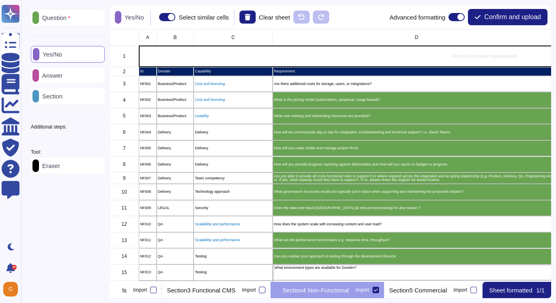
scroll to position [0, 264]
click at [83, 55] on div "Yes/No" at bounding box center [68, 54] width 74 height 17
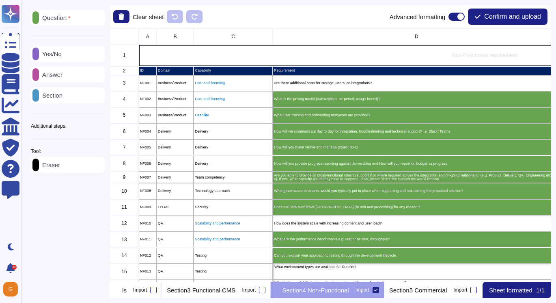
click at [83, 55] on div "Yes/No" at bounding box center [68, 54] width 74 height 16
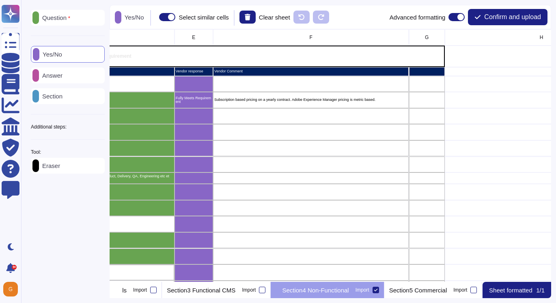
scroll to position [0, 393]
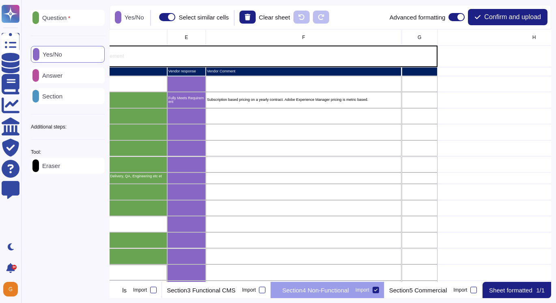
click at [61, 74] on p "Answer" at bounding box center [51, 75] width 24 height 6
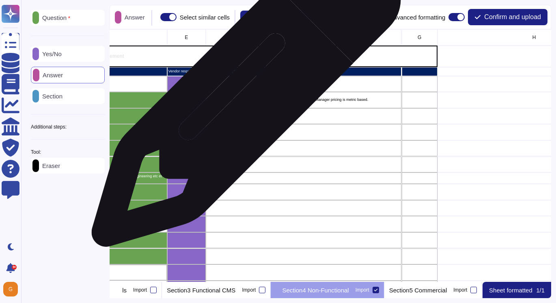
click at [244, 91] on div "grid" at bounding box center [304, 84] width 196 height 16
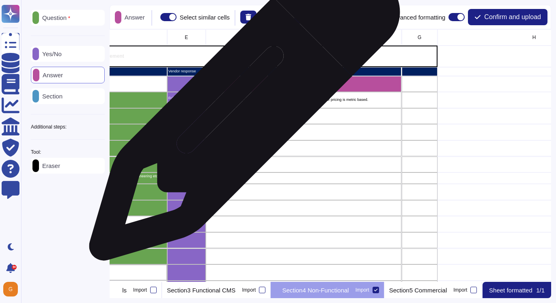
click at [242, 109] on div "grid" at bounding box center [304, 116] width 196 height 16
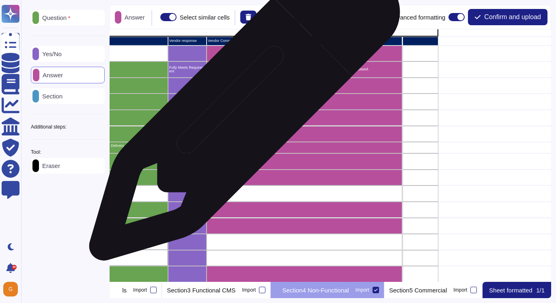
scroll to position [0, 393]
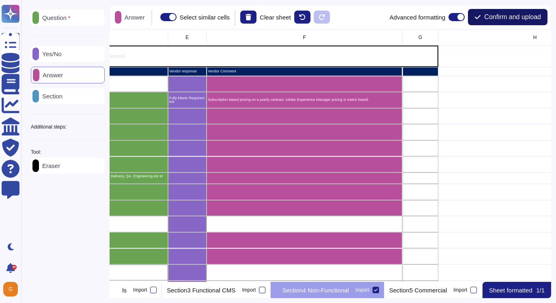
click at [501, 14] on span "Confirm and upload" at bounding box center [512, 17] width 57 height 6
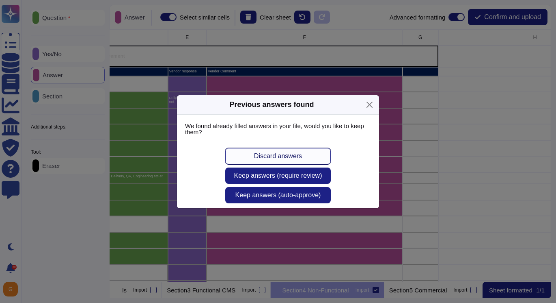
click at [267, 158] on span "Discard answers" at bounding box center [278, 156] width 48 height 6
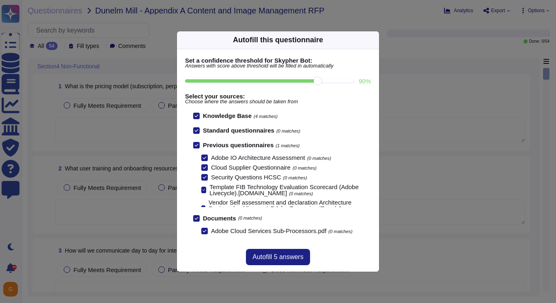
click at [326, 81] on input "90 %" at bounding box center [269, 80] width 169 height 3
click at [277, 80] on input "90 %" at bounding box center [269, 80] width 169 height 3
type input "80"
click at [286, 259] on span "Autofill 52 answers" at bounding box center [278, 256] width 54 height 6
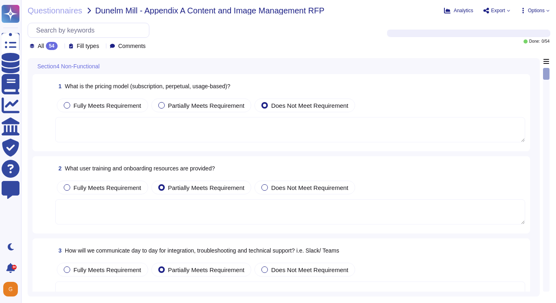
type textarea "Please refer to your products Sales order for terms."
type textarea "This is handled by each product team. Please see [URL][DOMAIN_NAME]"
type textarea "Adobe reviews customer information-security-related inquiries, complaints and d…"
type textarea "This is performed by AWS for billing Adobe each month."
